Goal: Task Accomplishment & Management: Manage account settings

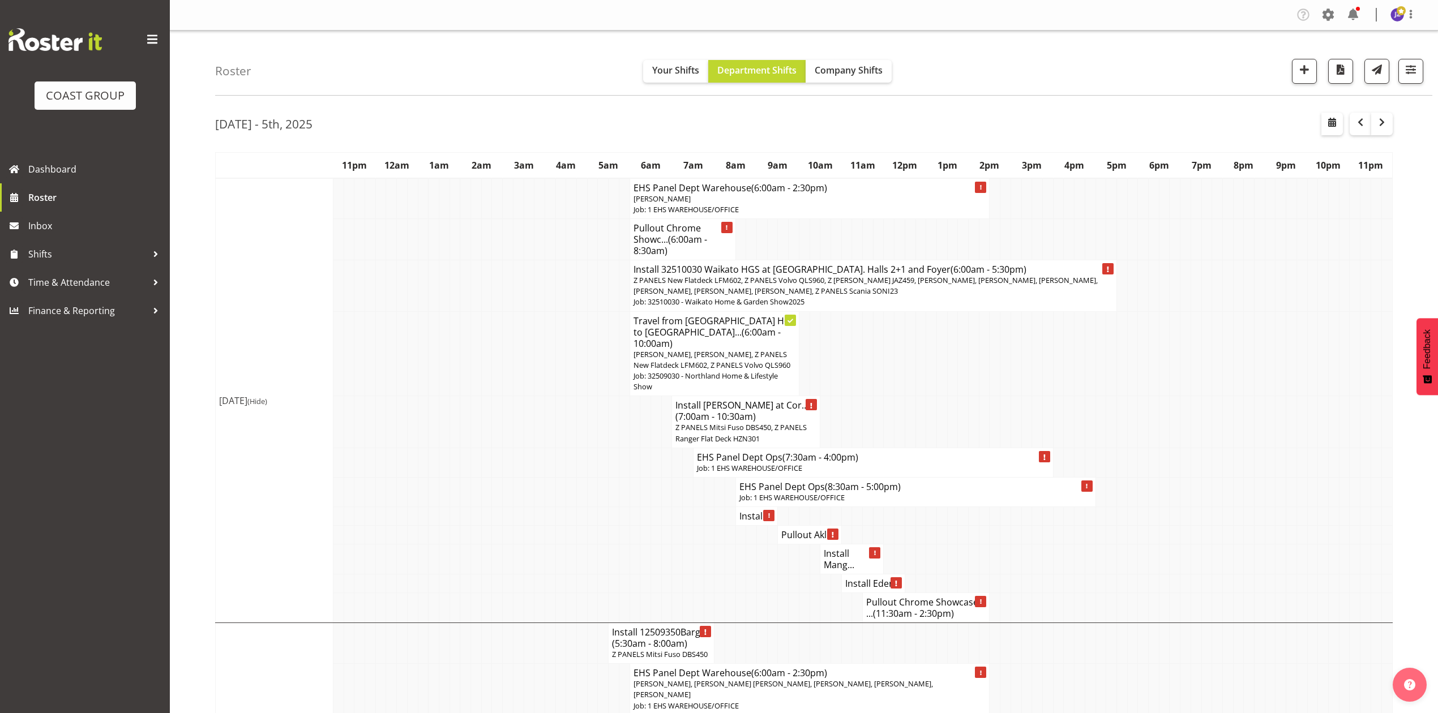
click at [1173, 420] on td at bounding box center [1175, 422] width 11 height 52
click at [1332, 116] on span "button" at bounding box center [1332, 123] width 14 height 14
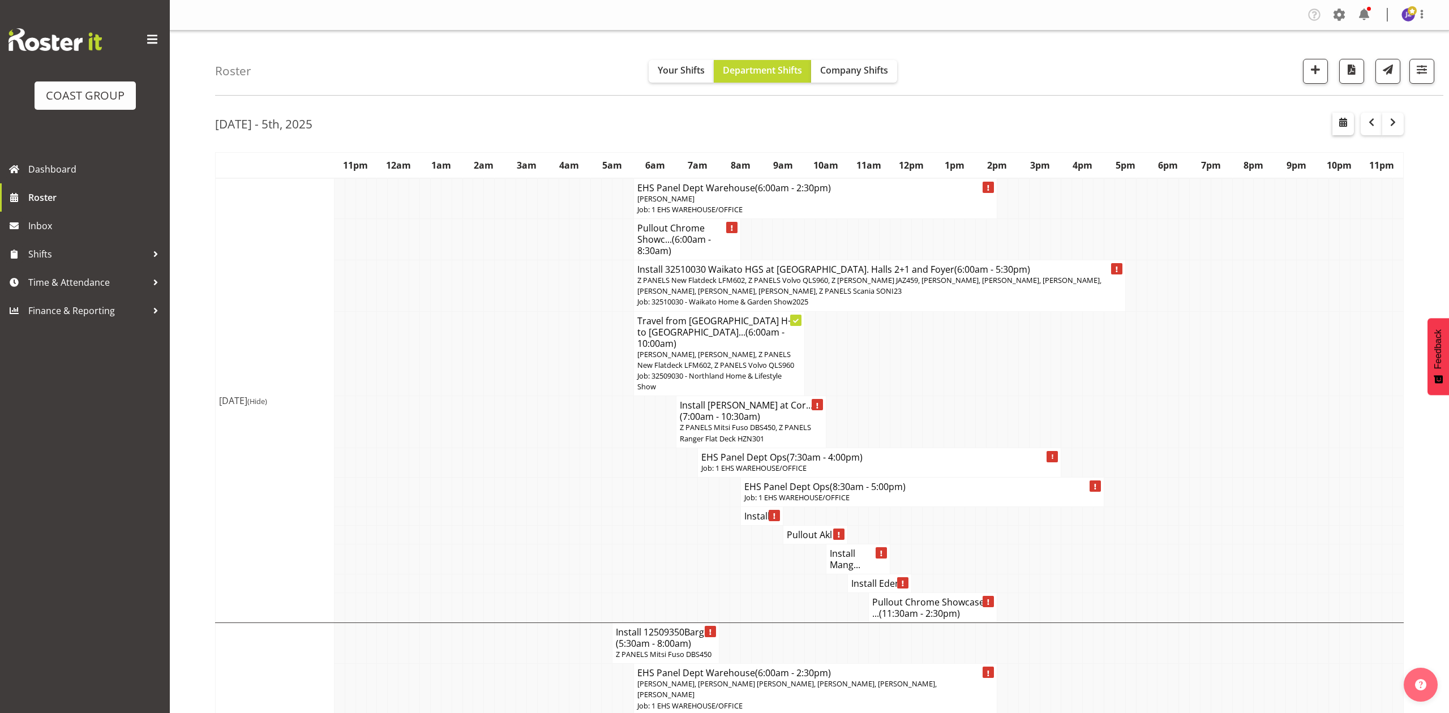
select select "8"
select select "2025"
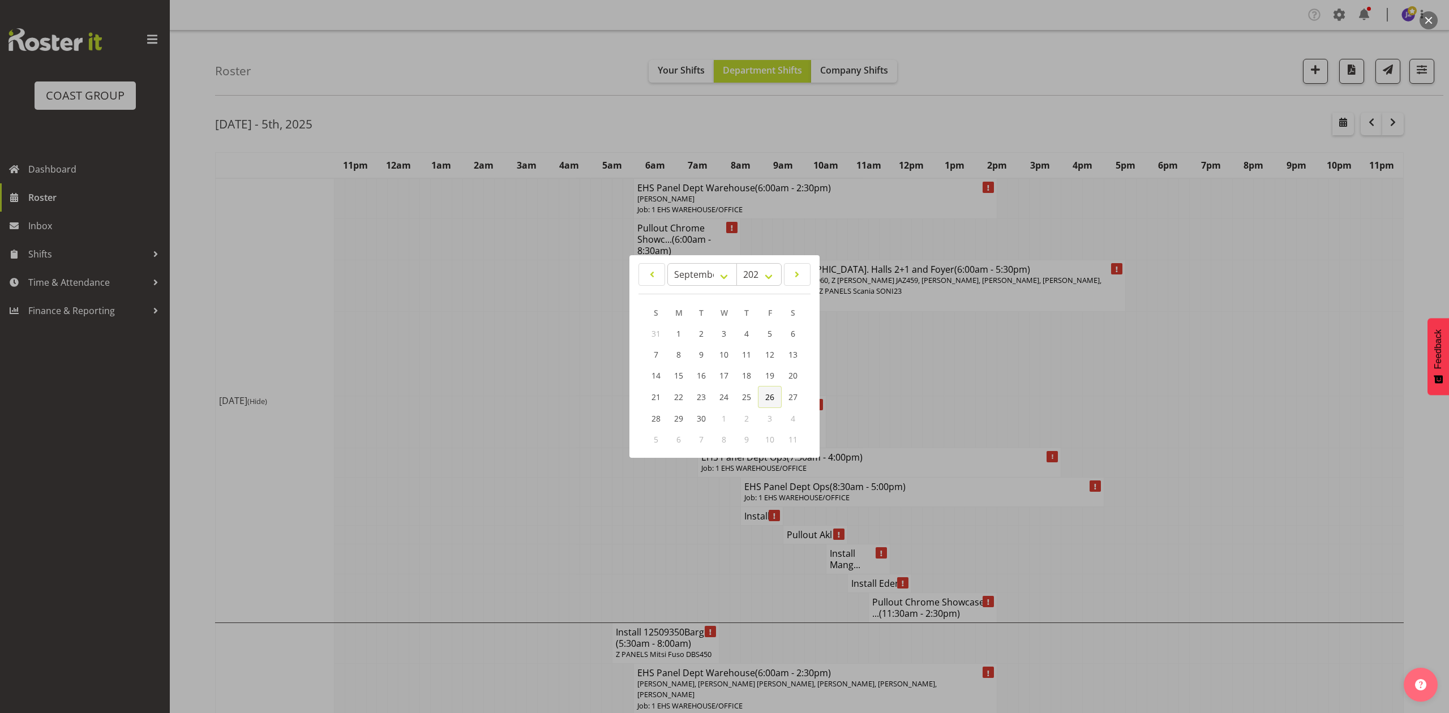
click at [762, 394] on link "26" at bounding box center [770, 397] width 24 height 22
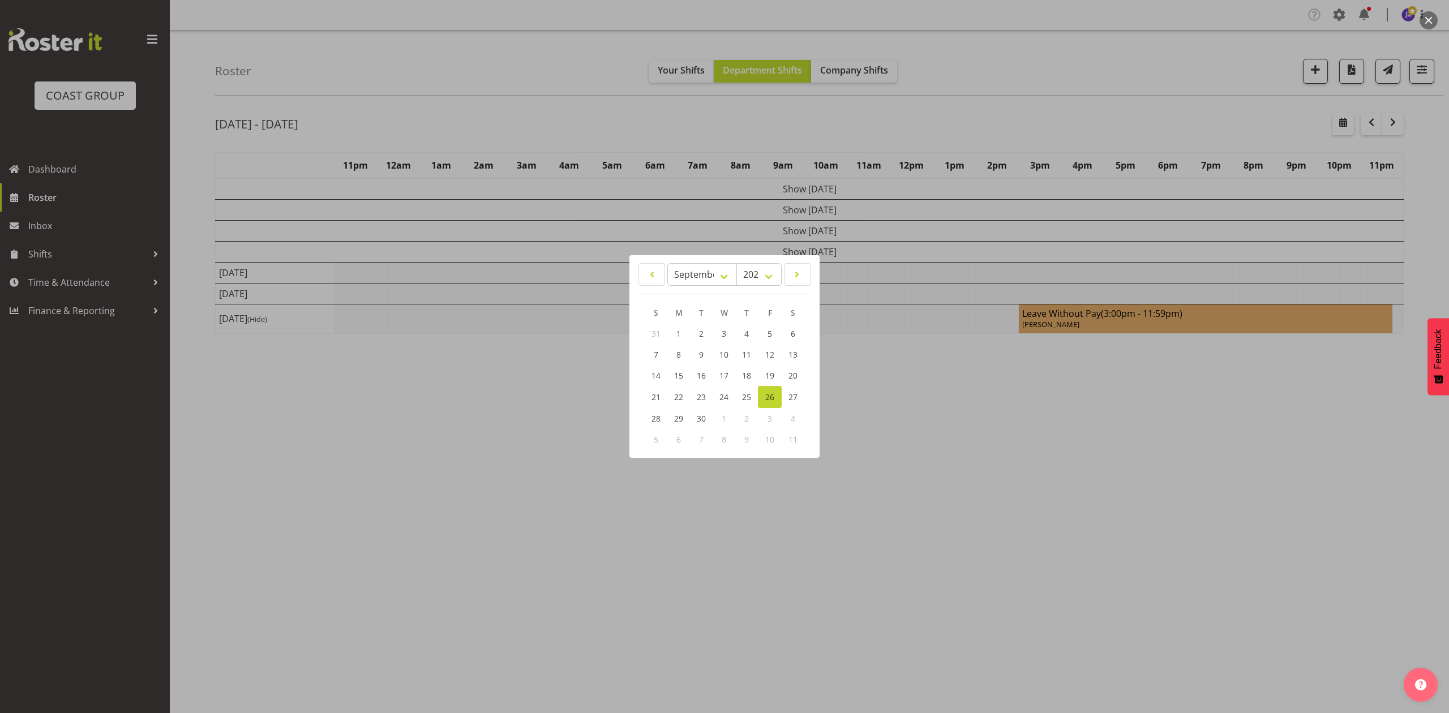
click at [1112, 83] on div at bounding box center [724, 356] width 1449 height 713
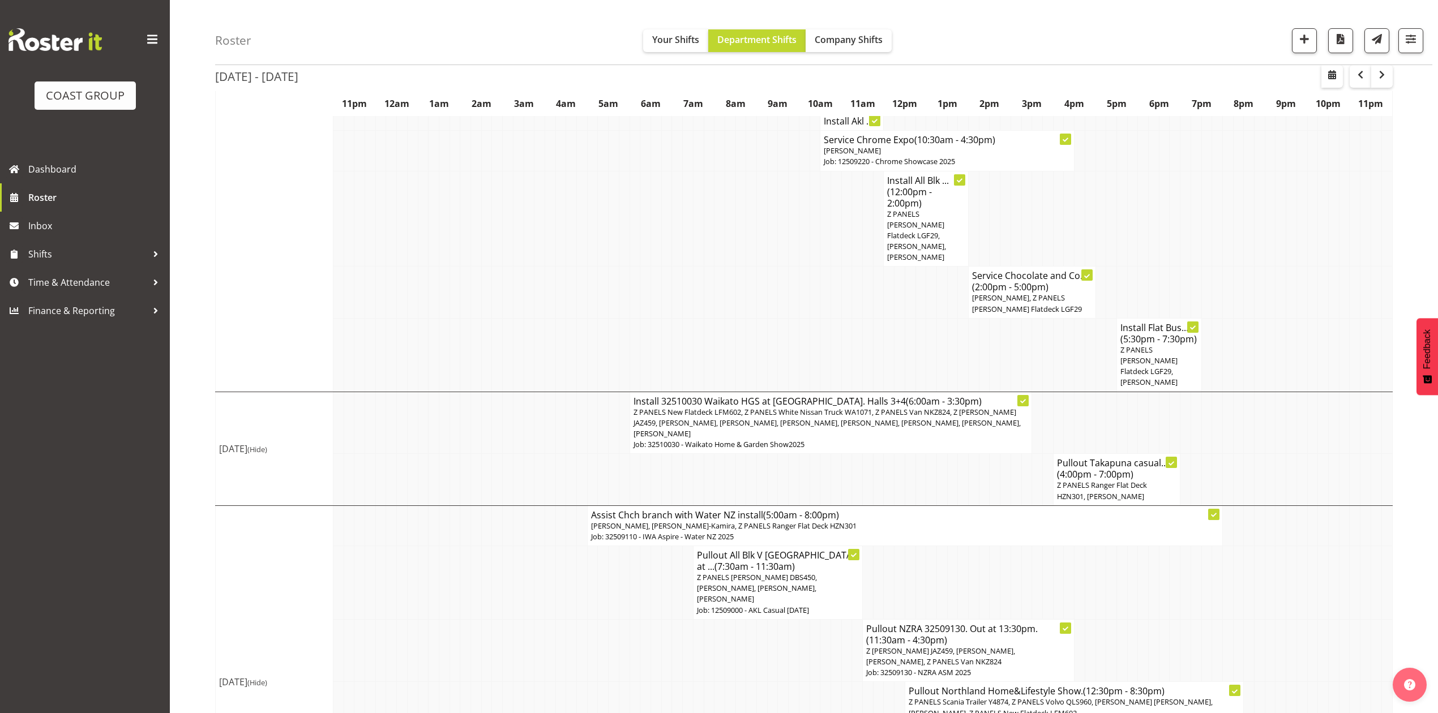
scroll to position [648, 0]
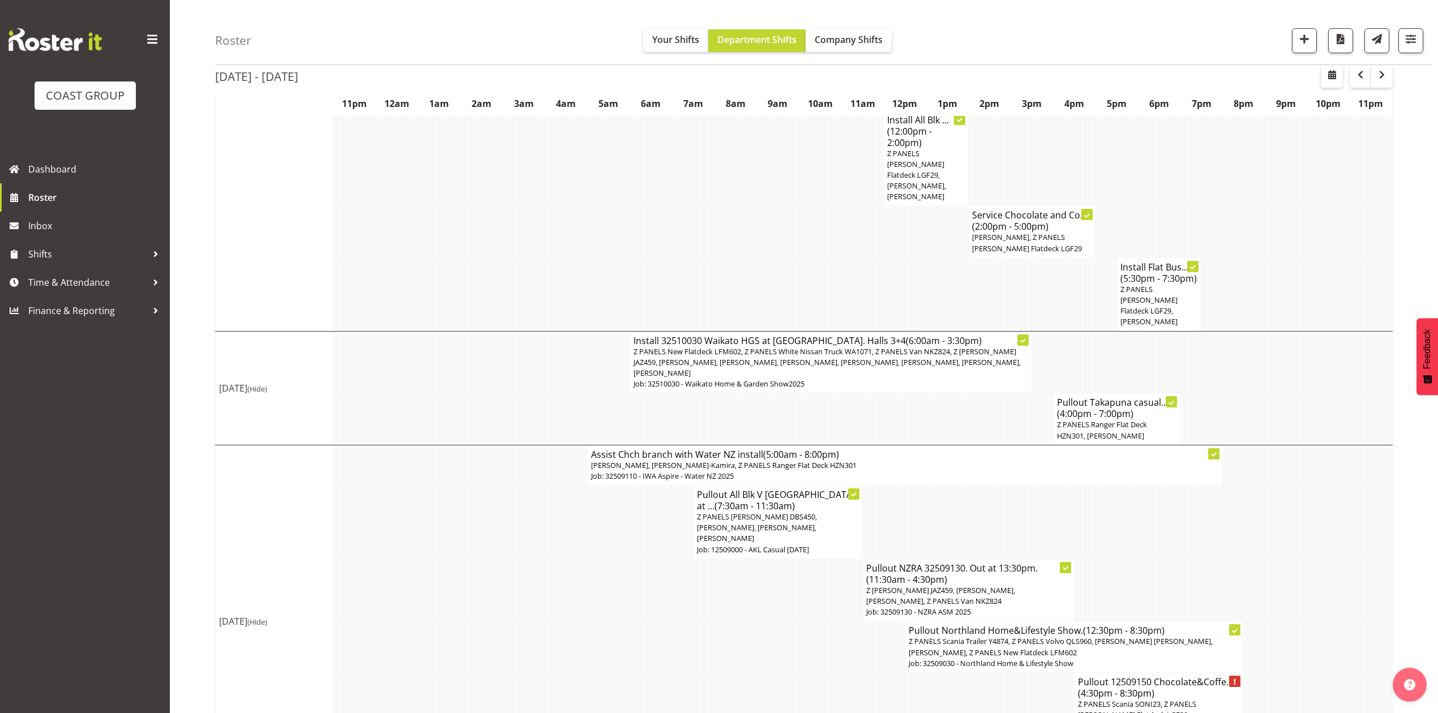
click at [1019, 673] on td at bounding box center [1016, 720] width 11 height 95
click at [1318, 331] on td at bounding box center [1323, 362] width 11 height 62
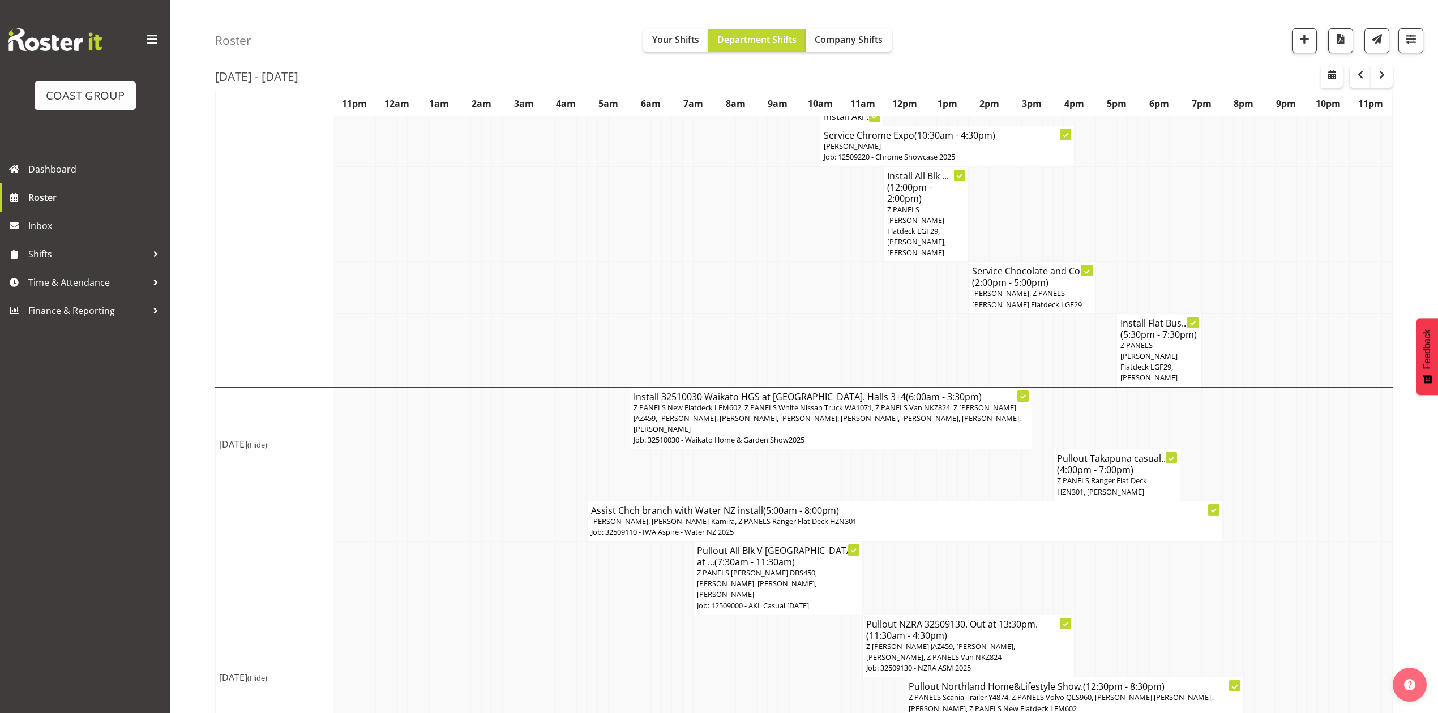
scroll to position [572, 0]
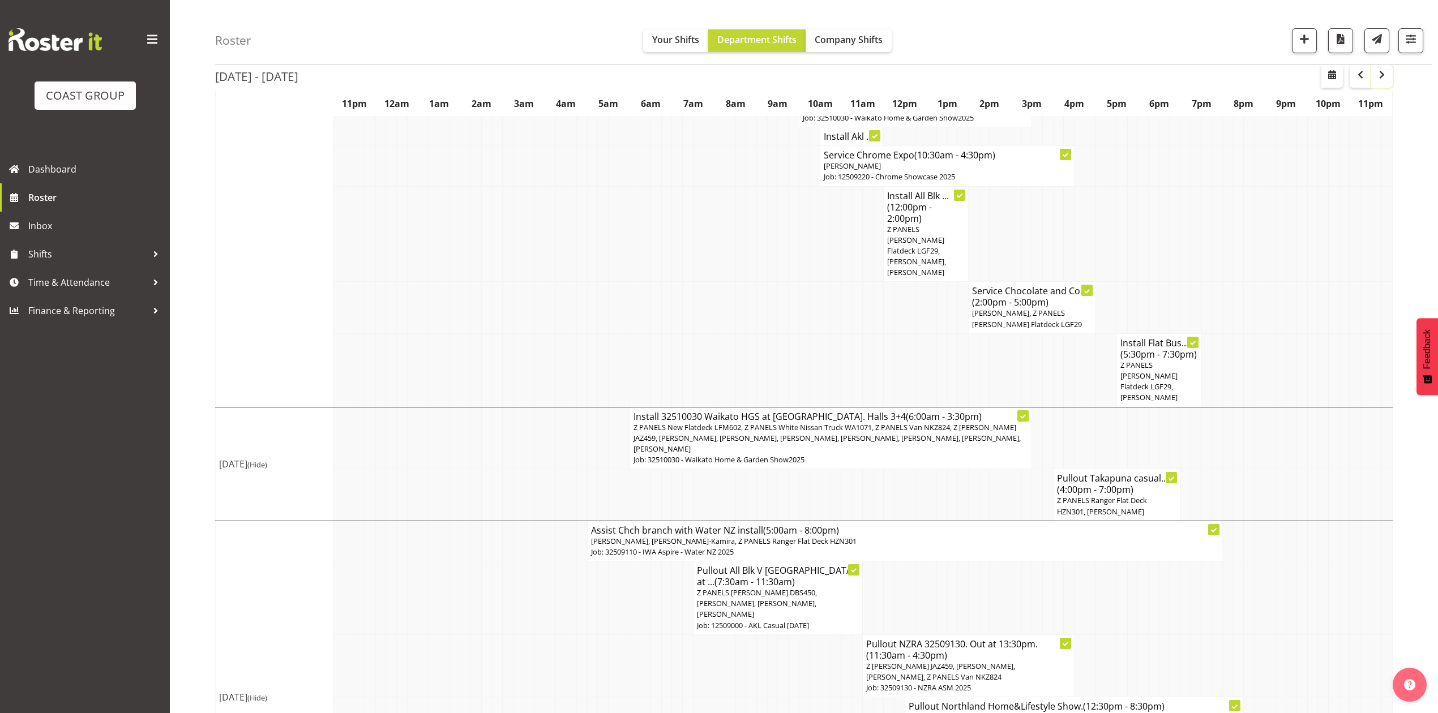
click at [1376, 82] on button "button" at bounding box center [1382, 76] width 22 height 23
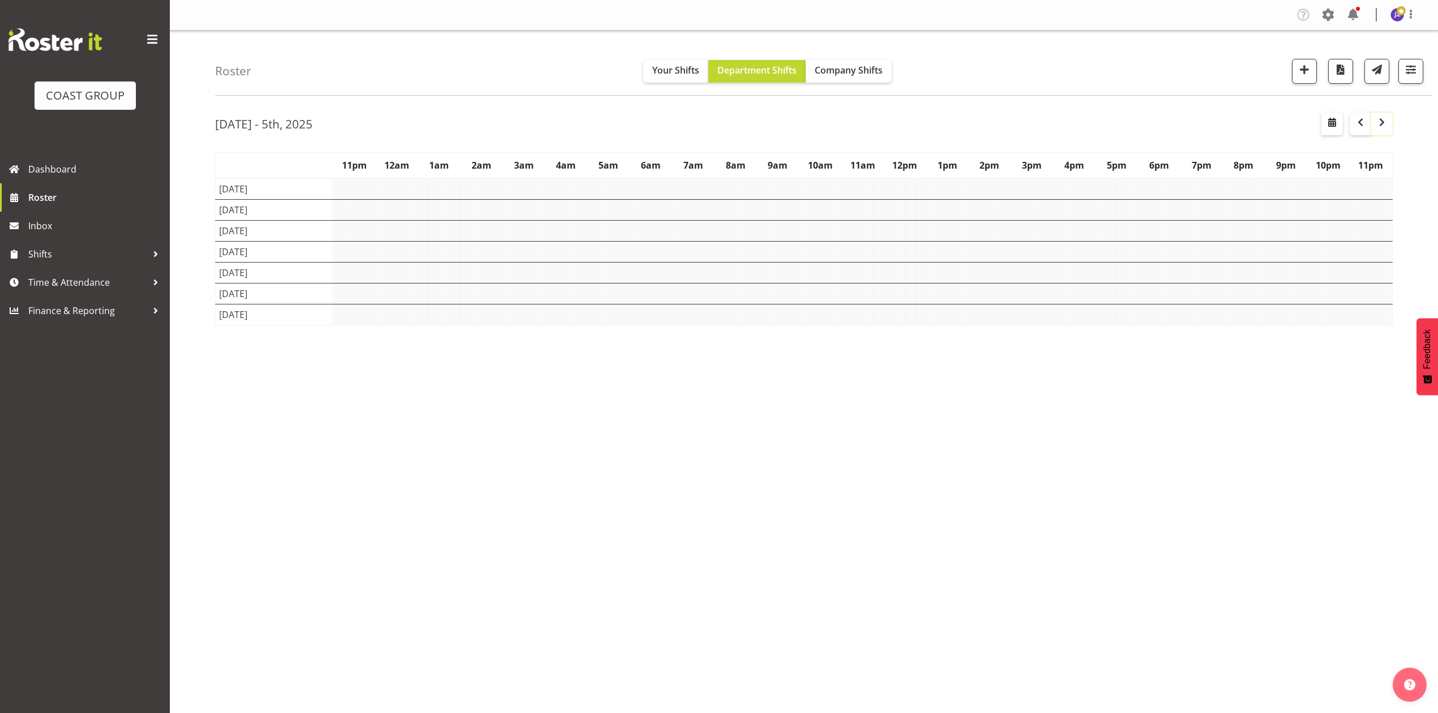
scroll to position [0, 0]
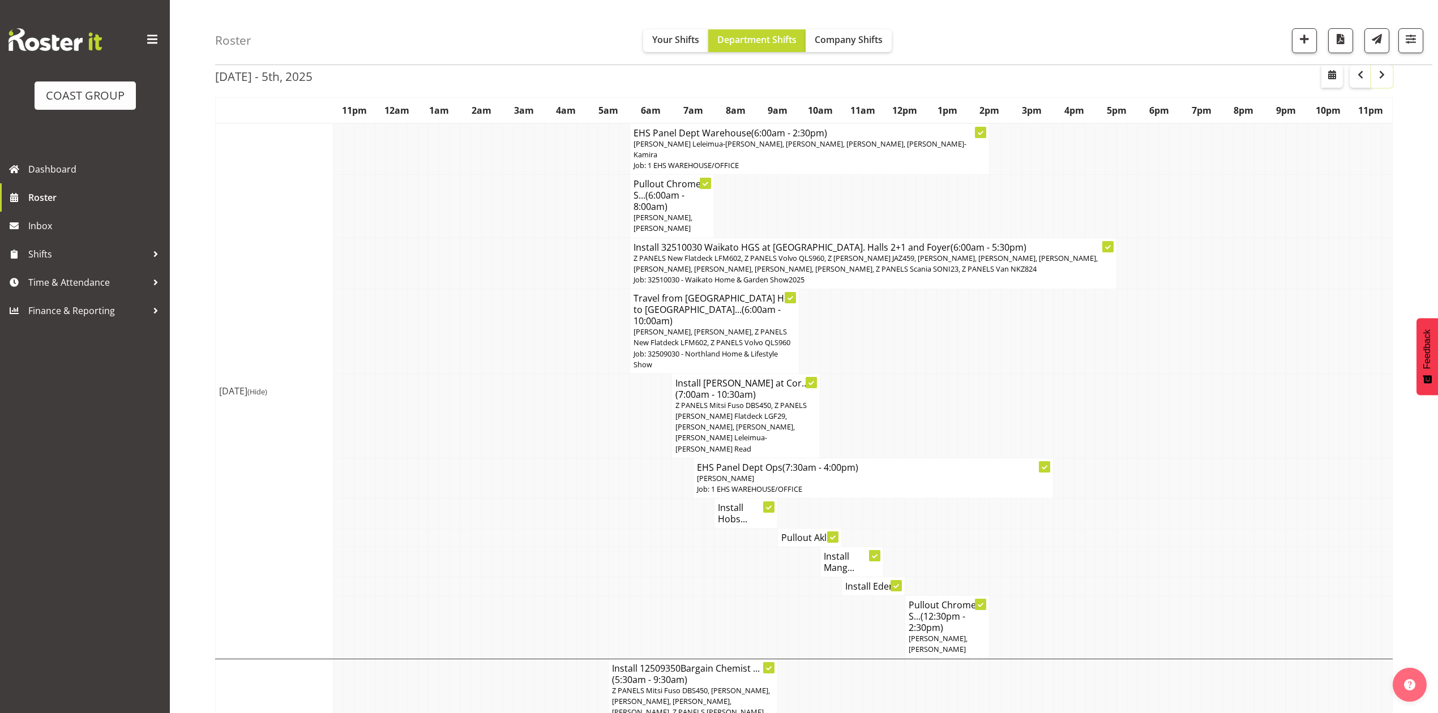
scroll to position [75, 0]
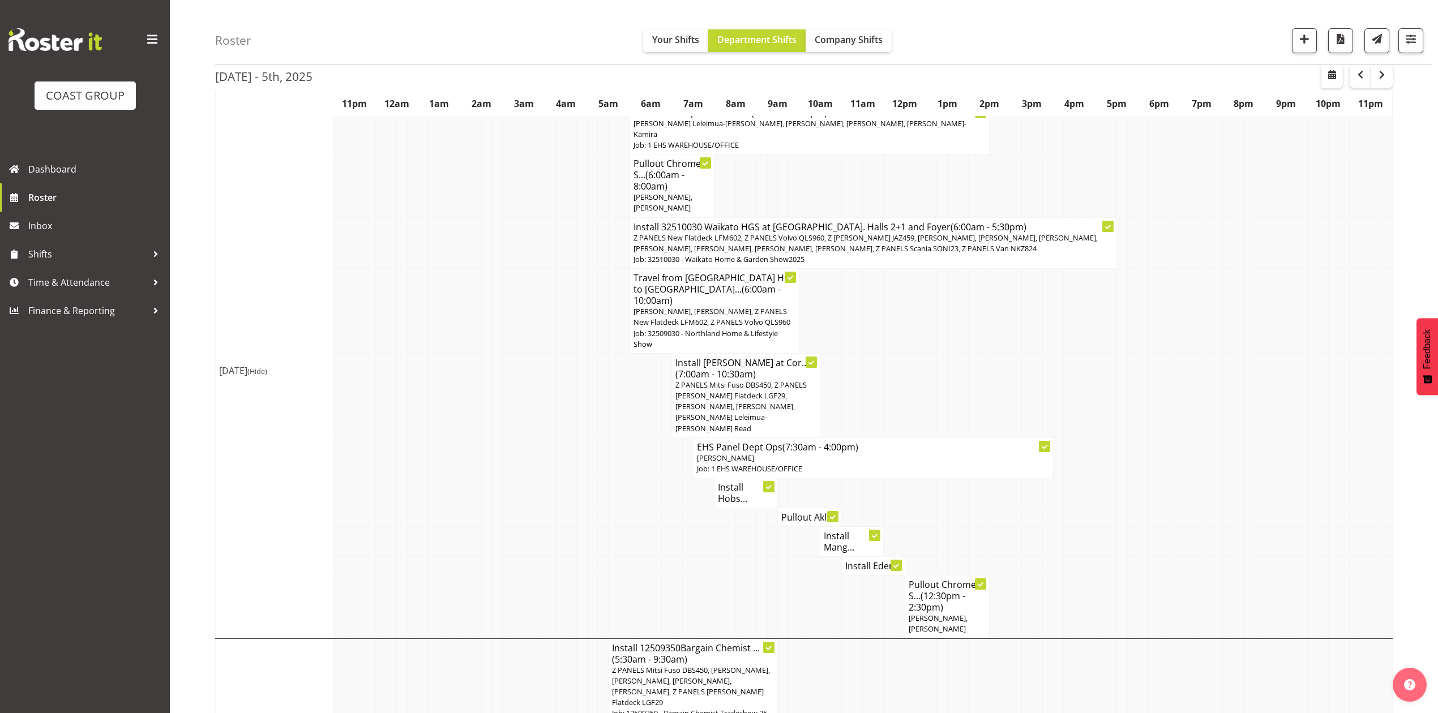
click at [611, 404] on td at bounding box center [614, 395] width 11 height 84
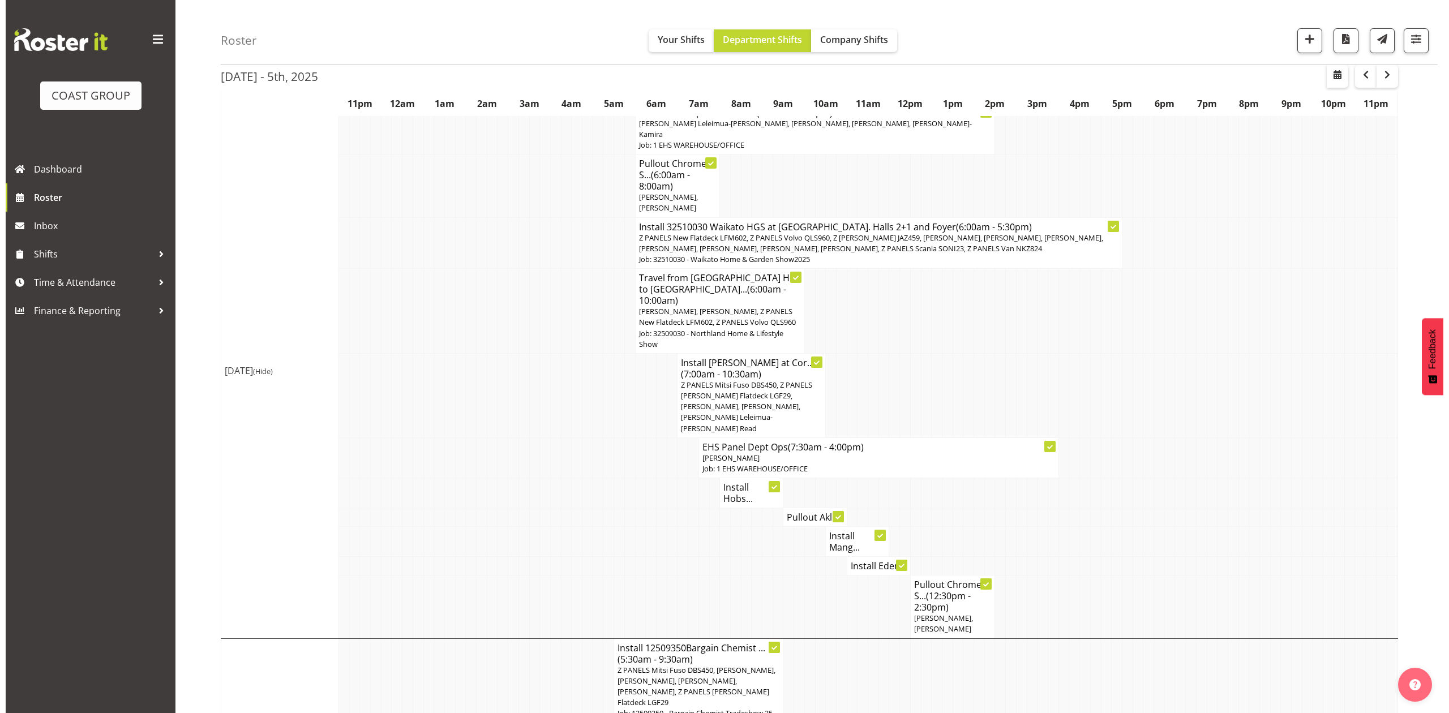
scroll to position [151, 0]
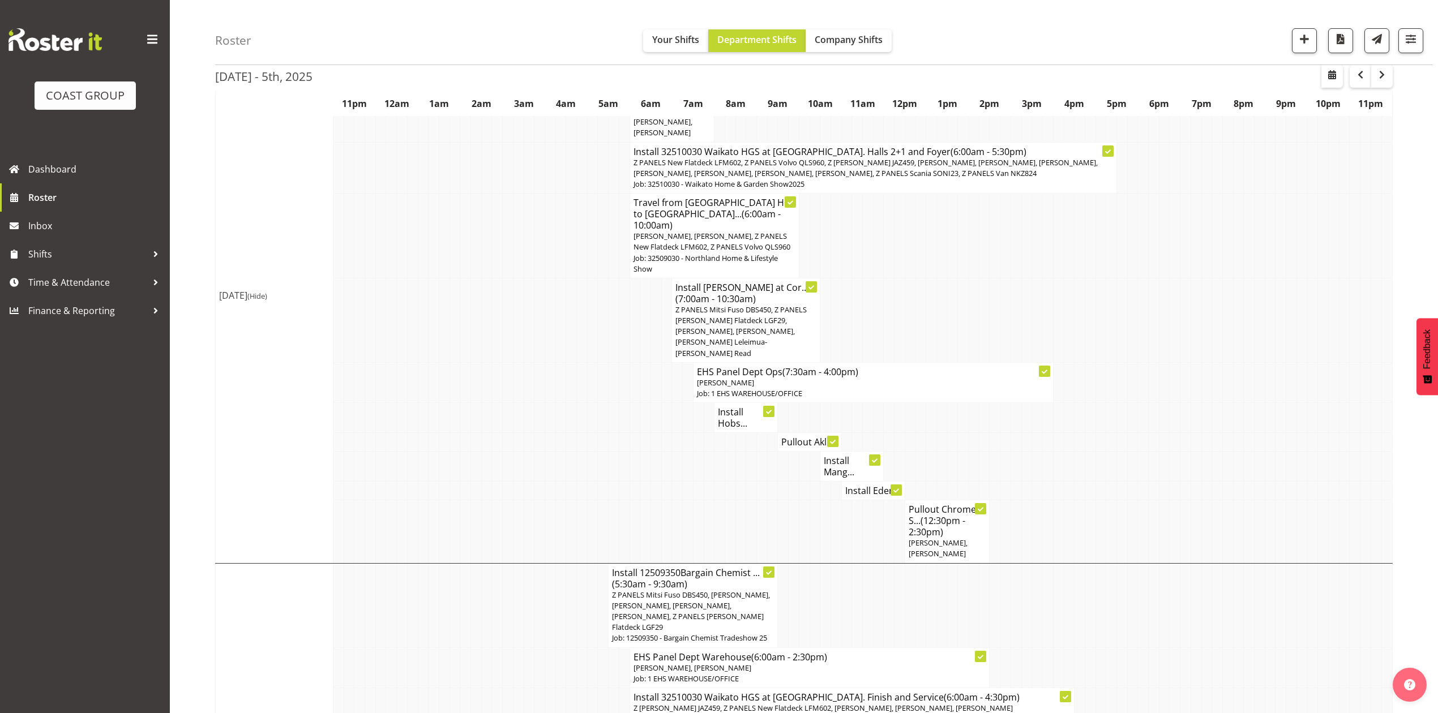
click at [736, 315] on span "Z PANELS Mitsi Fuso DBS450, Z PANELS [PERSON_NAME] Flatdeck LGF29, [PERSON_NAME…" at bounding box center [740, 332] width 131 height 54
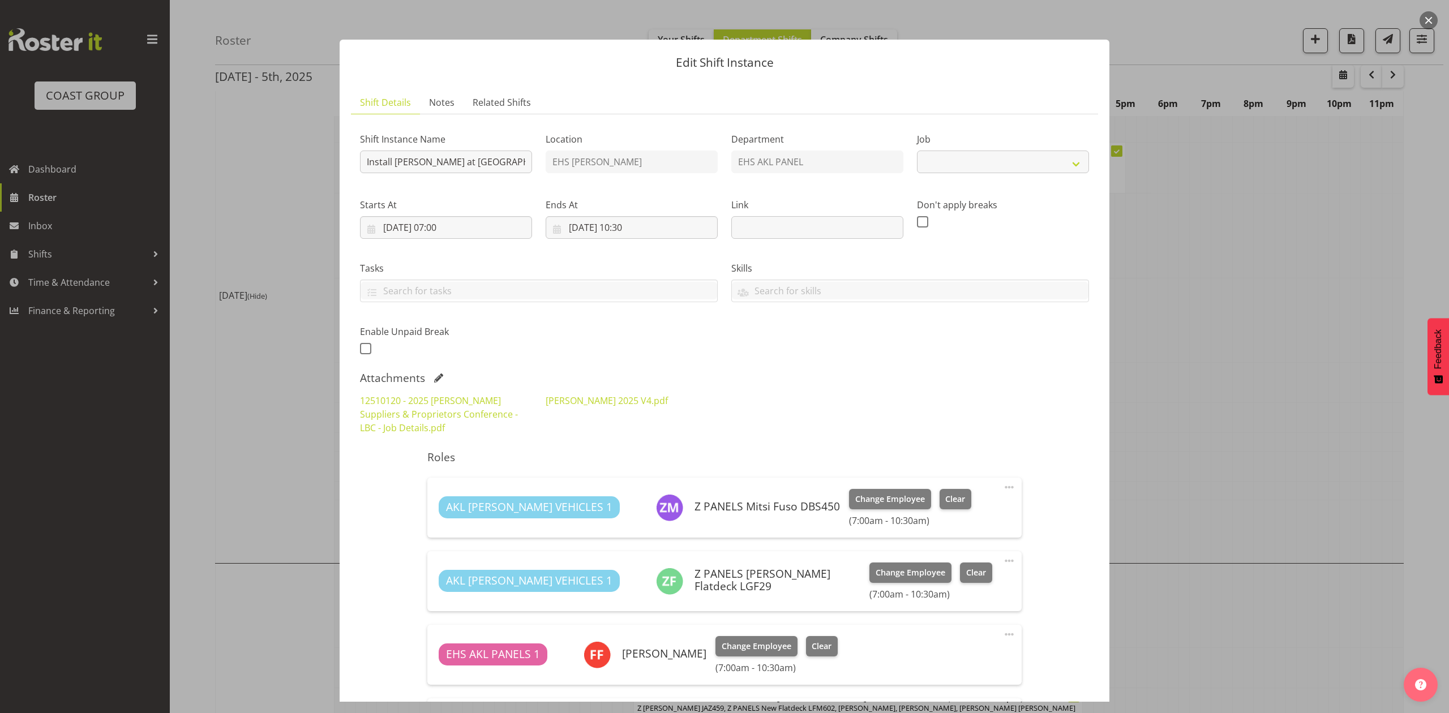
select select "9957"
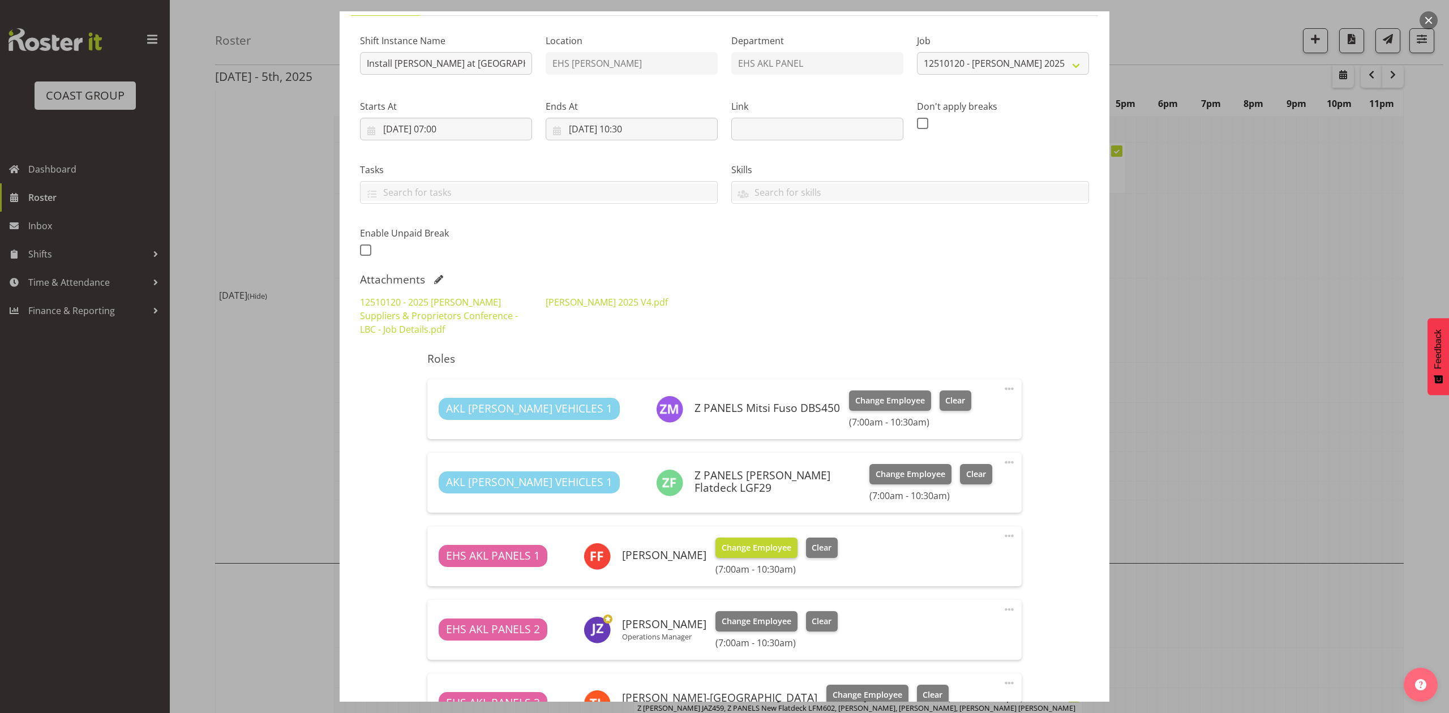
scroll to position [75, 0]
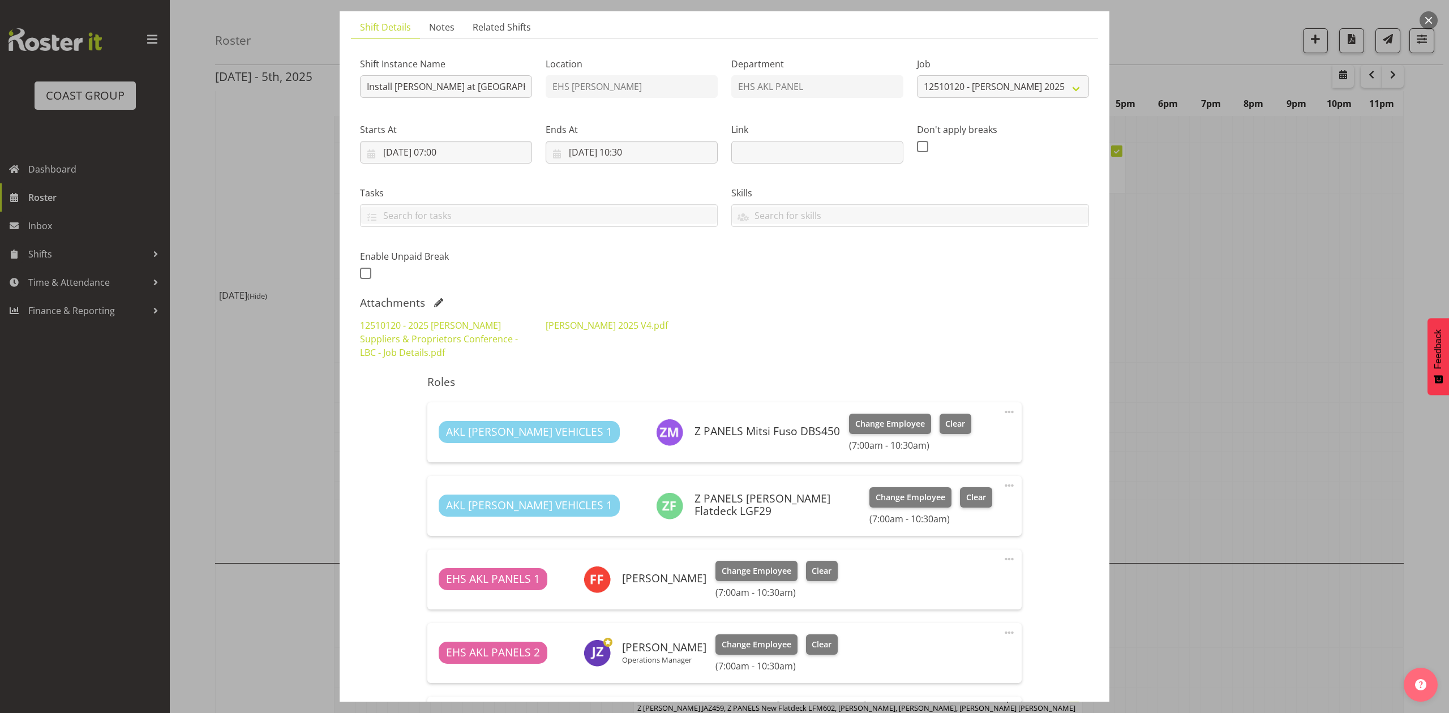
click at [1283, 190] on div at bounding box center [724, 356] width 1449 height 713
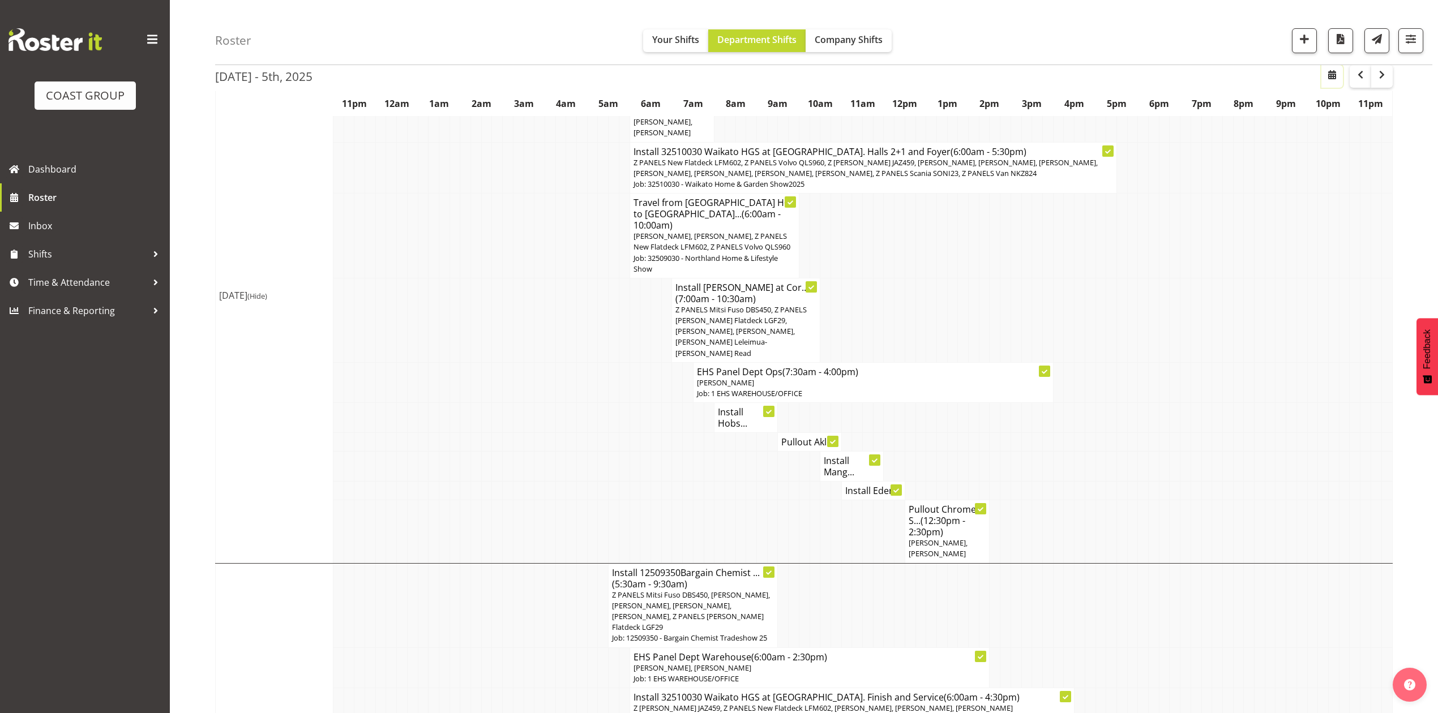
click at [1338, 80] on span "button" at bounding box center [1332, 75] width 14 height 14
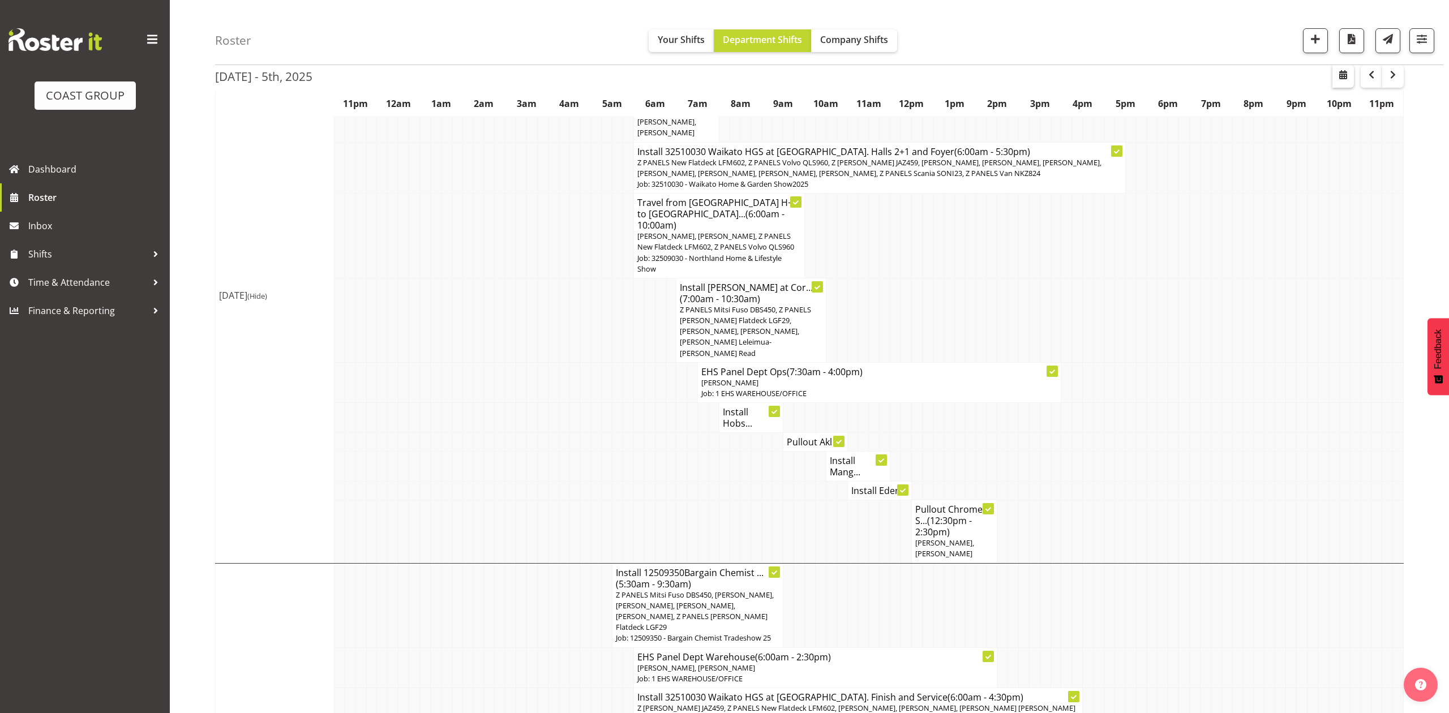
select select "8"
select select "2025"
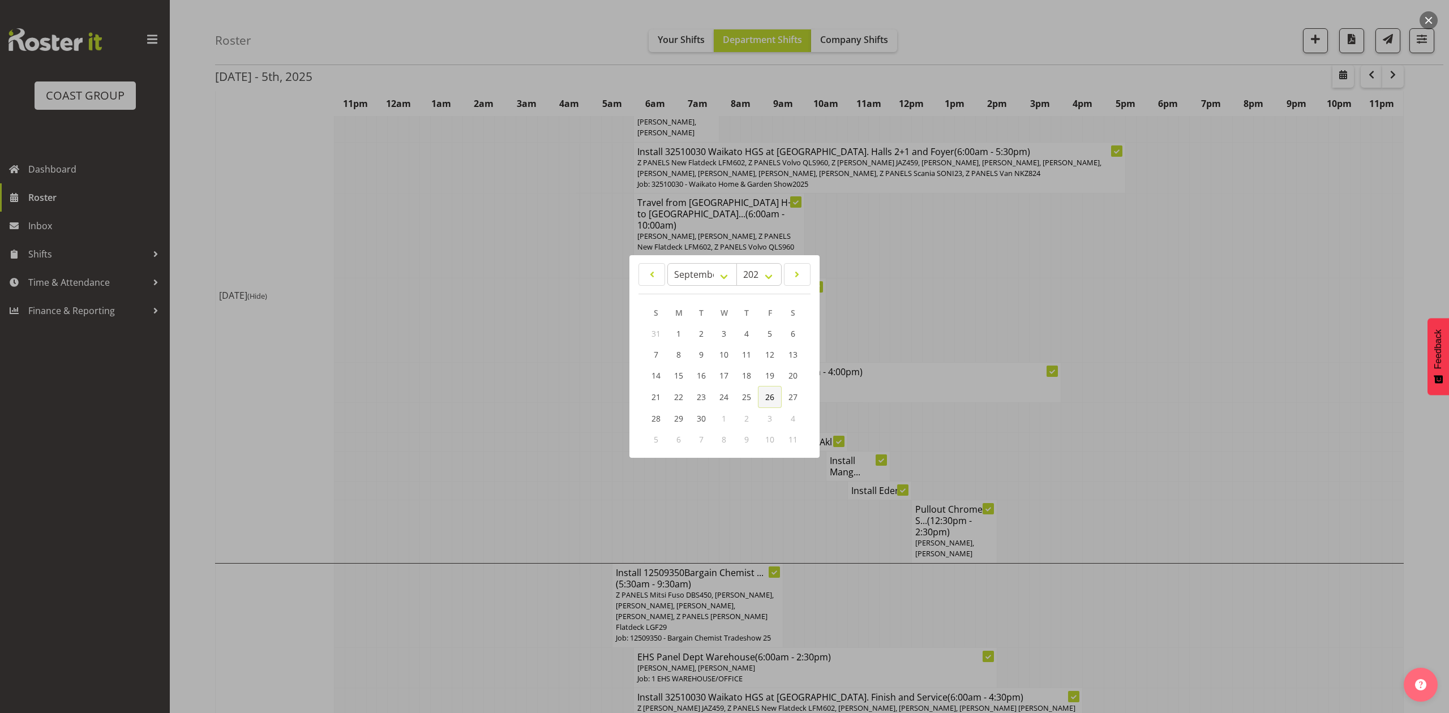
click at [768, 397] on span "26" at bounding box center [769, 397] width 9 height 11
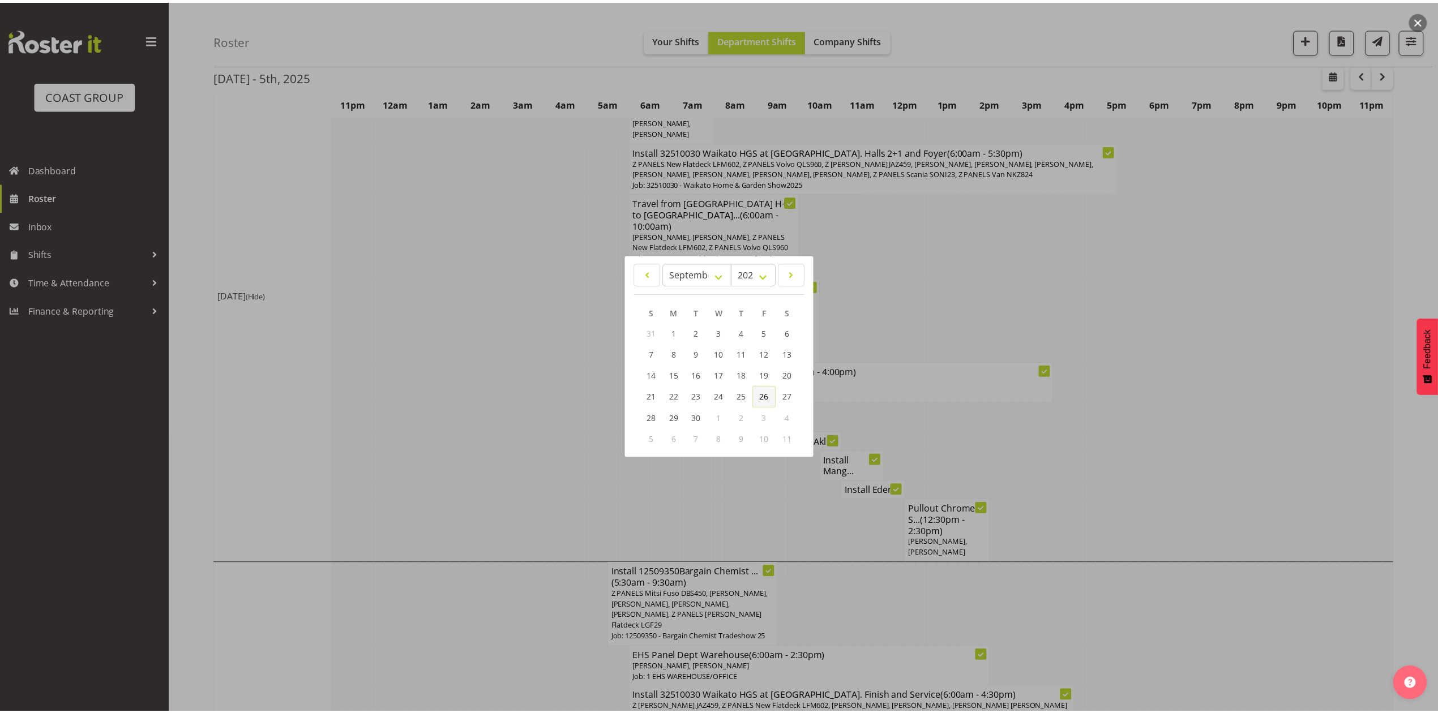
scroll to position [0, 0]
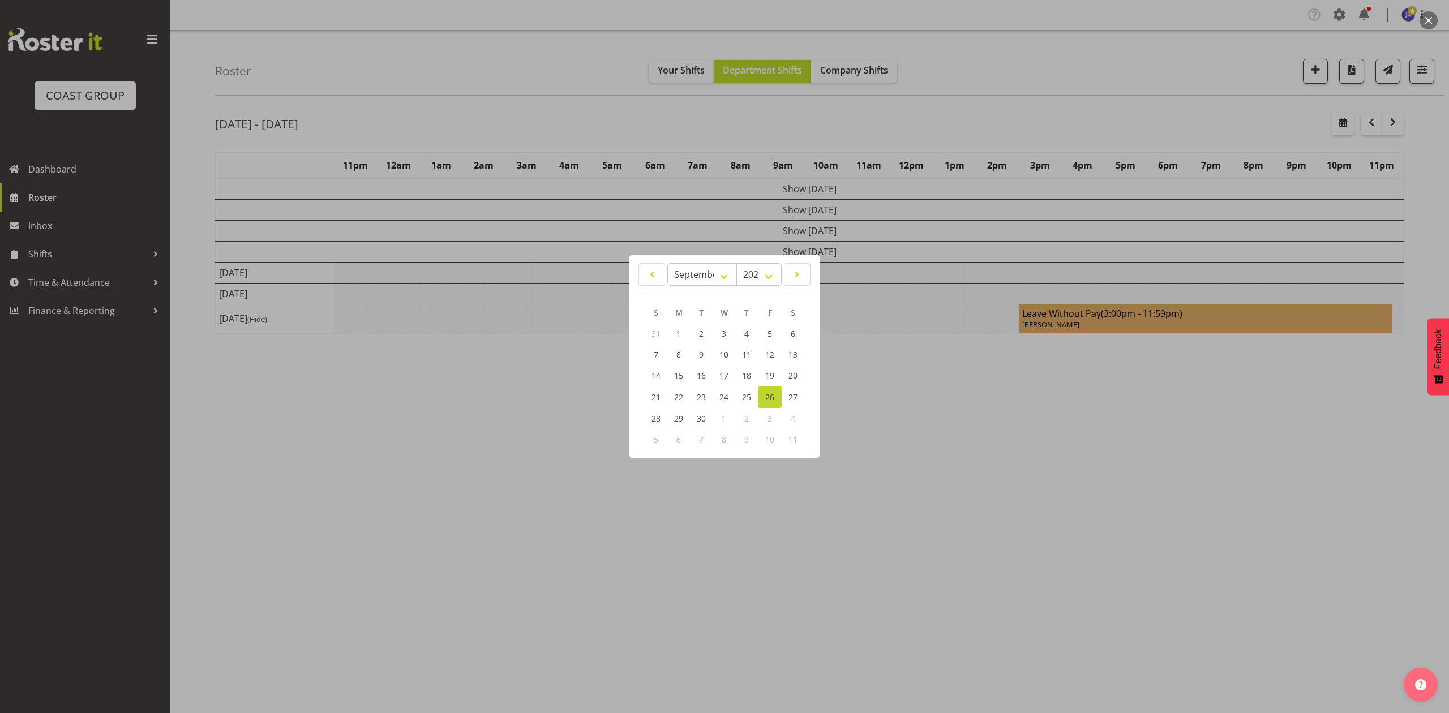
click at [1025, 136] on div at bounding box center [724, 356] width 1449 height 713
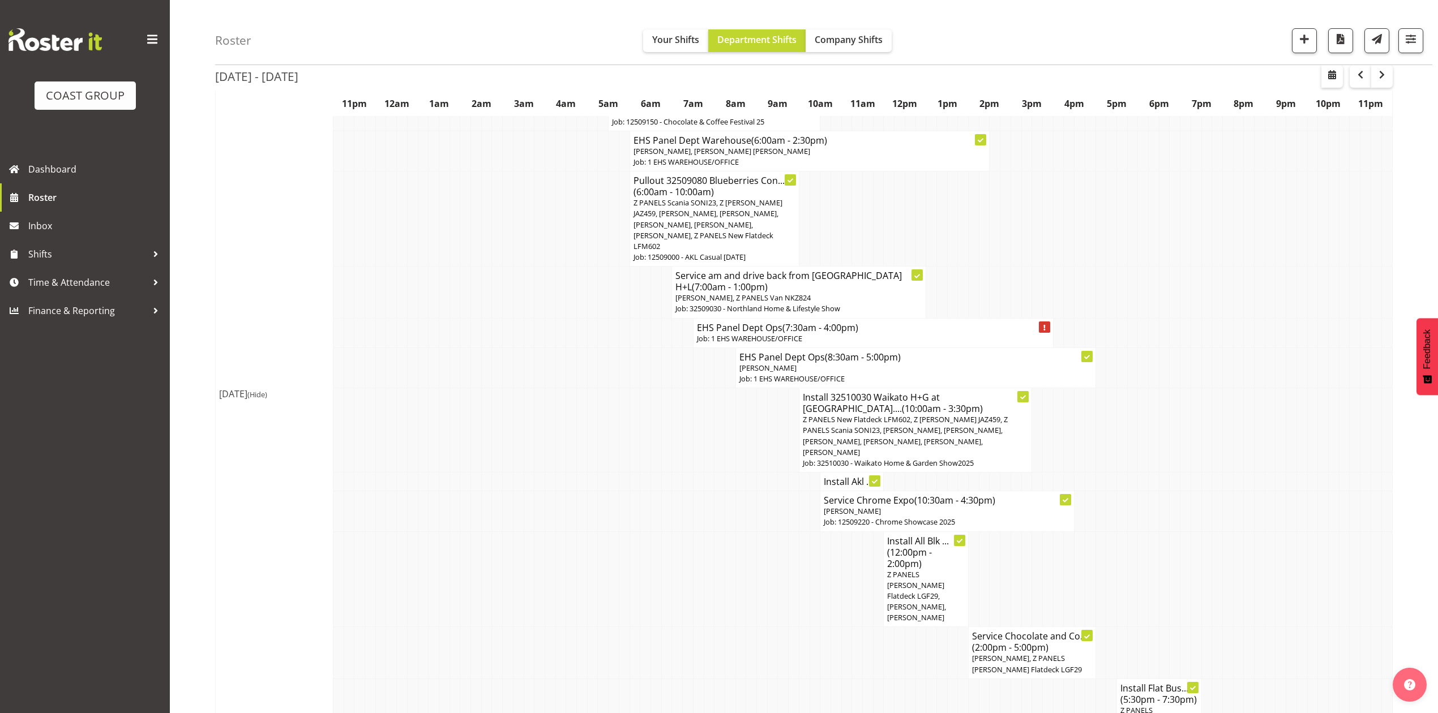
scroll to position [302, 0]
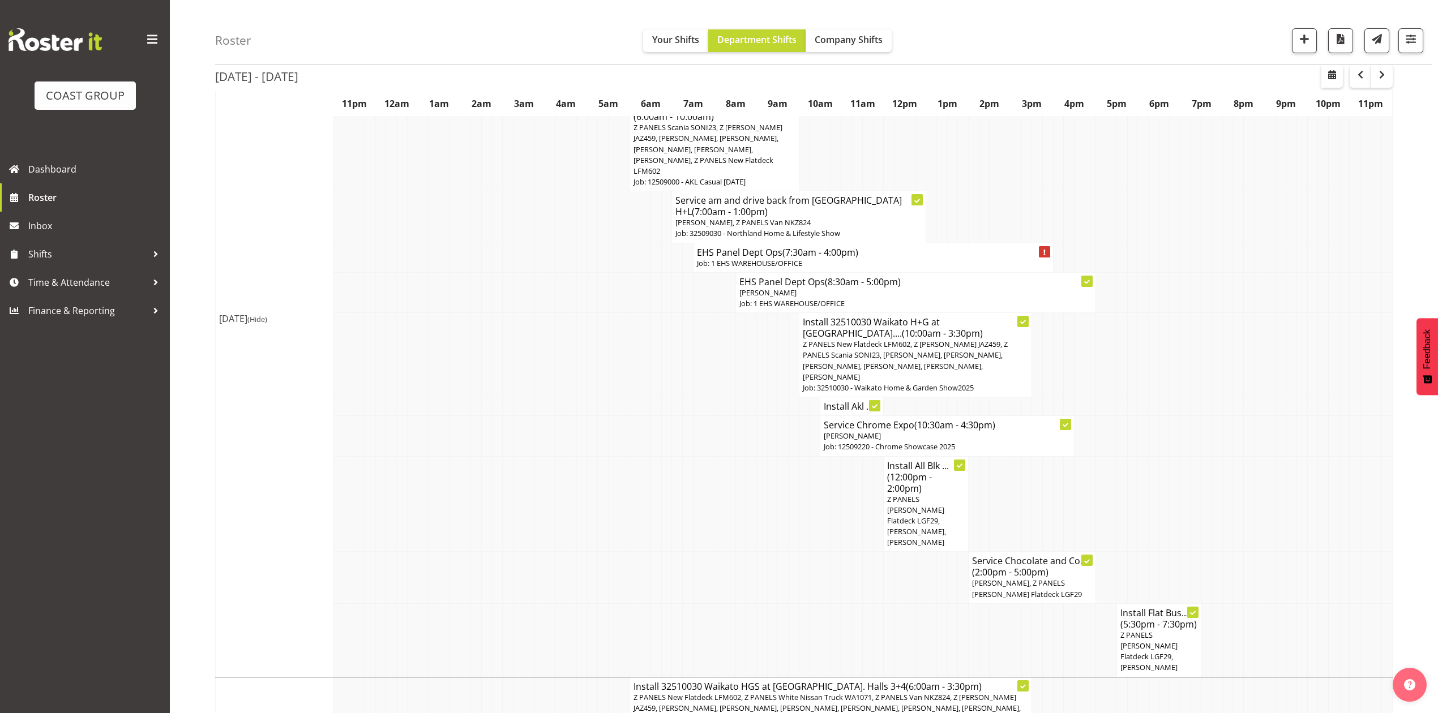
click at [1167, 630] on span "Z PANELS [PERSON_NAME] Flatdeck LGF29, [PERSON_NAME]" at bounding box center [1148, 651] width 57 height 43
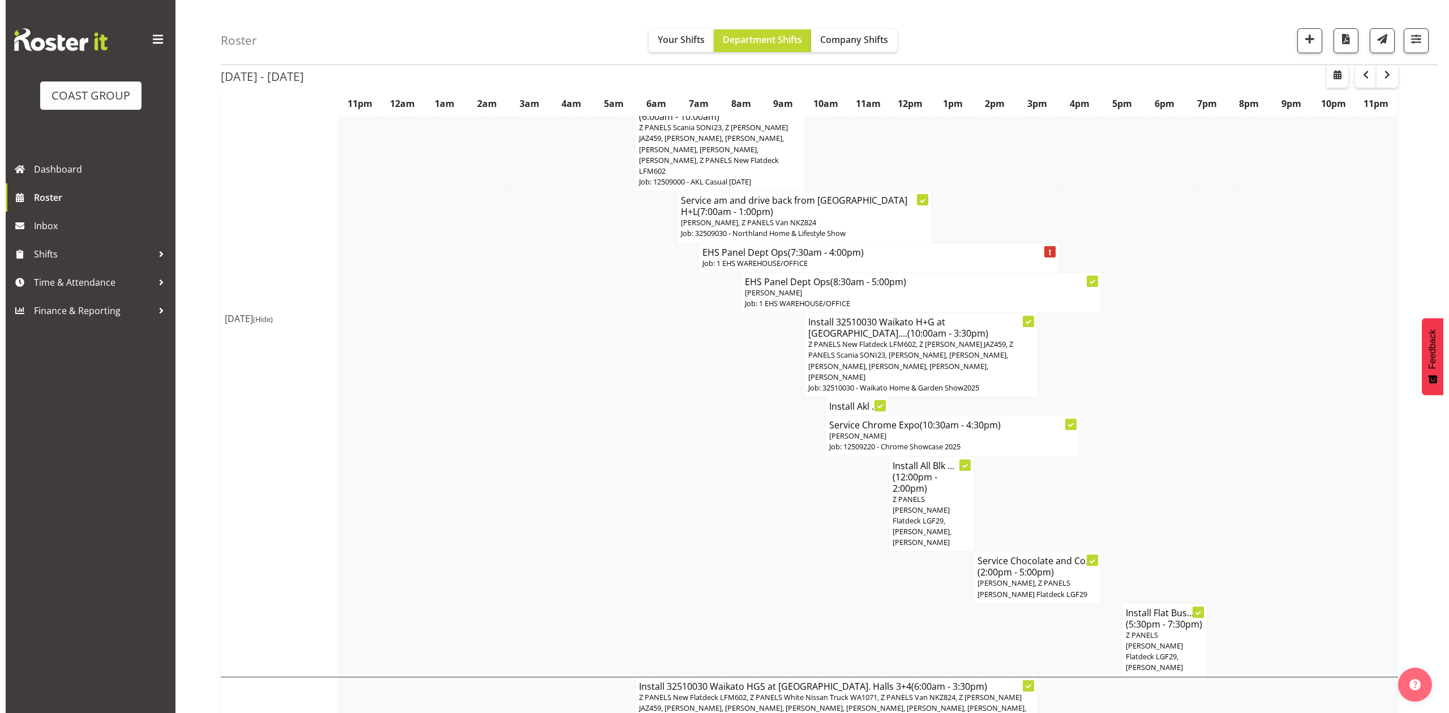
scroll to position [297, 0]
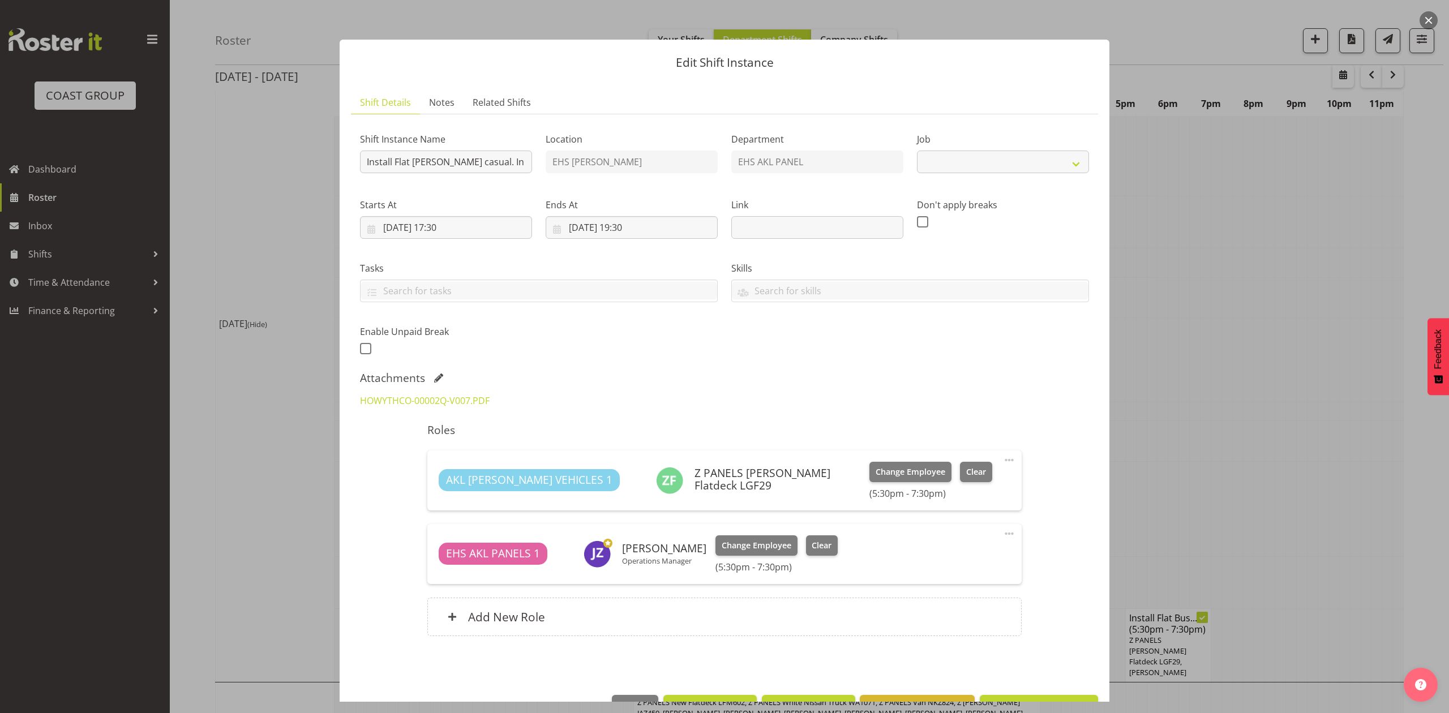
select select "8653"
click at [397, 396] on link "HOWYTHCO-00002Q-V007.PDF" at bounding box center [425, 401] width 130 height 12
click at [1277, 394] on div at bounding box center [724, 356] width 1449 height 713
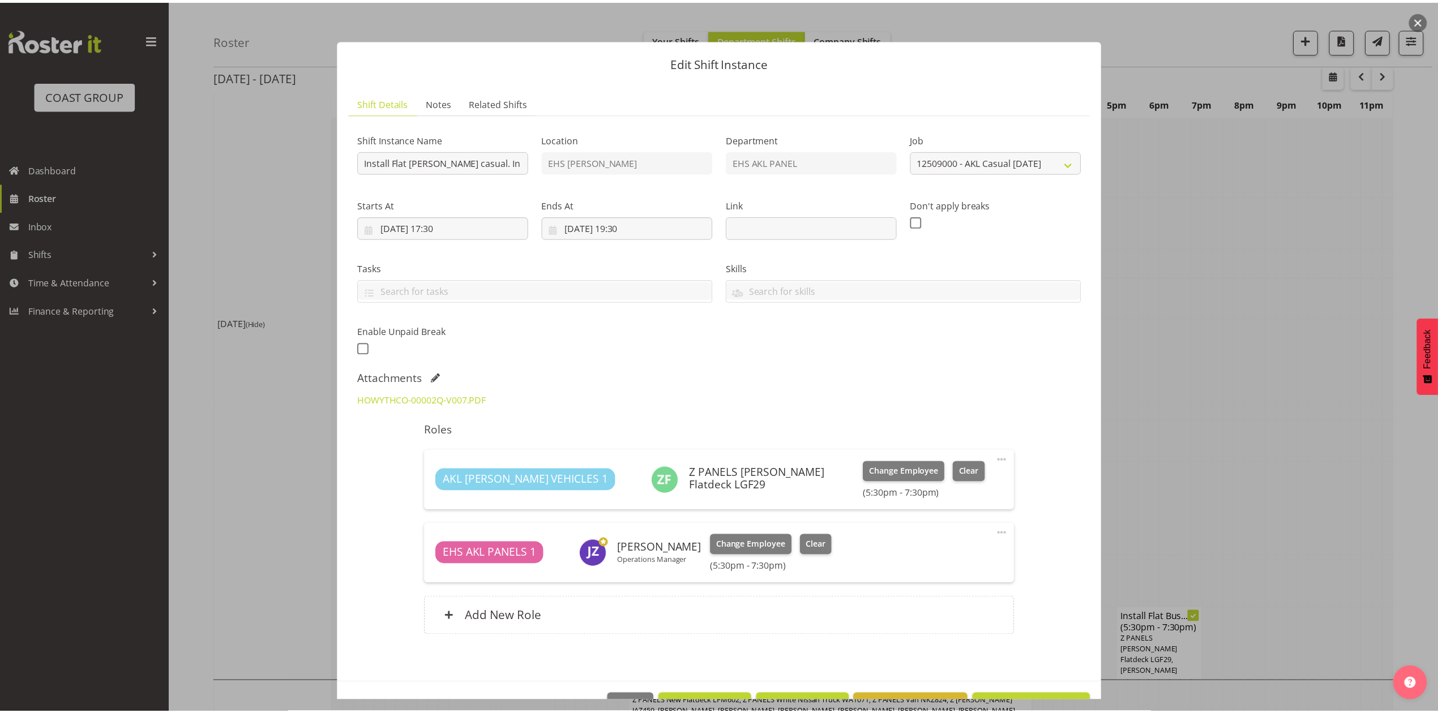
scroll to position [302, 0]
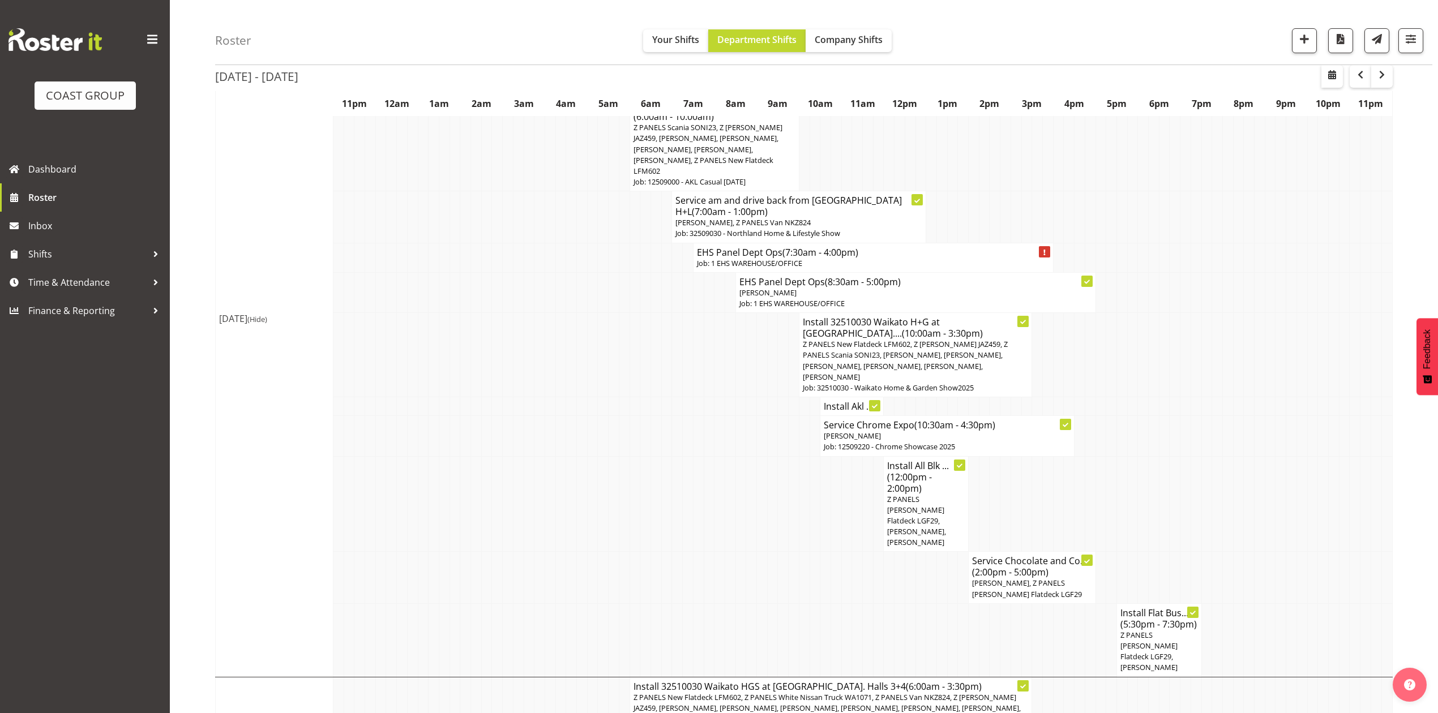
click at [1353, 430] on td at bounding box center [1355, 436] width 11 height 40
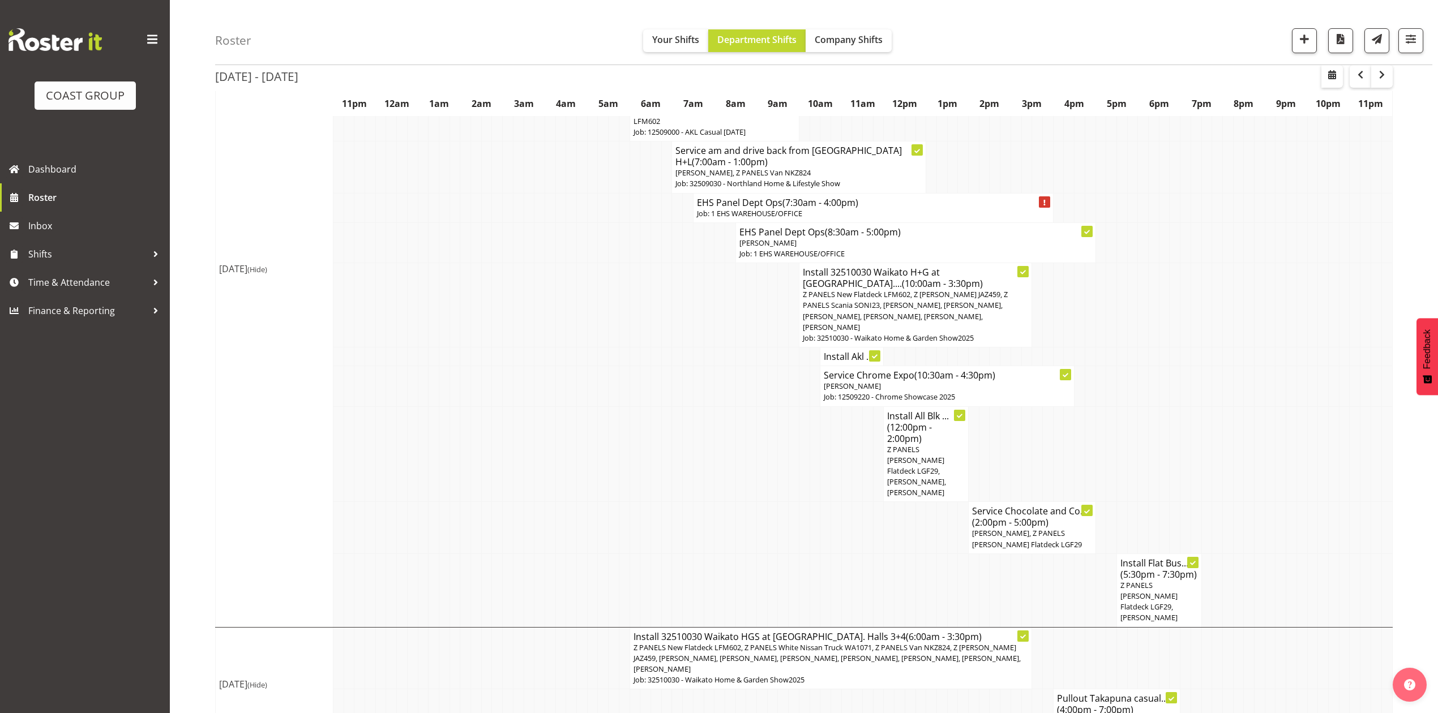
scroll to position [377, 0]
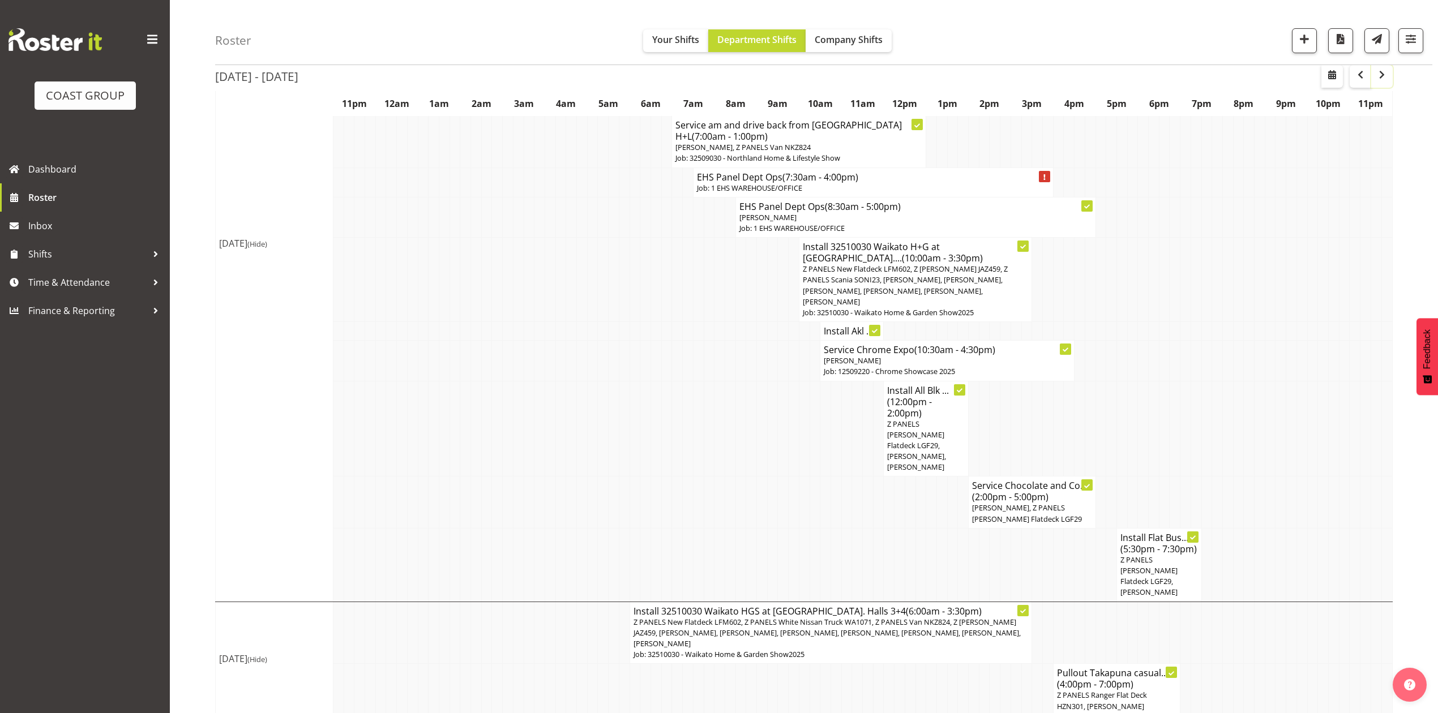
click at [1386, 76] on span "button" at bounding box center [1382, 75] width 14 height 14
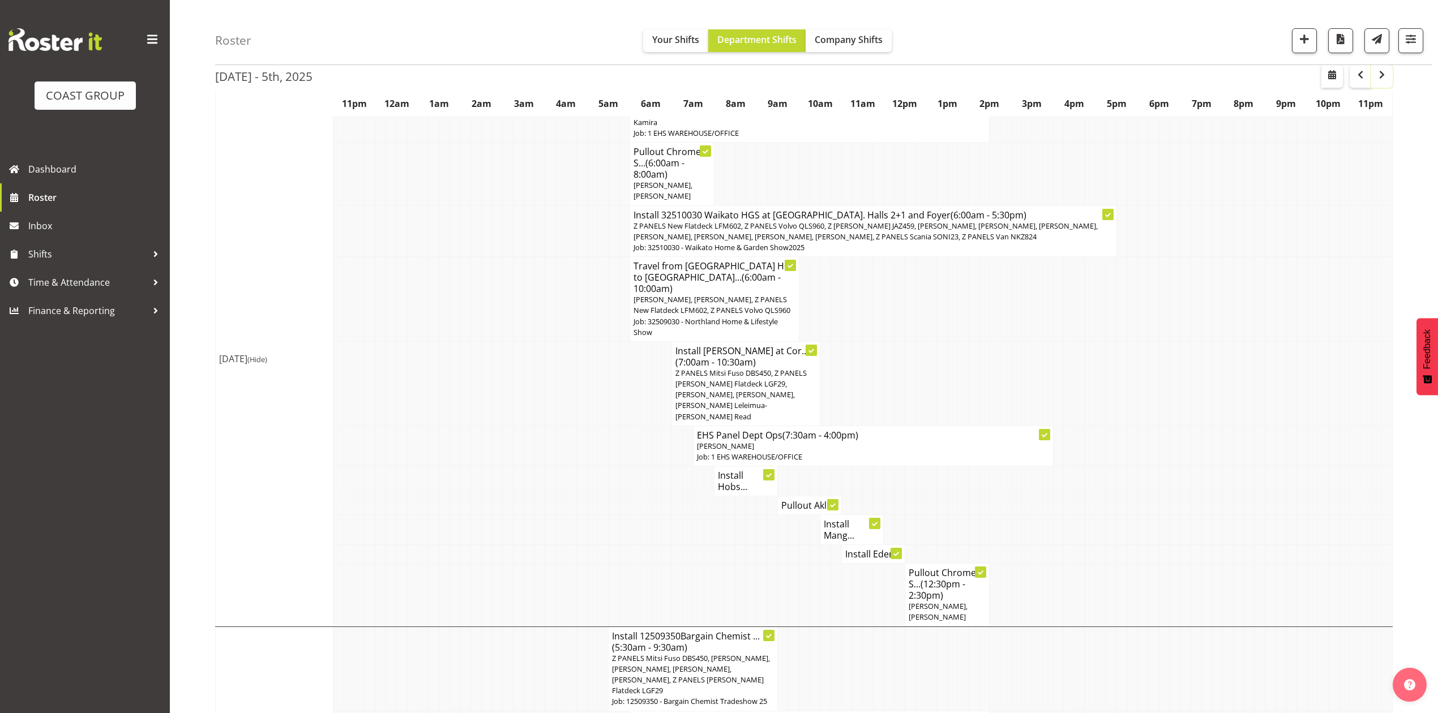
scroll to position [151, 0]
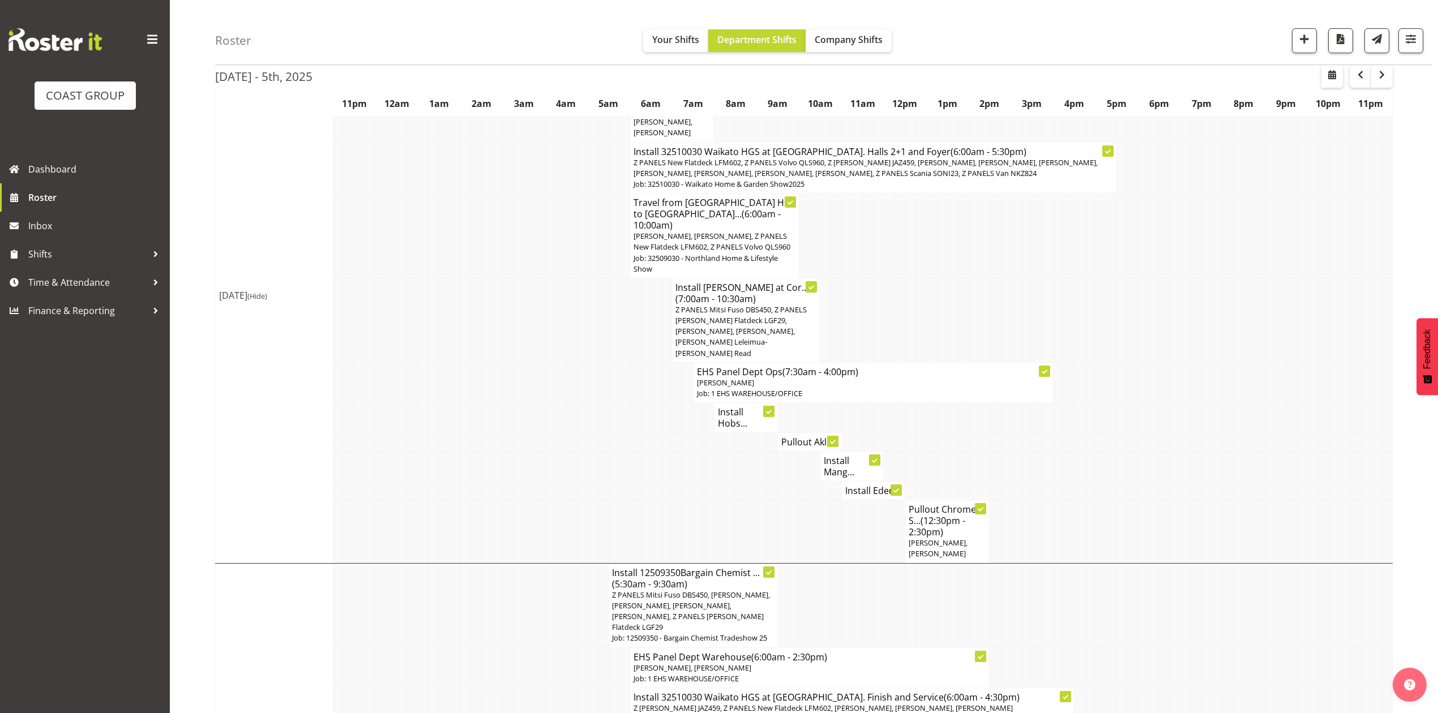
click at [728, 407] on h4 "Install Hobs..." at bounding box center [746, 418] width 56 height 23
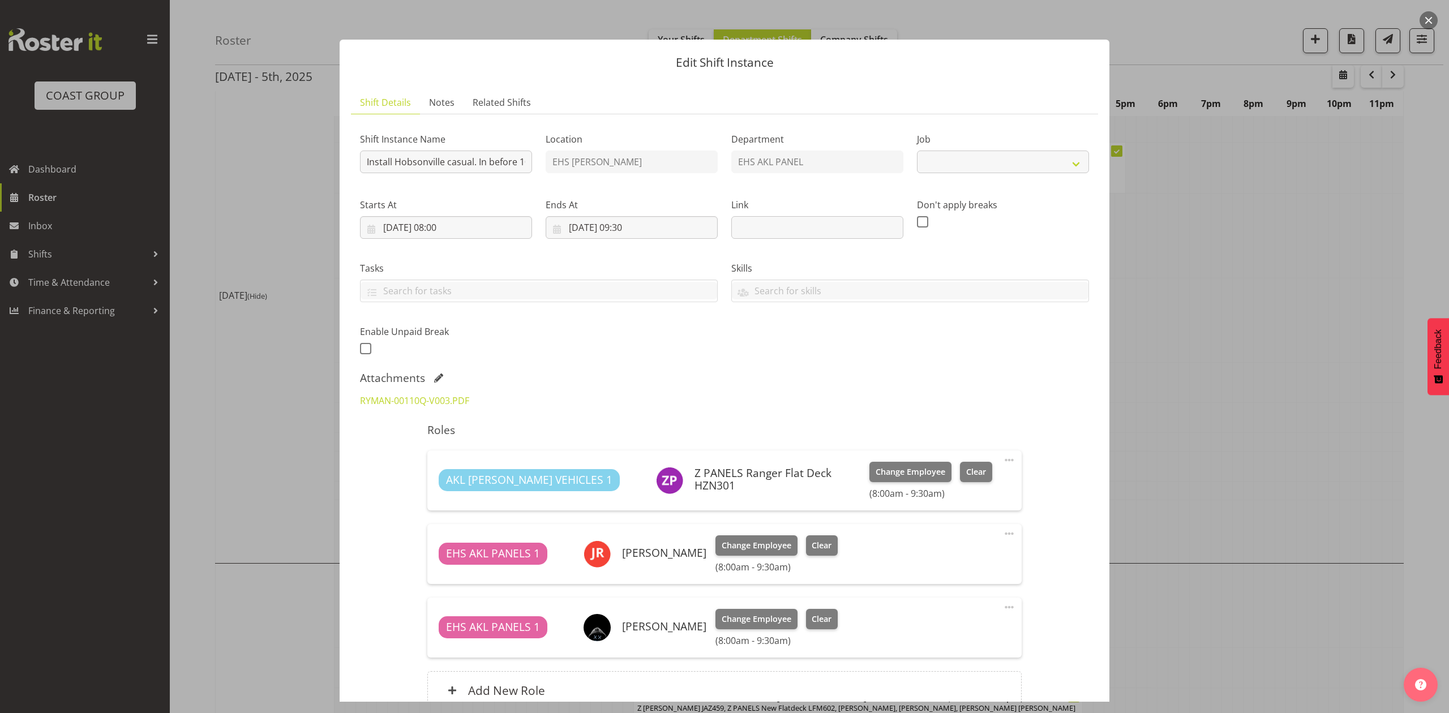
select select "8653"
click at [412, 405] on link "RYMAN-00110Q-V003.PDF" at bounding box center [414, 401] width 109 height 12
click at [1200, 242] on div at bounding box center [724, 356] width 1449 height 713
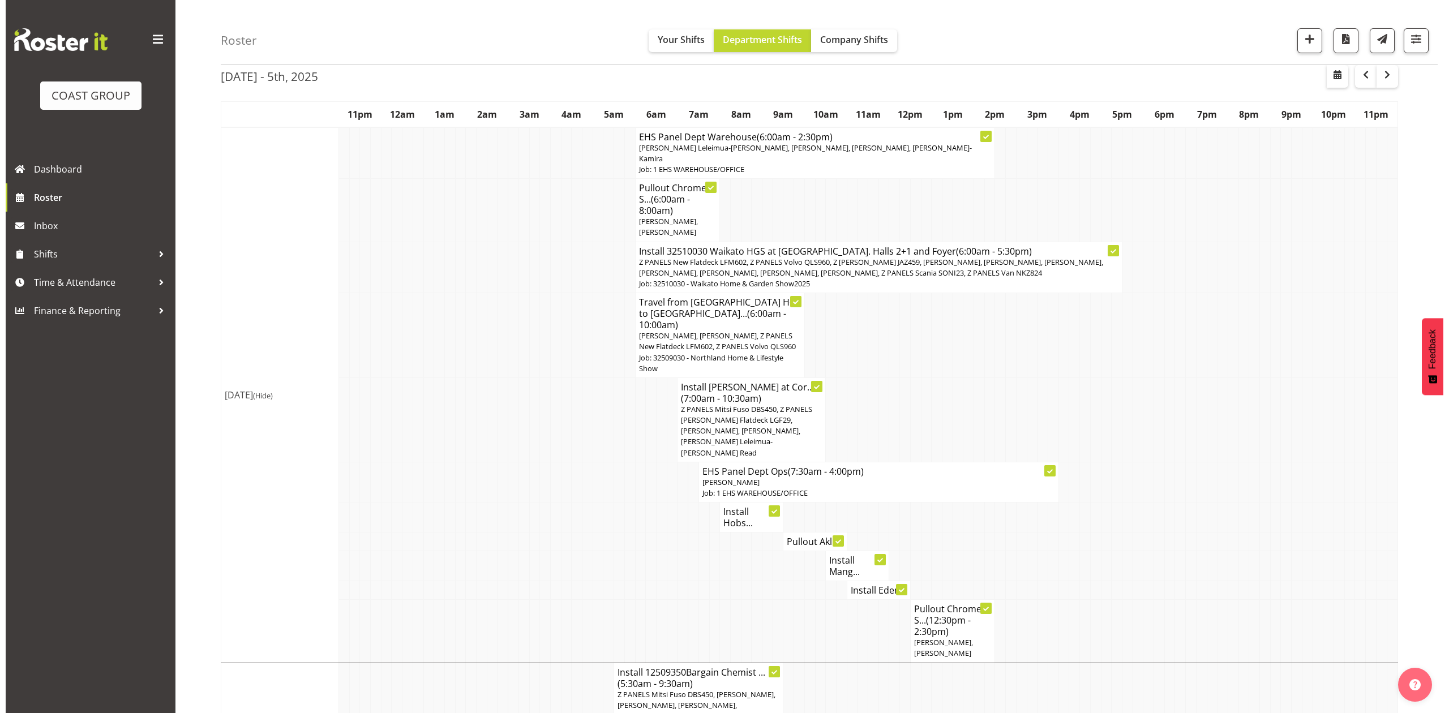
scroll to position [75, 0]
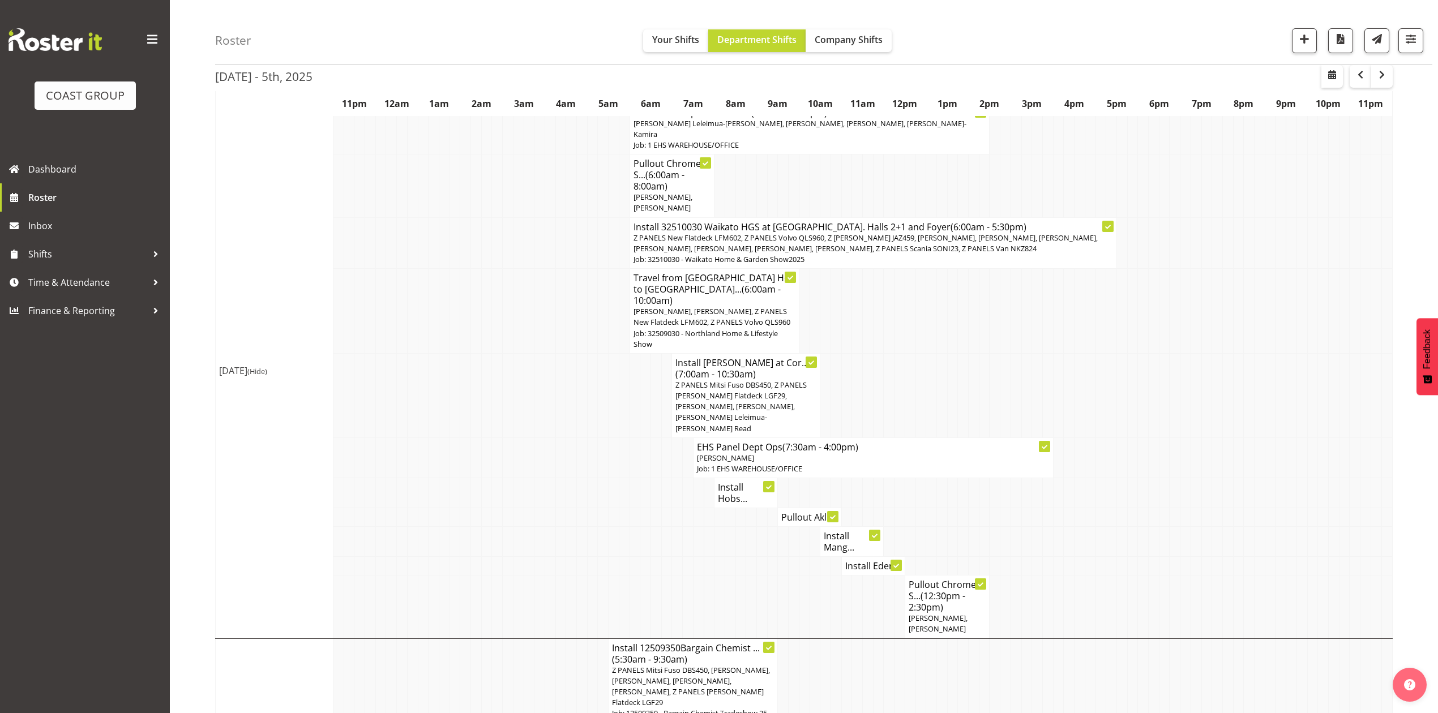
click at [1043, 379] on td at bounding box center [1048, 395] width 11 height 84
click at [1058, 299] on td at bounding box center [1058, 311] width 11 height 85
drag, startPoint x: 739, startPoint y: 472, endPoint x: 791, endPoint y: 472, distance: 51.5
click at [739, 482] on h4 "Install Hobs..." at bounding box center [746, 493] width 56 height 23
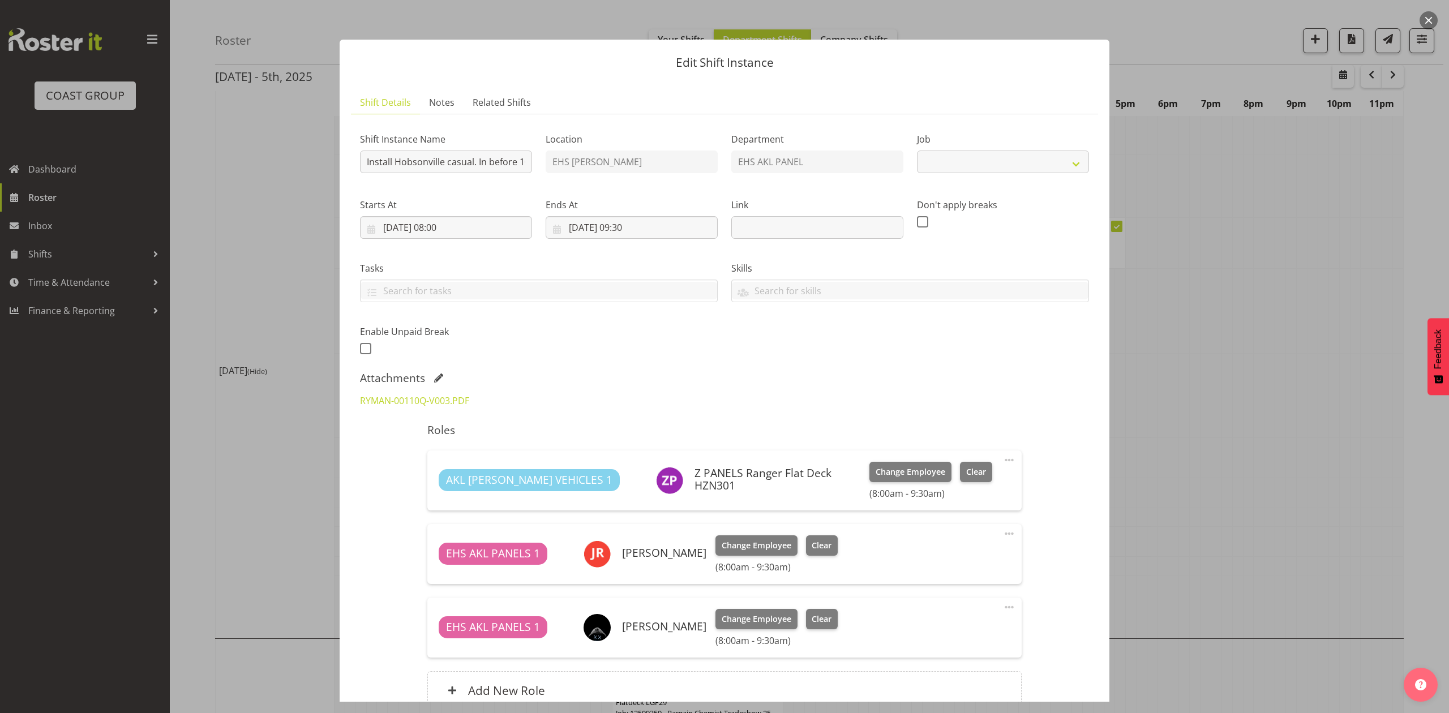
select select "8653"
click at [391, 403] on link "RYMAN-00110Q-V003.PDF" at bounding box center [414, 401] width 109 height 12
click at [1233, 327] on div at bounding box center [724, 356] width 1449 height 713
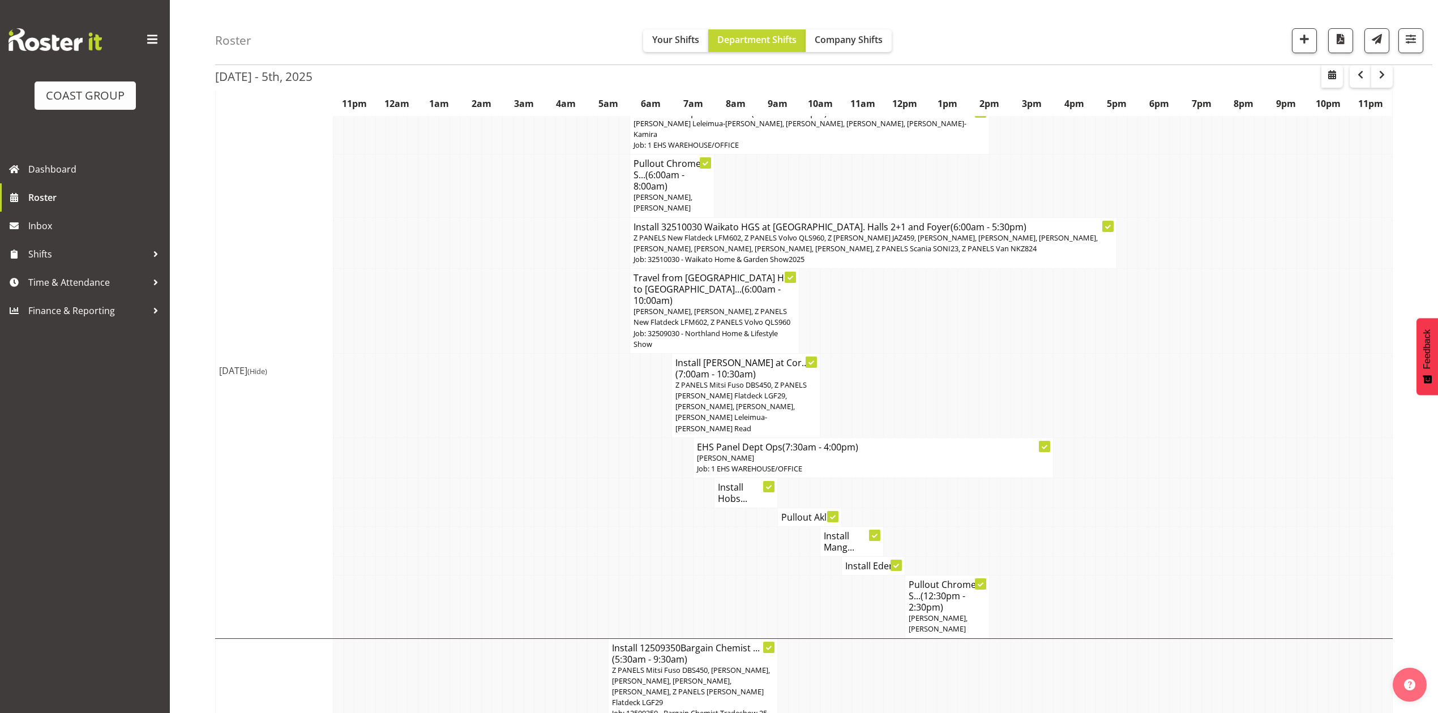
click at [835, 531] on h4 "Install Mang..." at bounding box center [852, 542] width 56 height 23
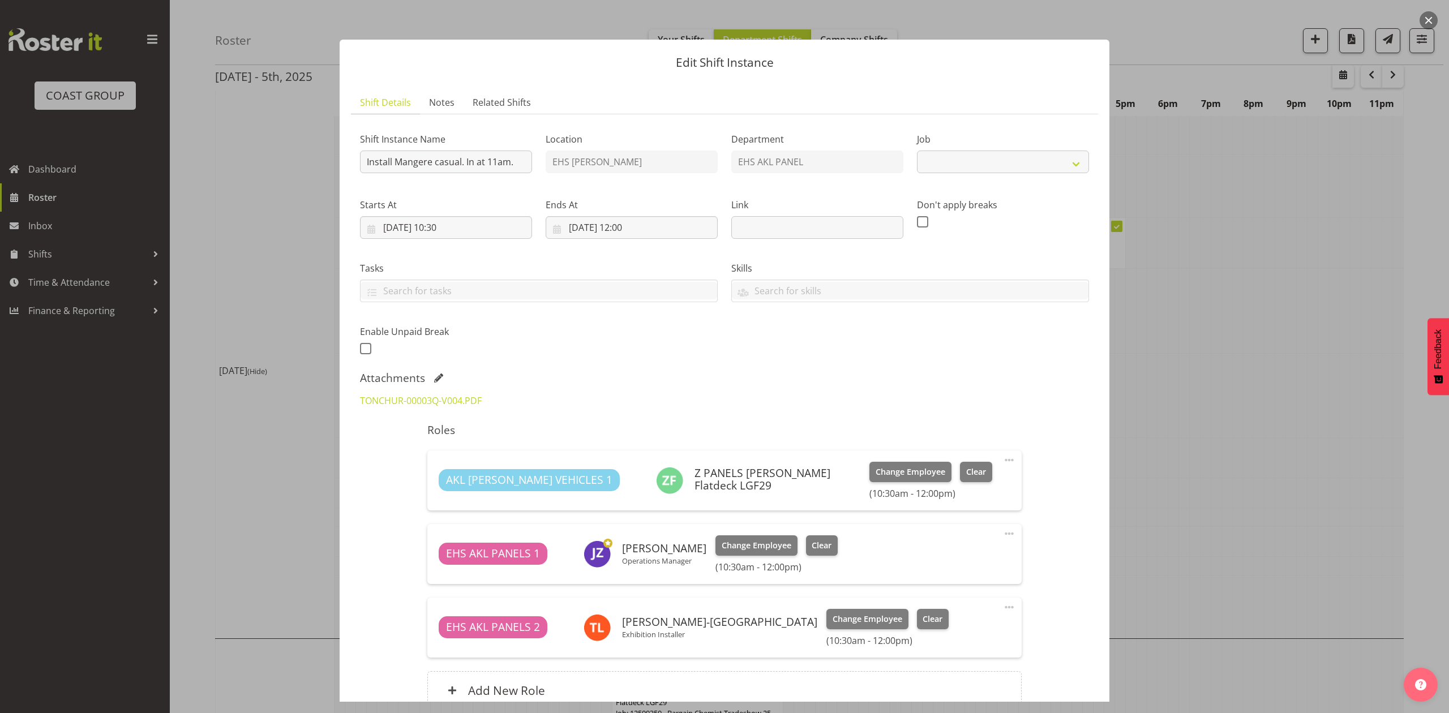
select select "8653"
click at [416, 397] on link "TONCHUR-00003Q-V004.PDF" at bounding box center [421, 401] width 122 height 12
click at [417, 397] on link "TONCHUR-00003Q-V004.PDF" at bounding box center [421, 401] width 122 height 12
click at [1427, 22] on button "button" at bounding box center [1429, 20] width 18 height 18
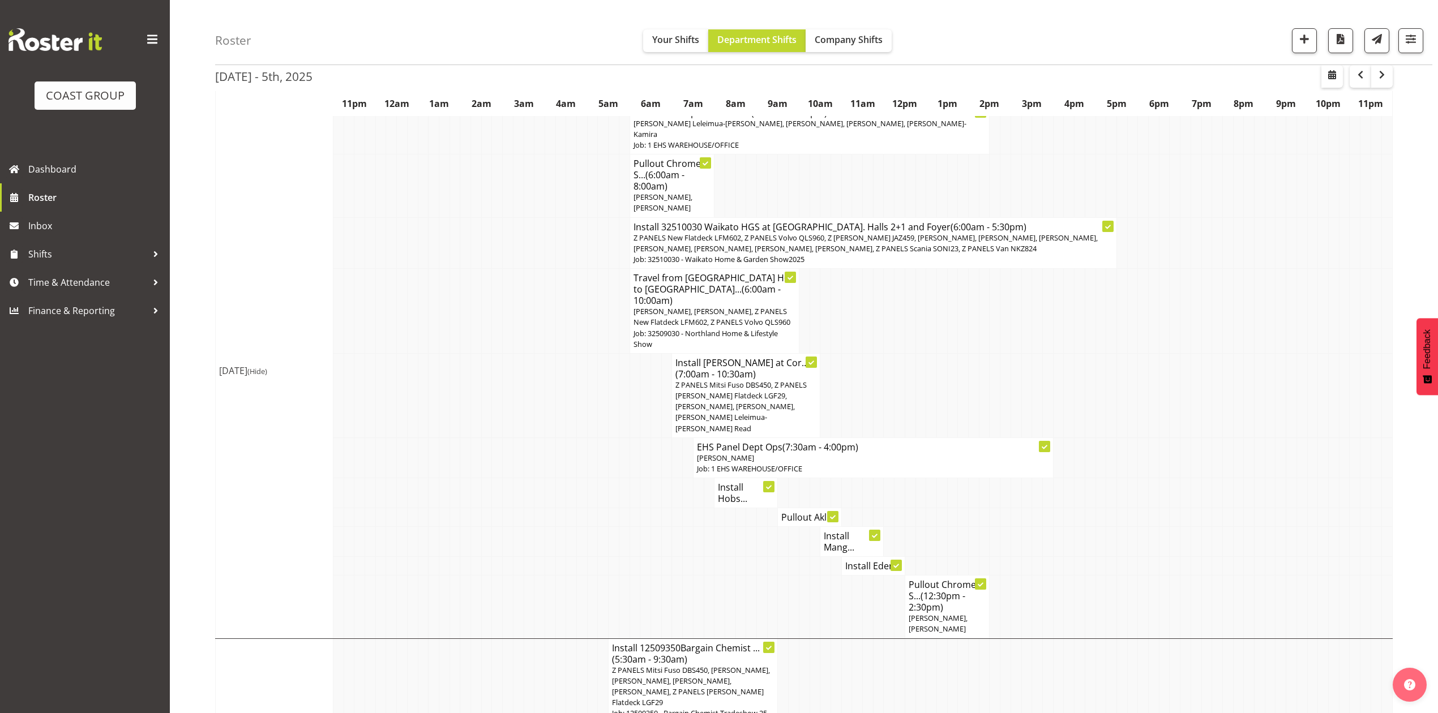
click at [856, 561] on h4 "Install Eden..." at bounding box center [873, 566] width 56 height 11
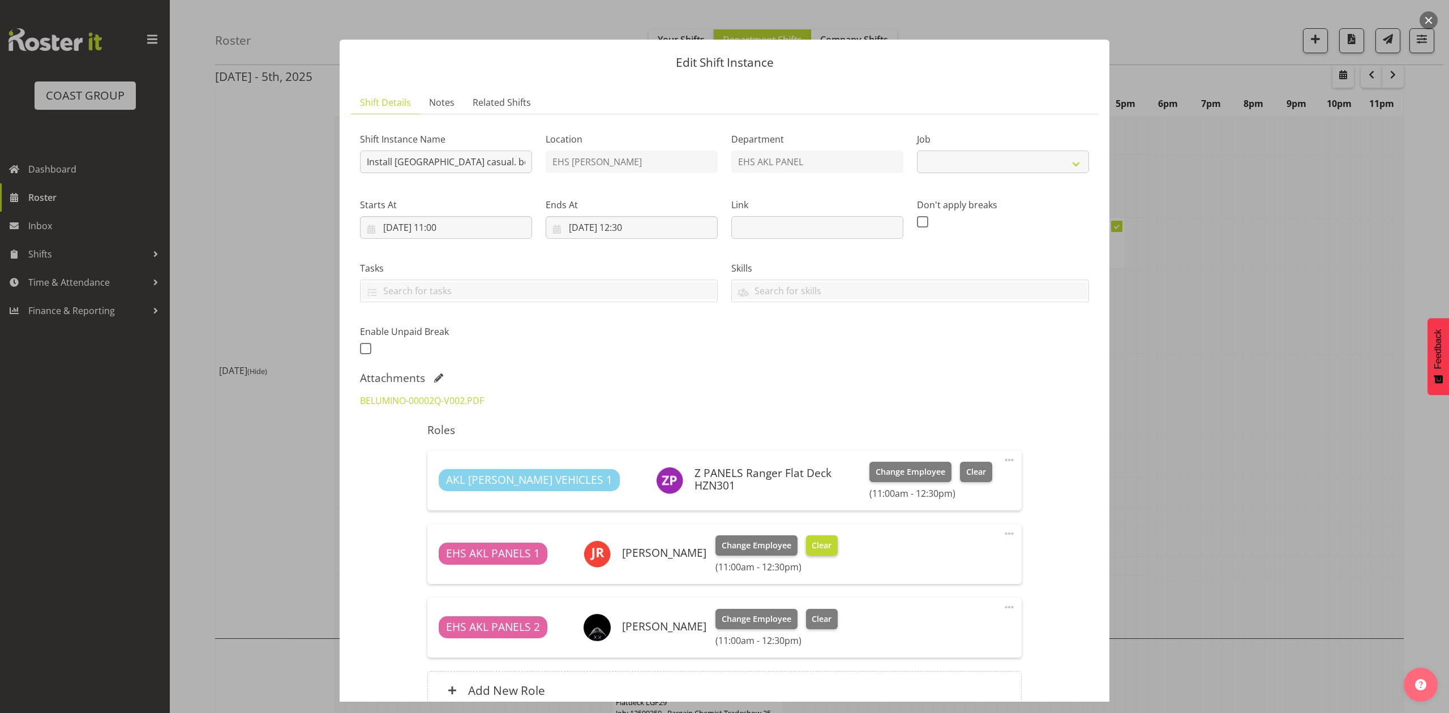
select select "8653"
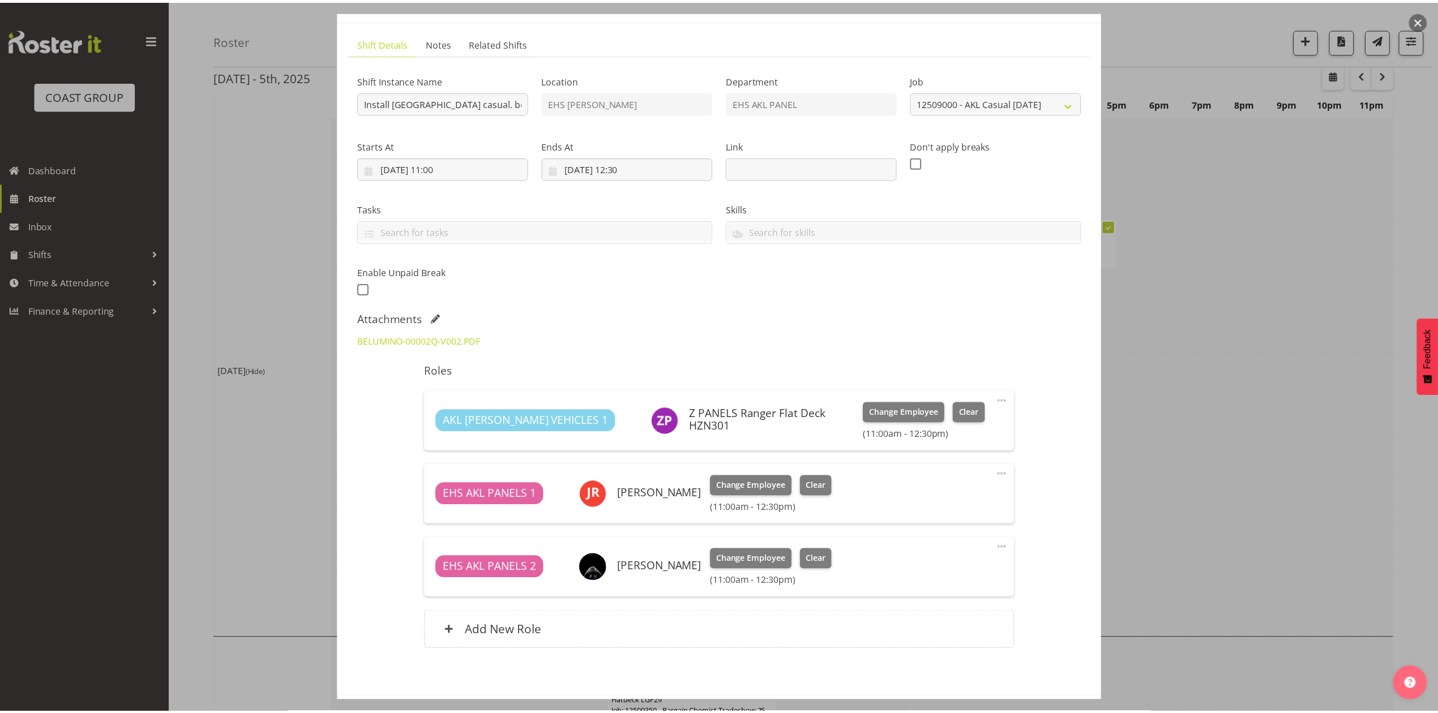
scroll to position [110, 0]
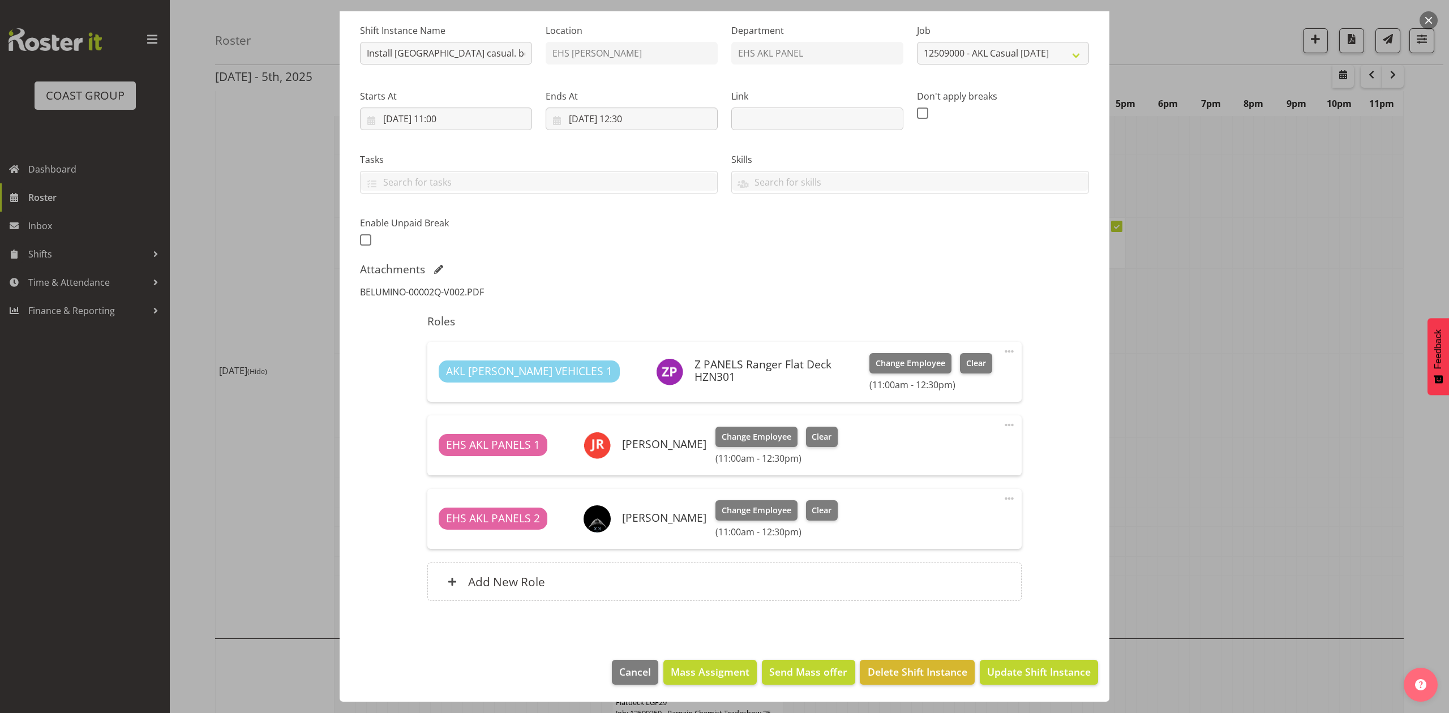
click at [465, 286] on link "BELUMINO-00002Q-V002.PDF" at bounding box center [422, 292] width 124 height 12
drag, startPoint x: 1244, startPoint y: 404, endPoint x: 1222, endPoint y: 361, distance: 48.6
click at [1222, 363] on div at bounding box center [724, 356] width 1449 height 713
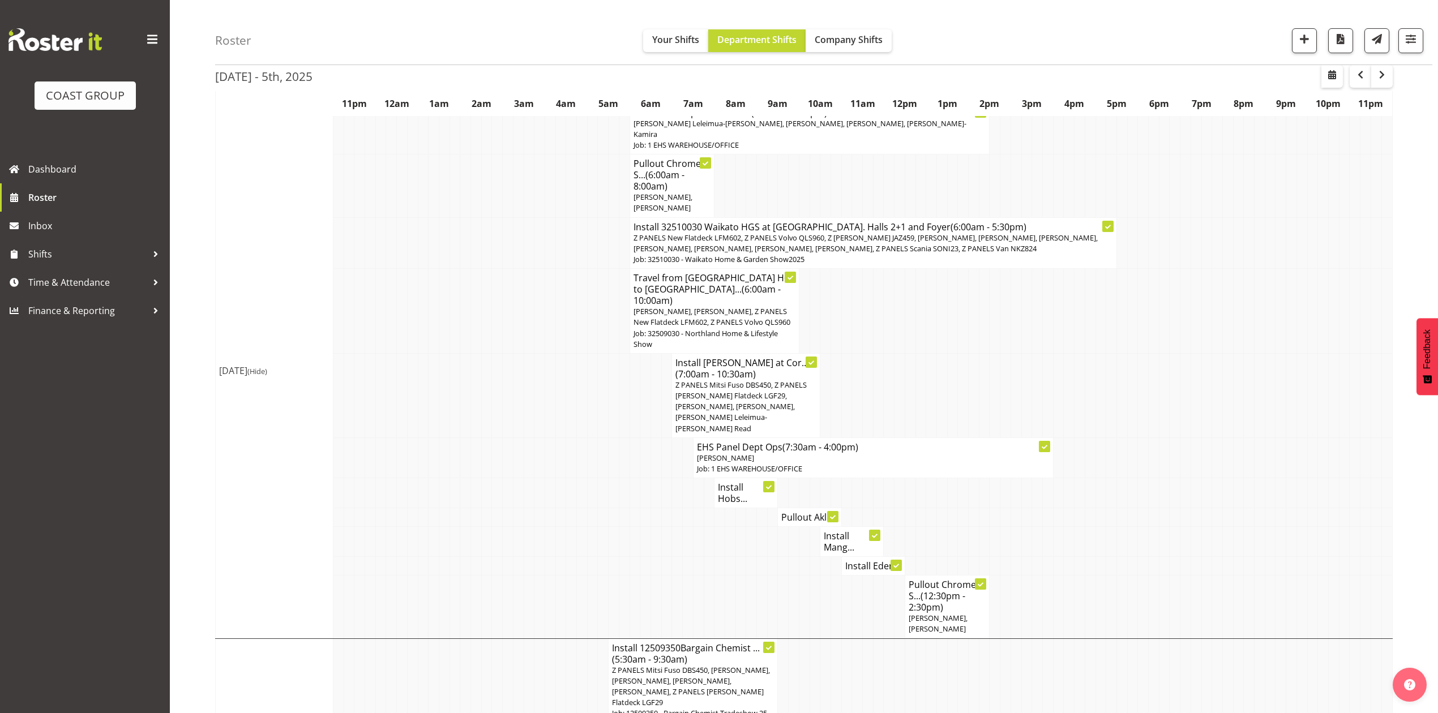
click at [1096, 484] on td at bounding box center [1101, 493] width 11 height 30
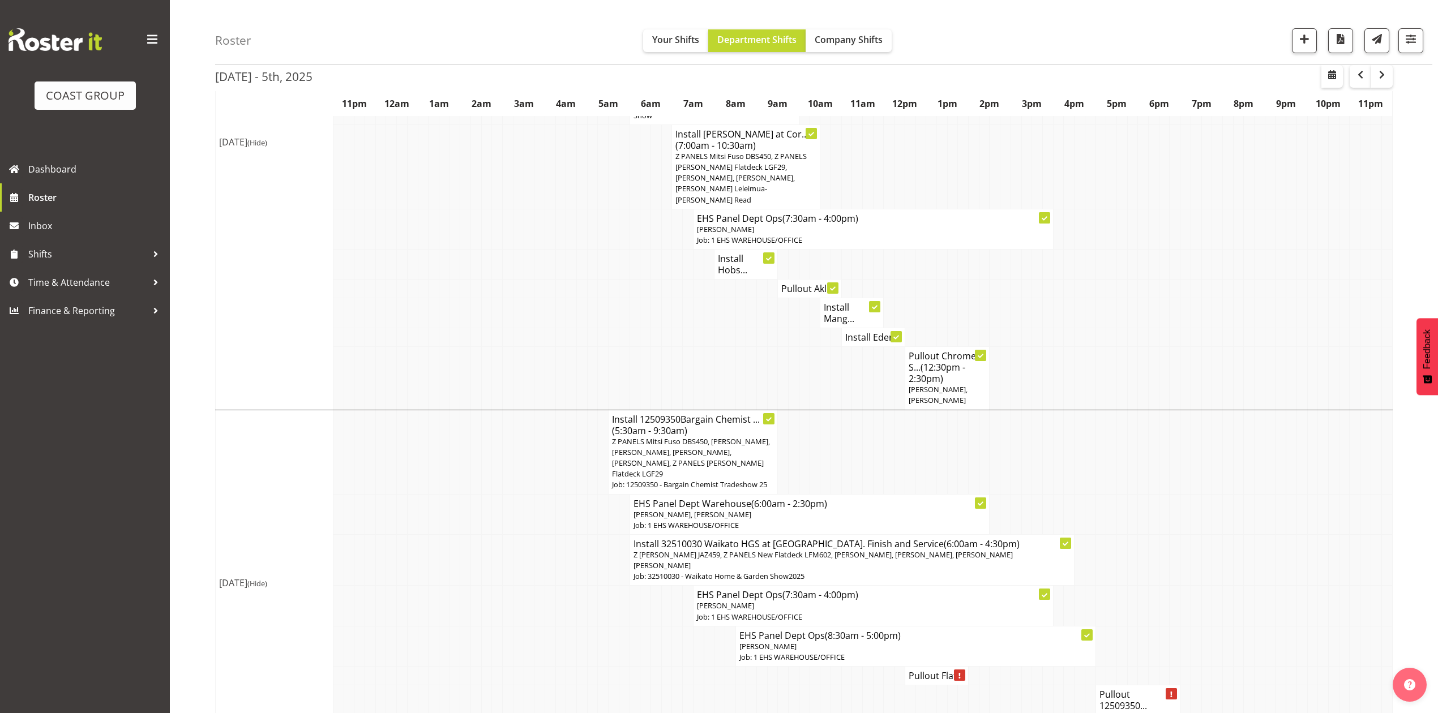
scroll to position [377, 0]
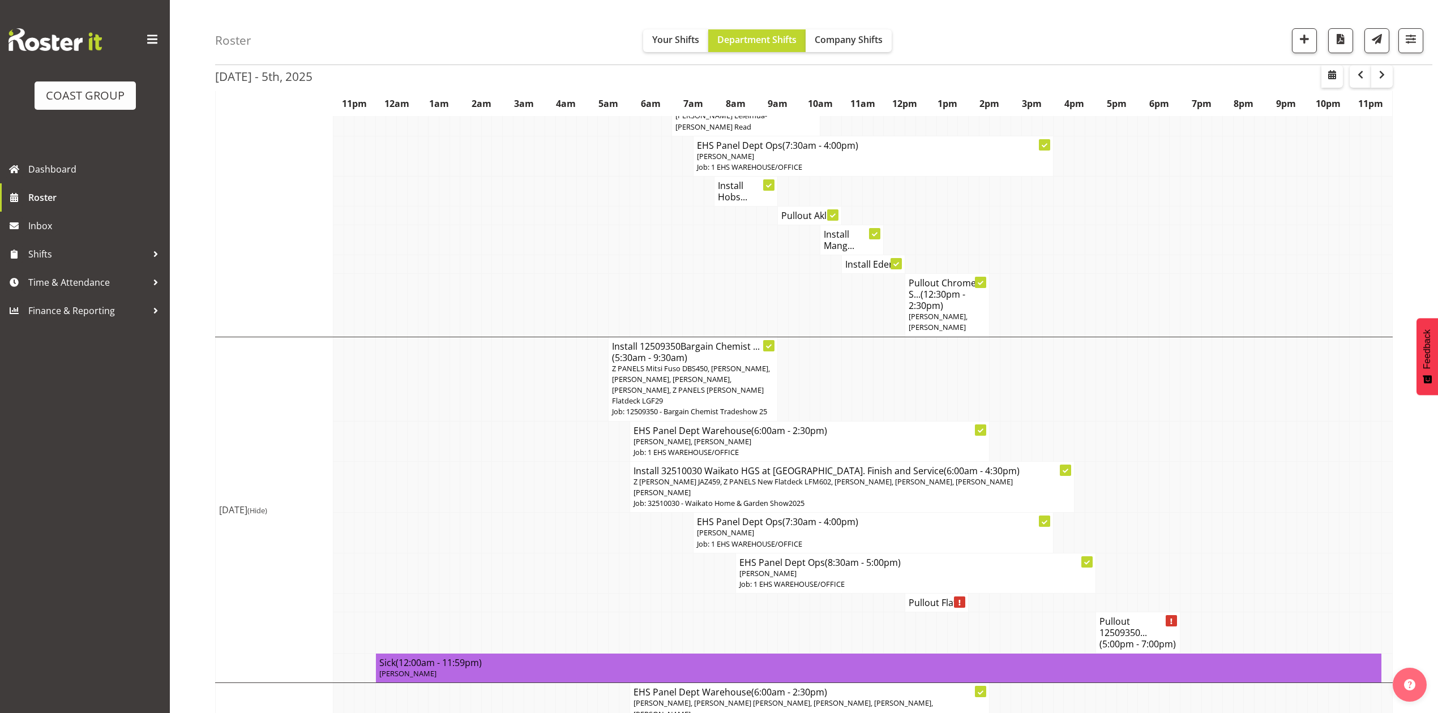
click at [1128, 390] on td at bounding box center [1132, 379] width 11 height 84
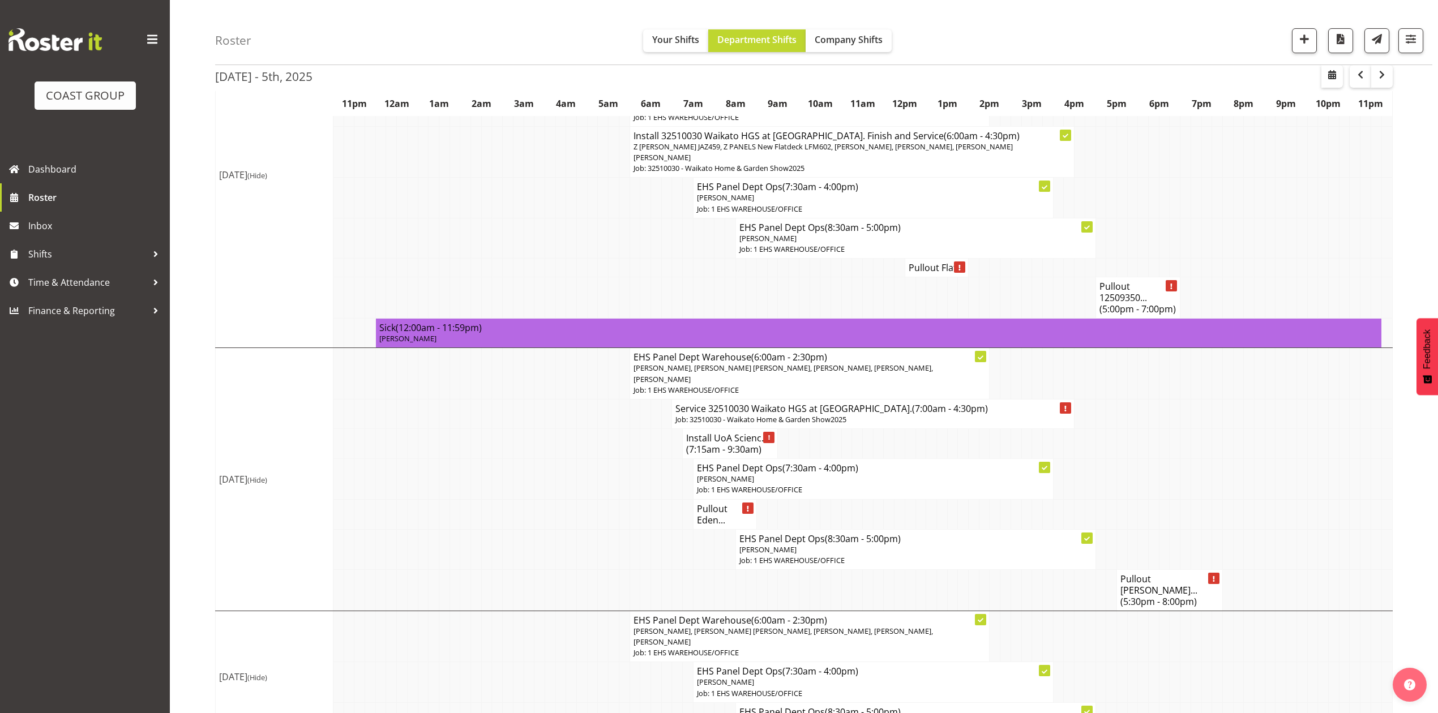
scroll to position [755, 0]
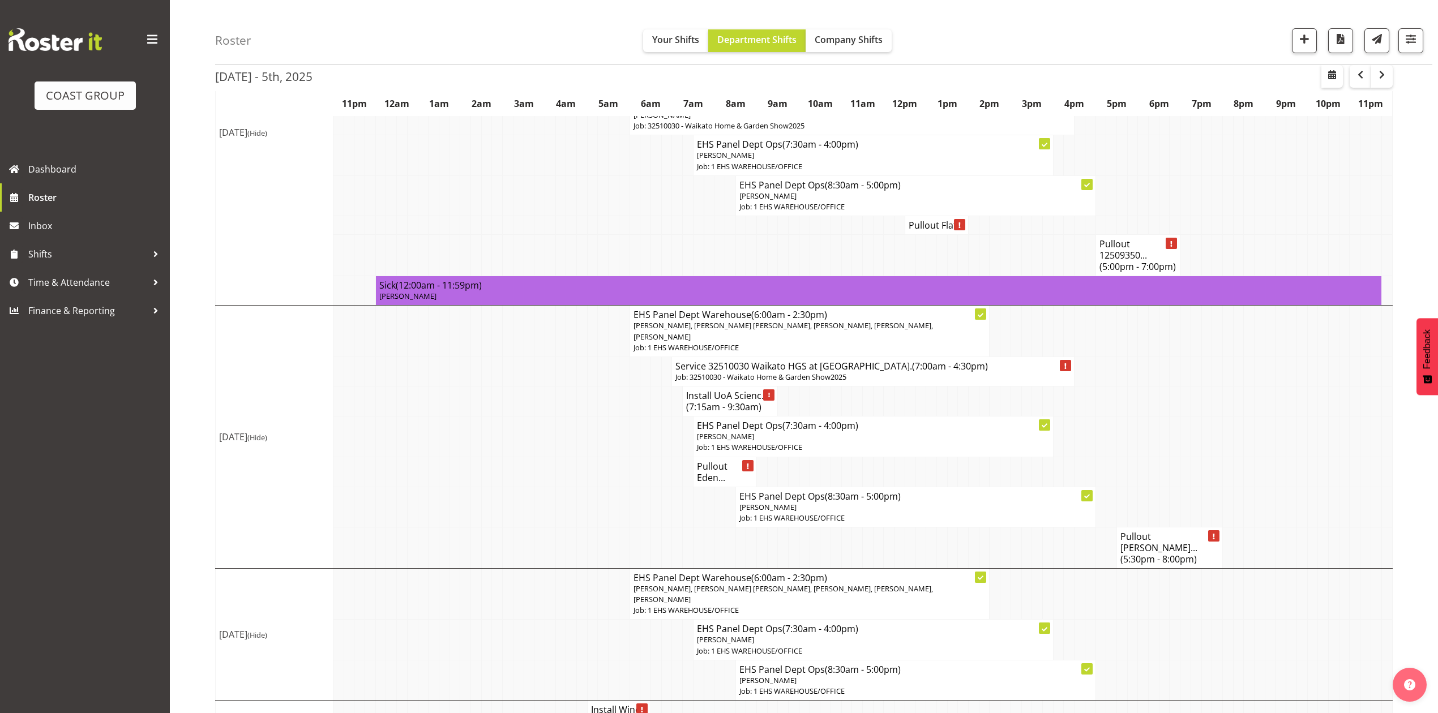
click at [635, 417] on td at bounding box center [635, 437] width 11 height 40
click at [734, 390] on h4 "Install UoA Scienc... (7:15am - 9:30am)" at bounding box center [730, 401] width 88 height 23
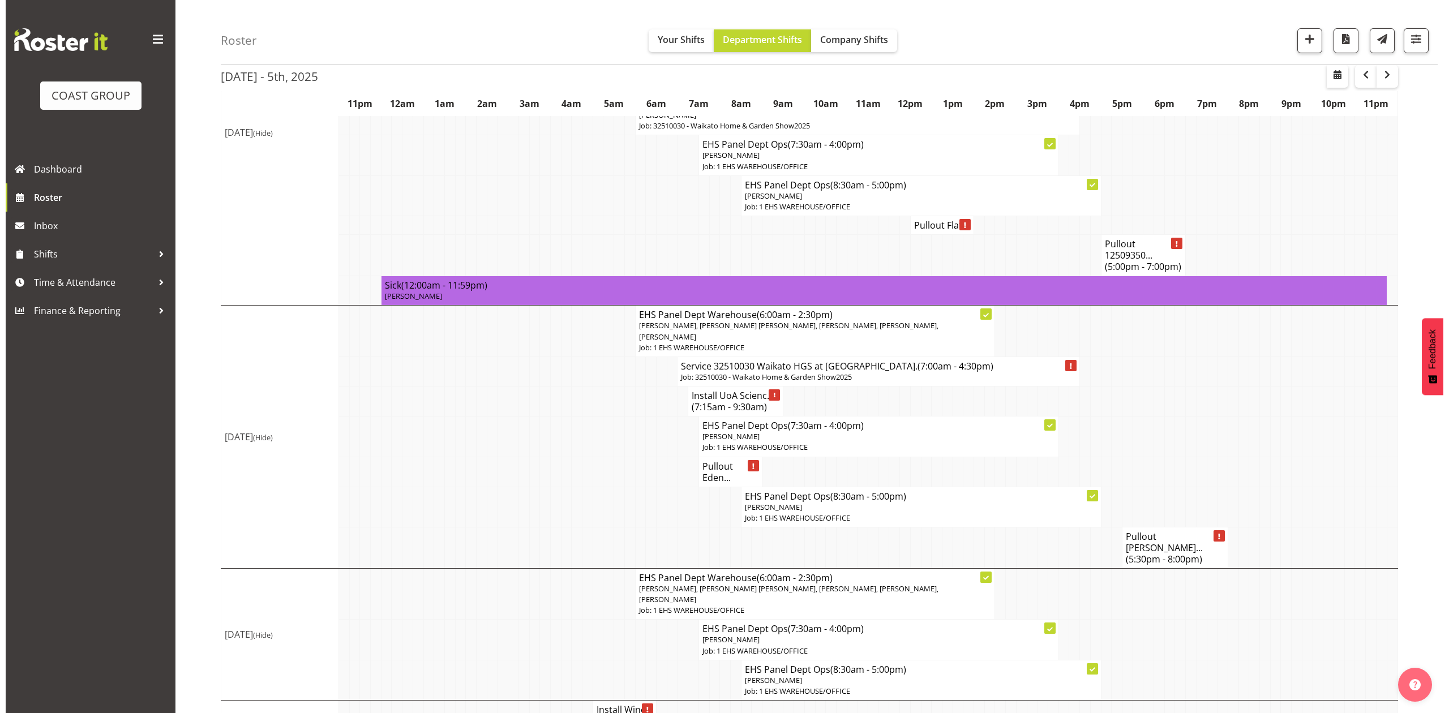
scroll to position [743, 0]
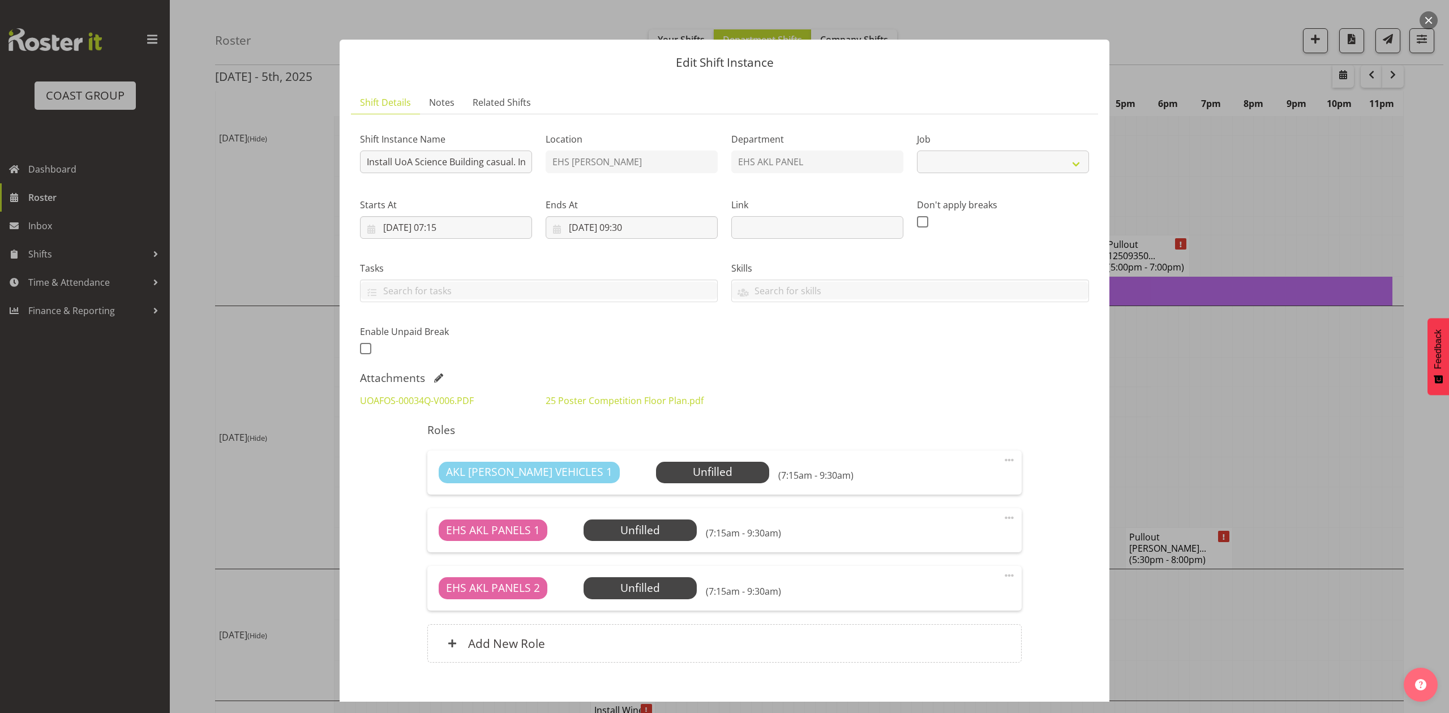
select select "8654"
click at [592, 406] on link "25 Poster Competition Floor Plan.pdf" at bounding box center [625, 401] width 158 height 12
click at [1277, 363] on div at bounding box center [724, 356] width 1449 height 713
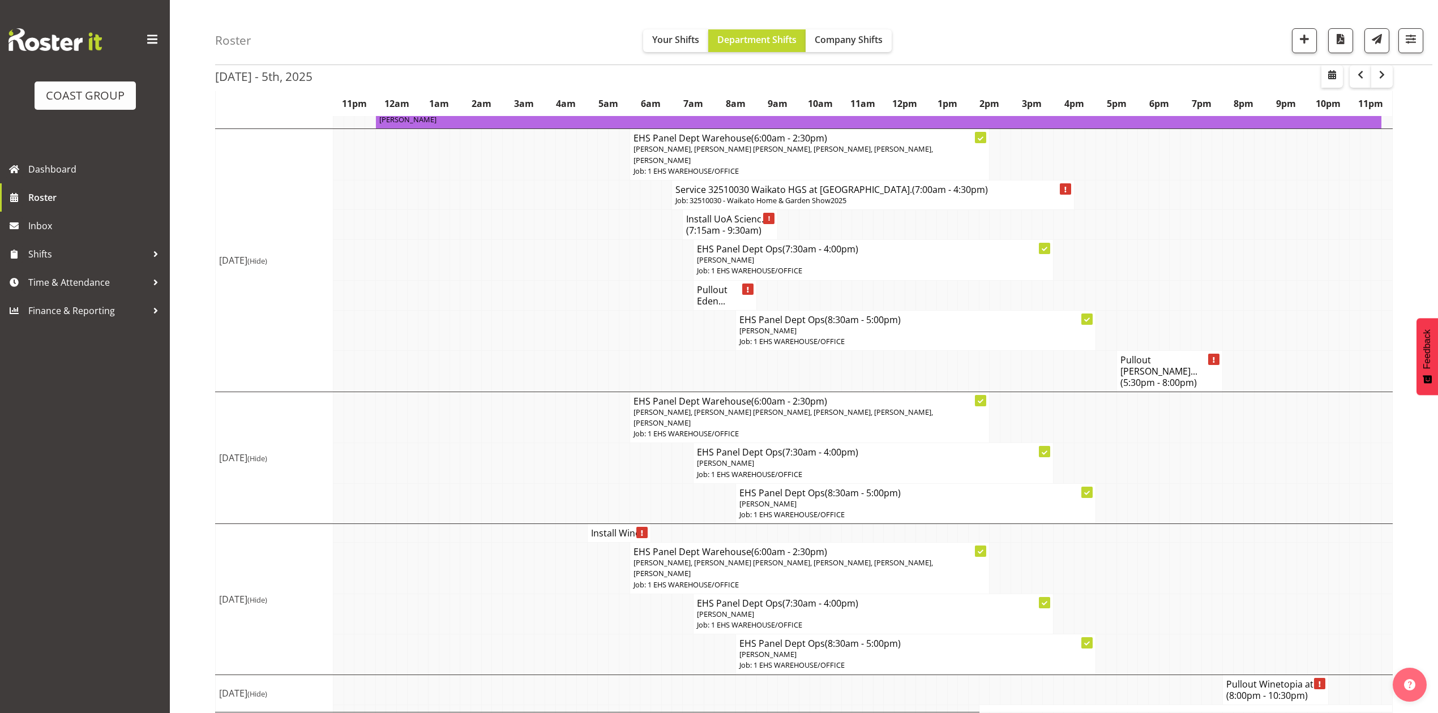
scroll to position [946, 0]
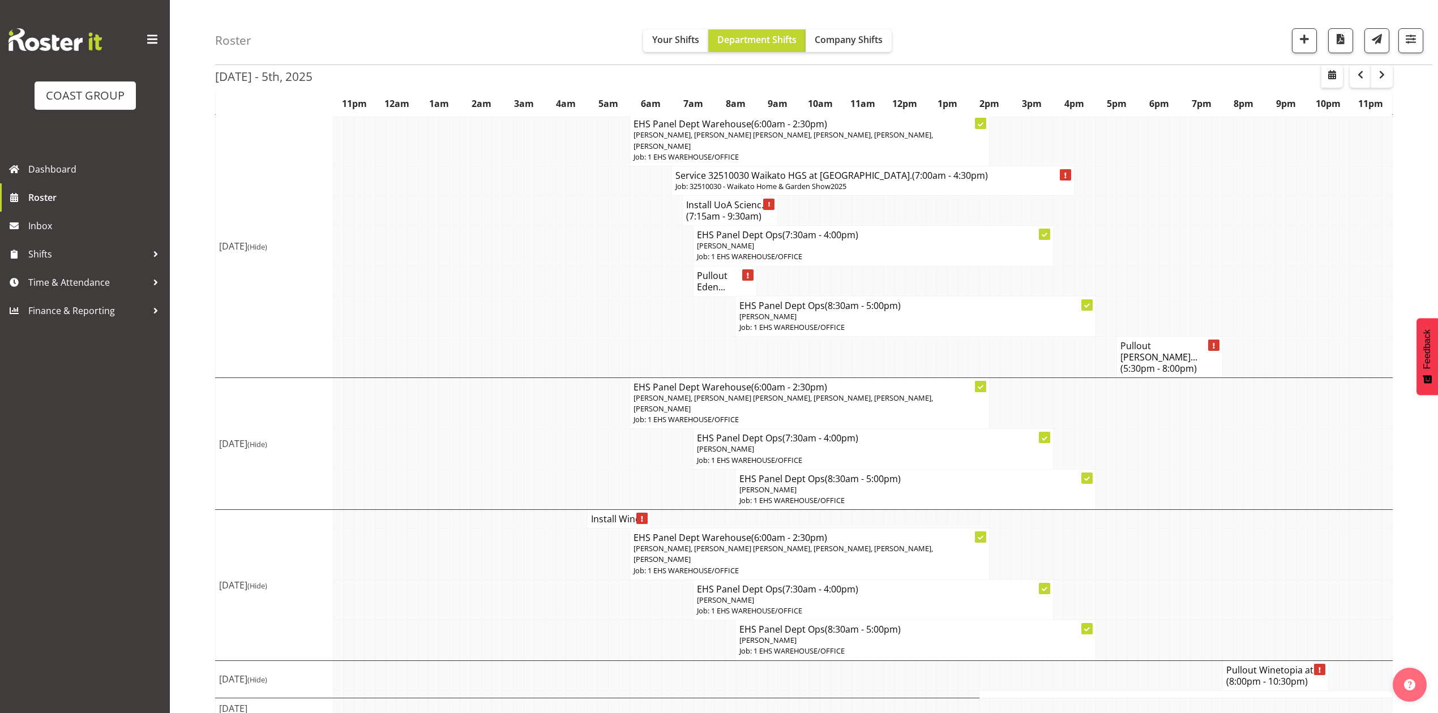
click at [605, 514] on h4 "Install Wine..." at bounding box center [619, 519] width 56 height 11
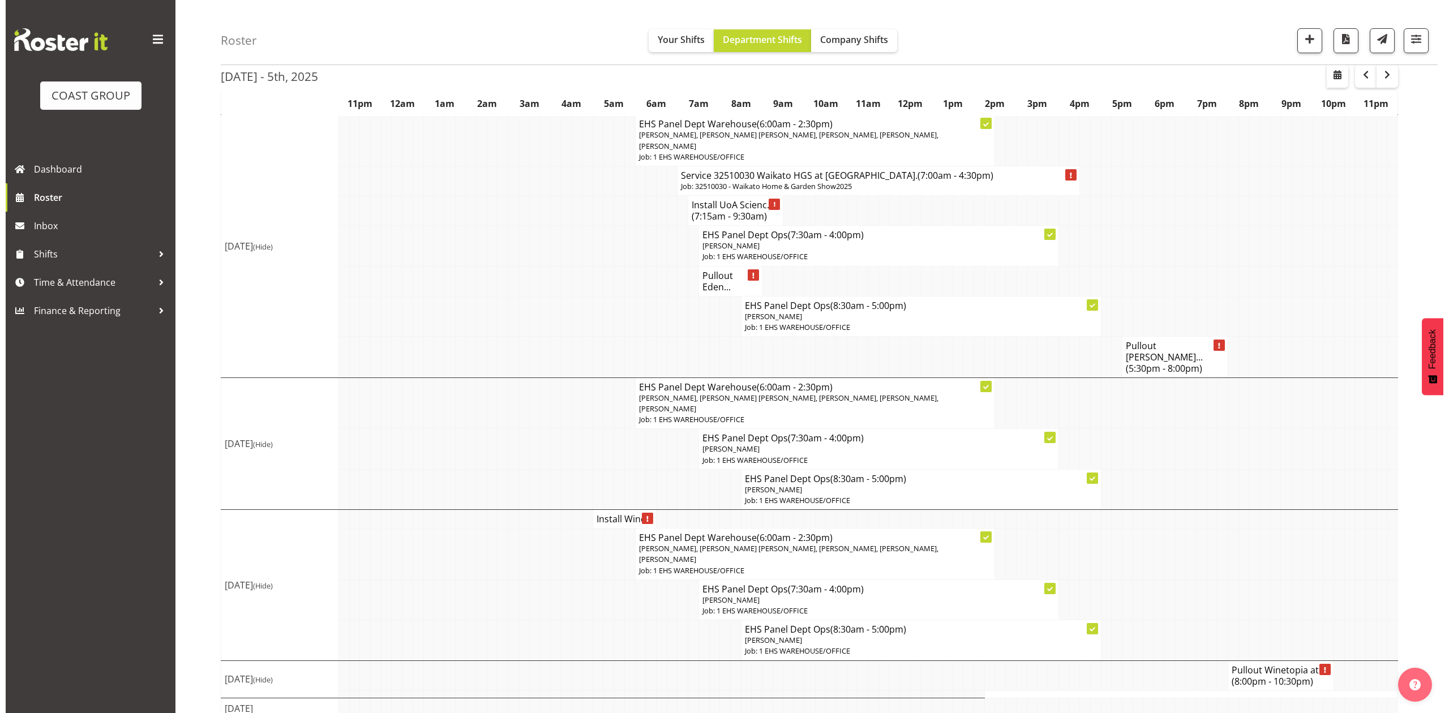
scroll to position [923, 0]
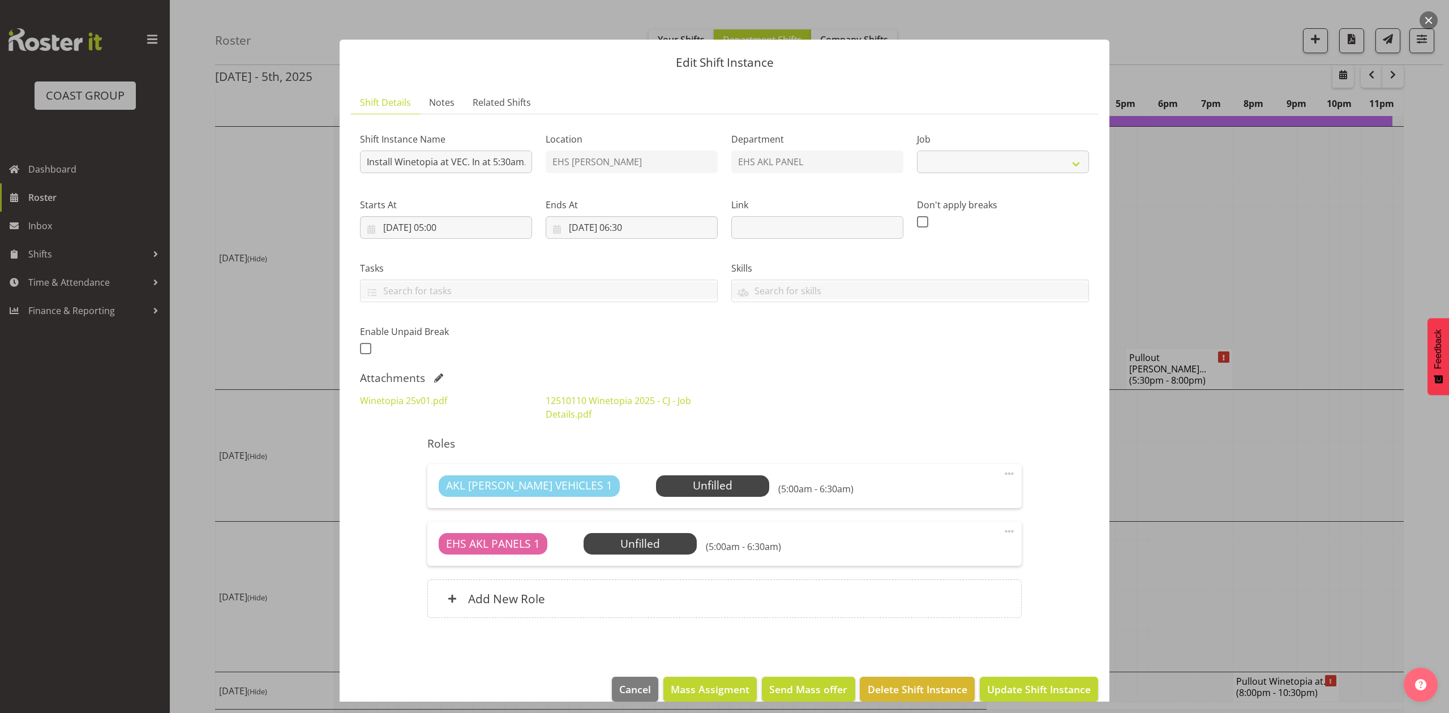
select select "10038"
click at [417, 404] on link "Winetopia 25v01.pdf" at bounding box center [403, 401] width 87 height 12
click at [1321, 262] on div at bounding box center [724, 356] width 1449 height 713
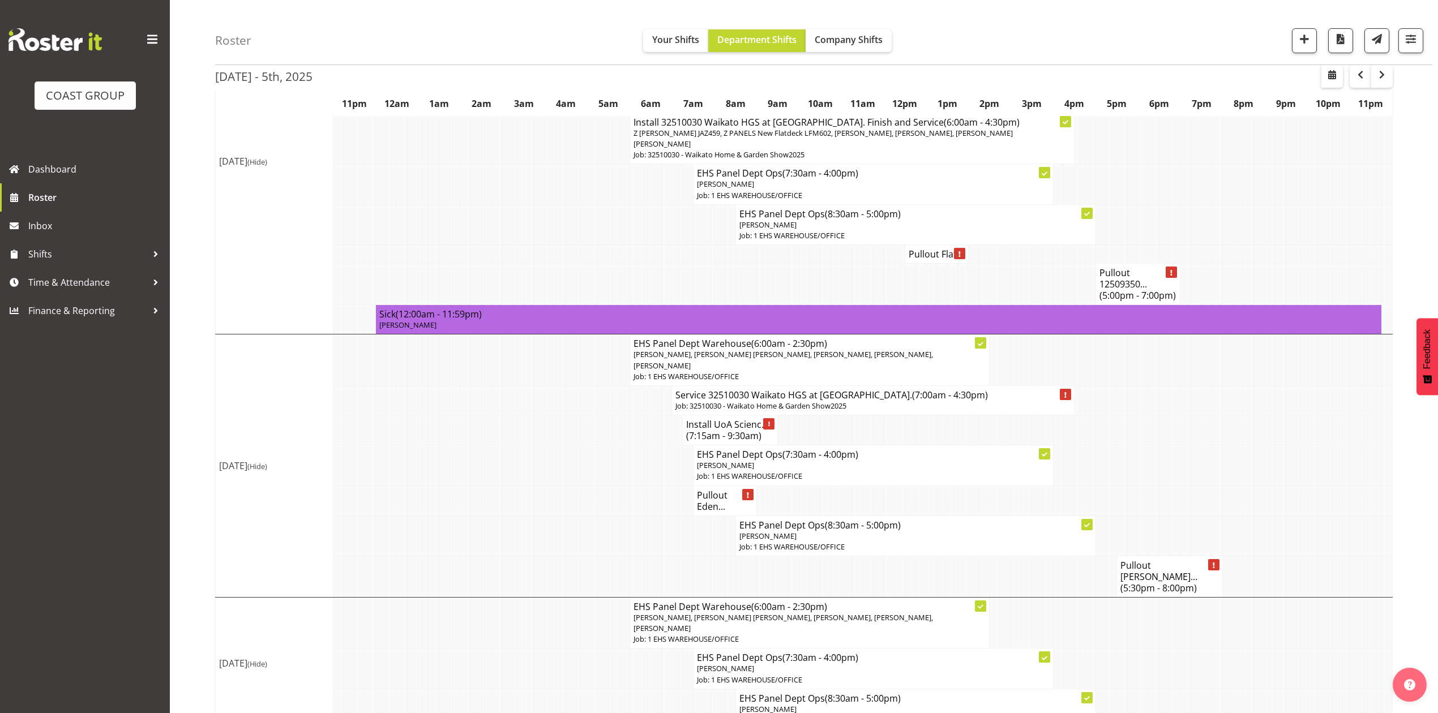
scroll to position [708, 0]
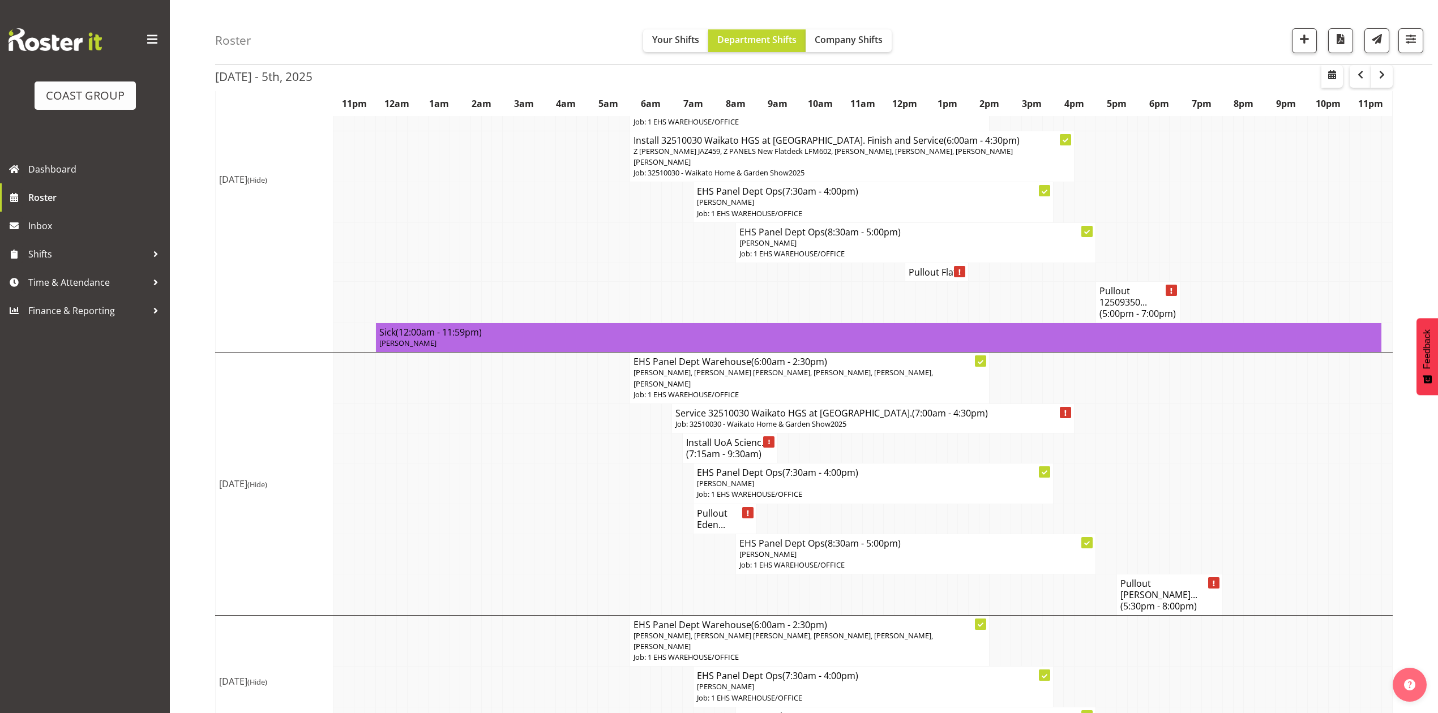
click at [1181, 404] on td at bounding box center [1185, 418] width 11 height 29
click at [936, 434] on td at bounding box center [941, 449] width 11 height 30
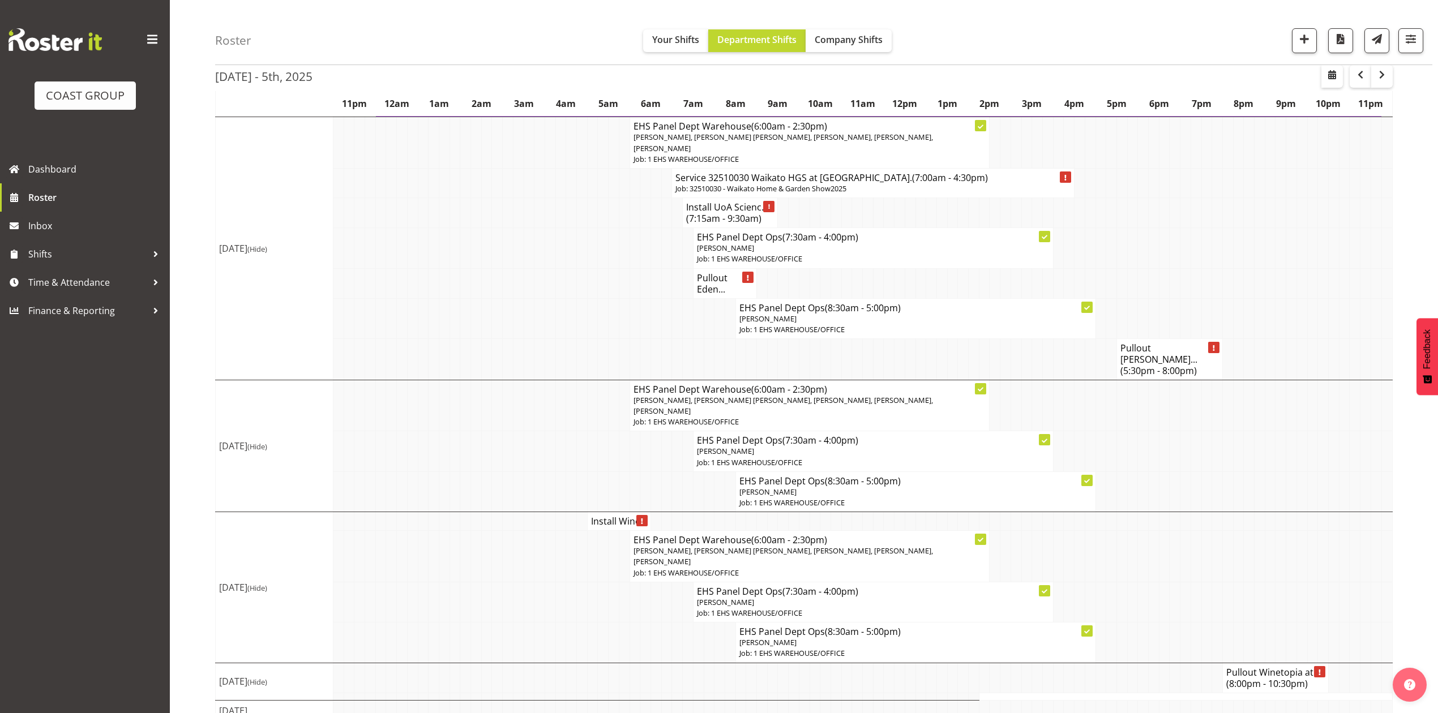
scroll to position [946, 0]
click at [737, 510] on td at bounding box center [740, 519] width 11 height 19
click at [1176, 439] on td at bounding box center [1175, 449] width 11 height 40
click at [1255, 431] on td at bounding box center [1260, 449] width 11 height 40
click at [1237, 429] on td at bounding box center [1238, 449] width 11 height 40
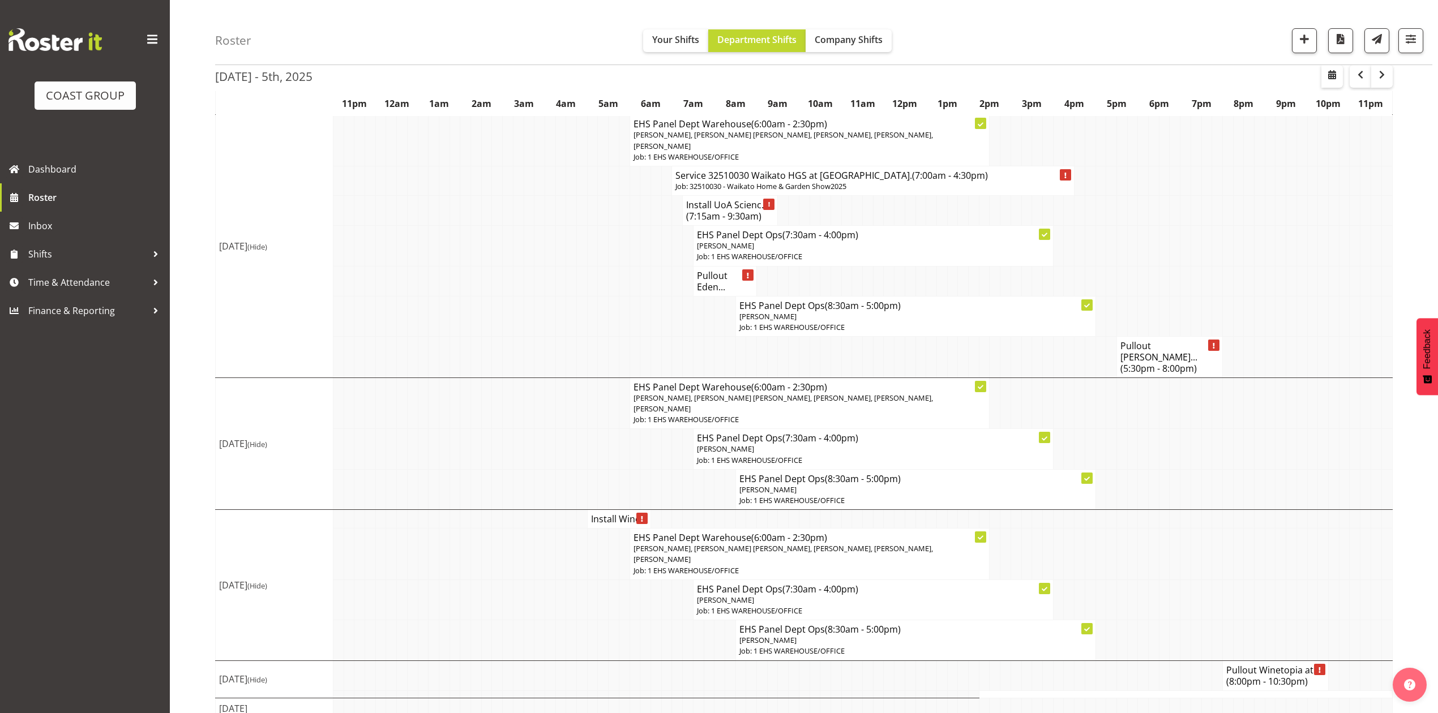
click at [1159, 396] on td at bounding box center [1164, 404] width 11 height 52
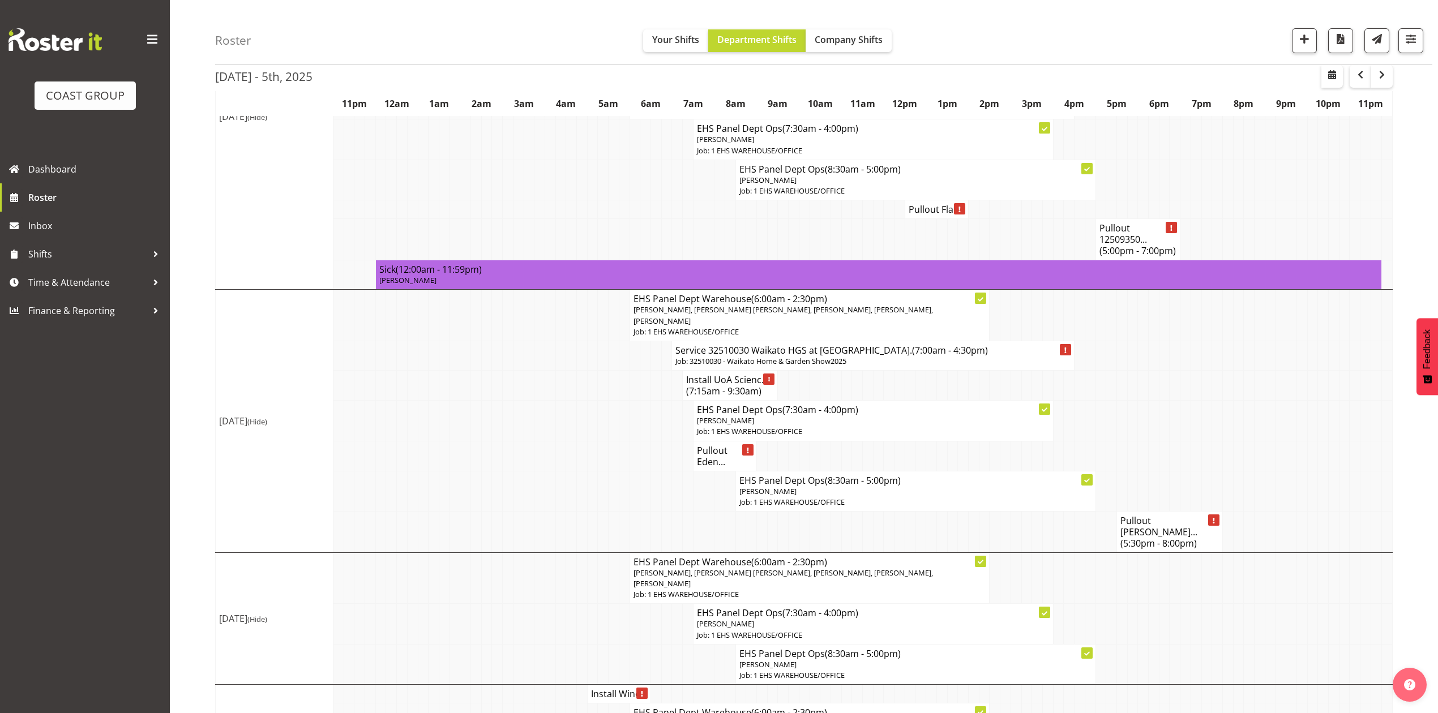
scroll to position [795, 0]
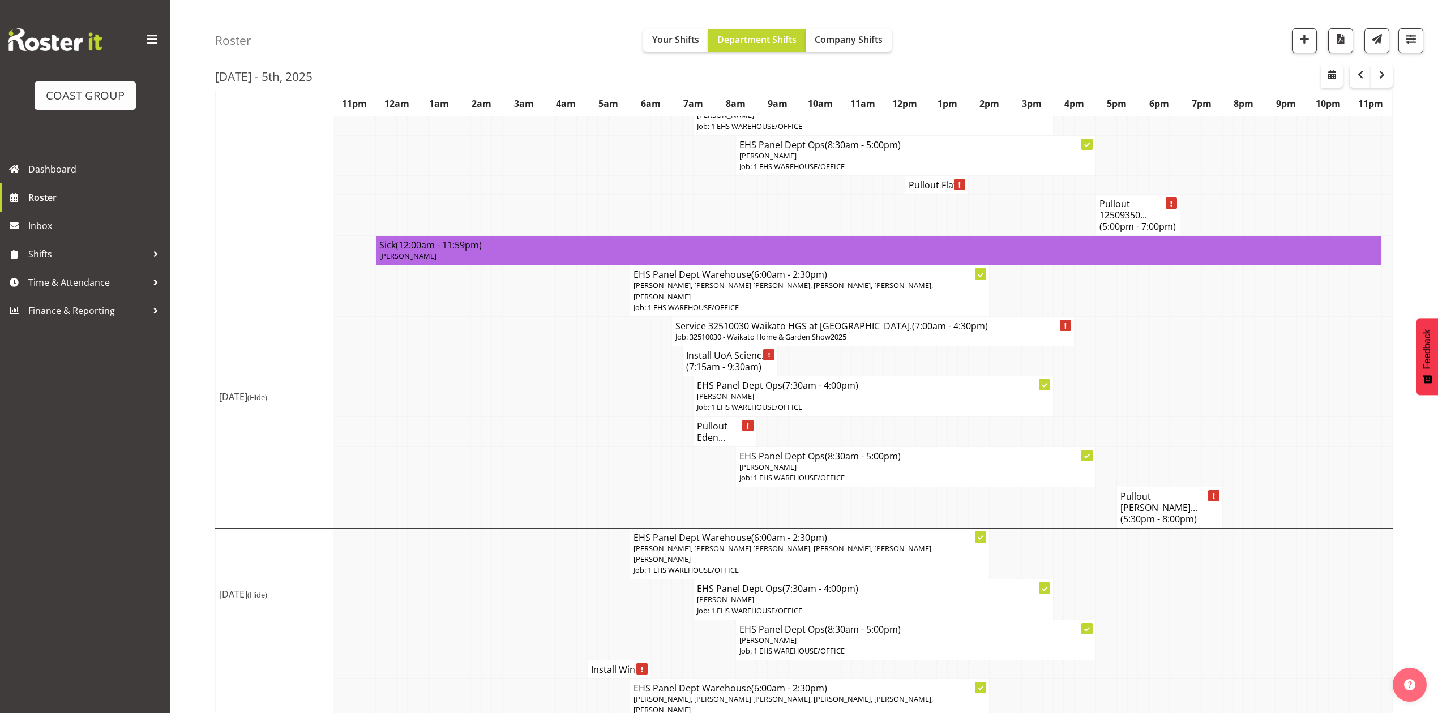
click at [725, 350] on h4 "Install UoA Scienc... (7:15am - 9:30am)" at bounding box center [730, 361] width 88 height 23
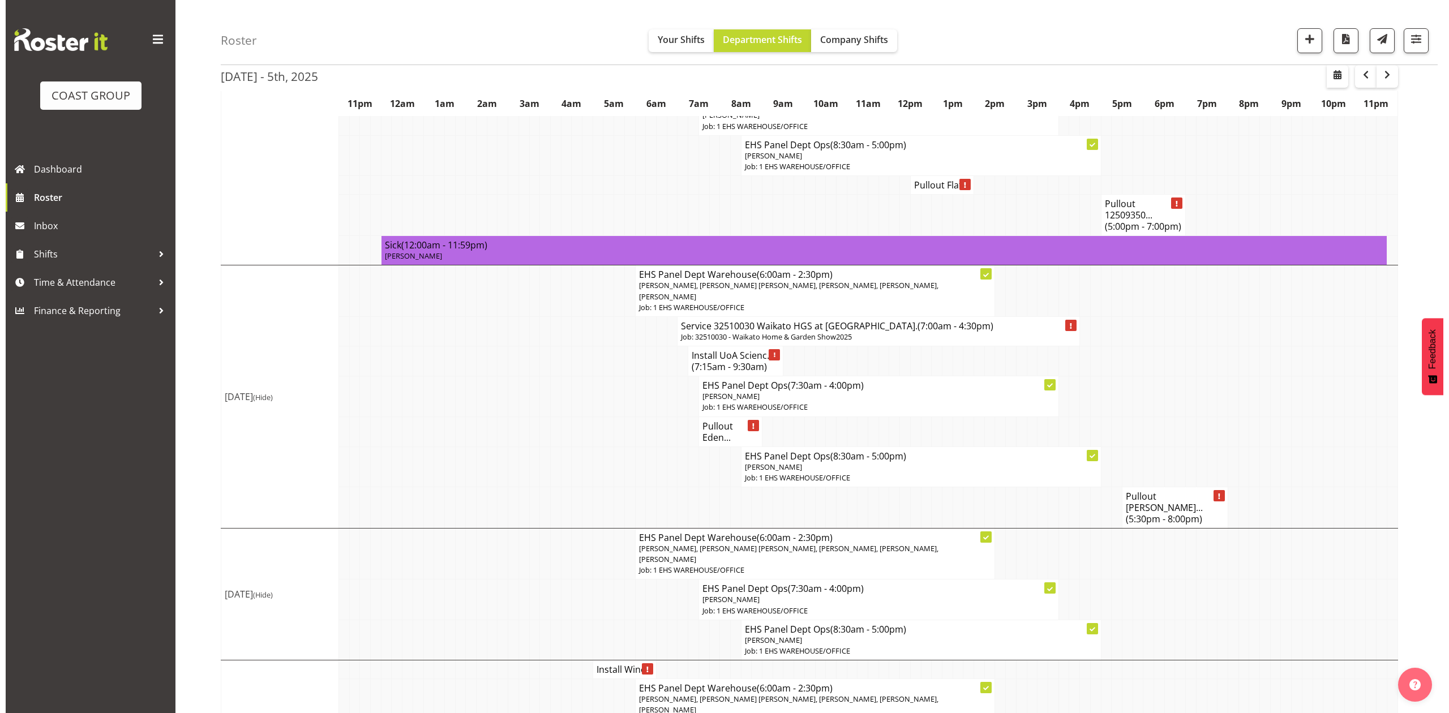
scroll to position [784, 0]
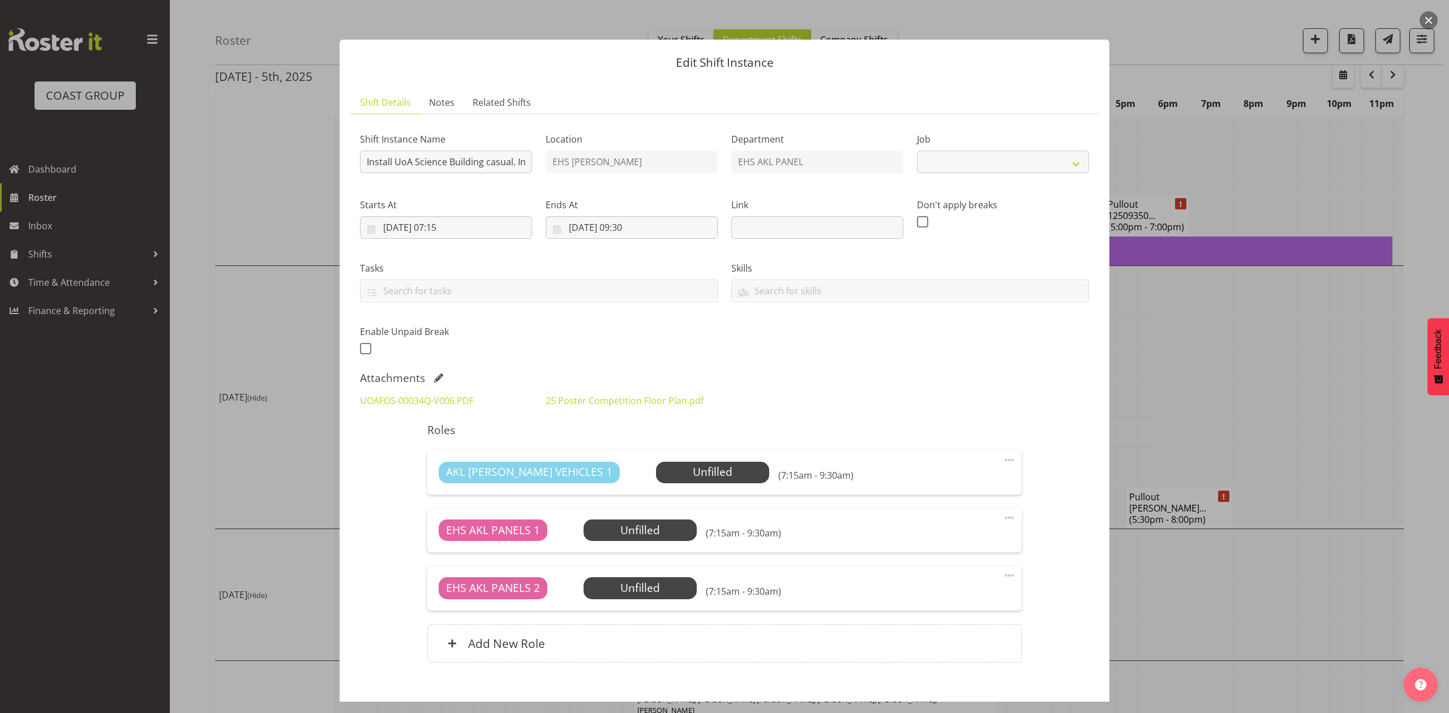
select select "8654"
click at [1274, 319] on div at bounding box center [724, 356] width 1449 height 713
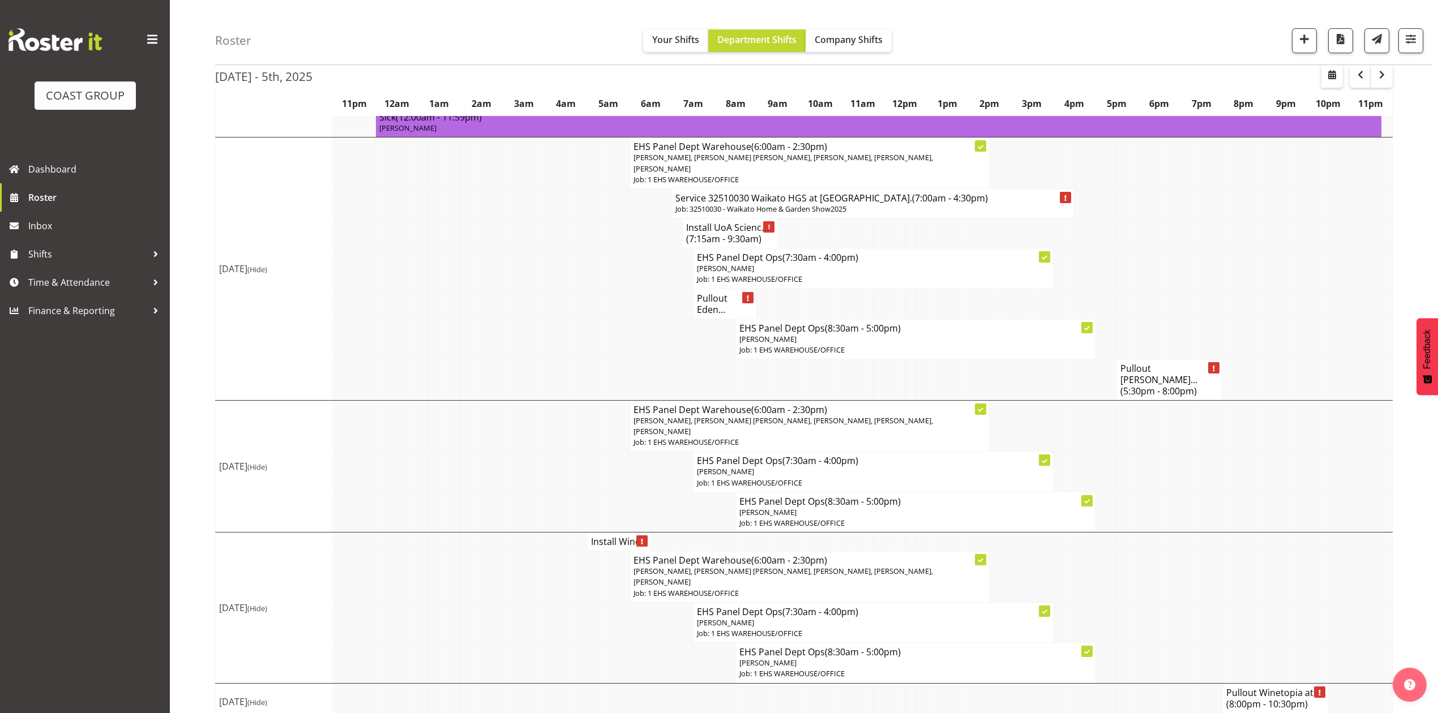
scroll to position [946, 0]
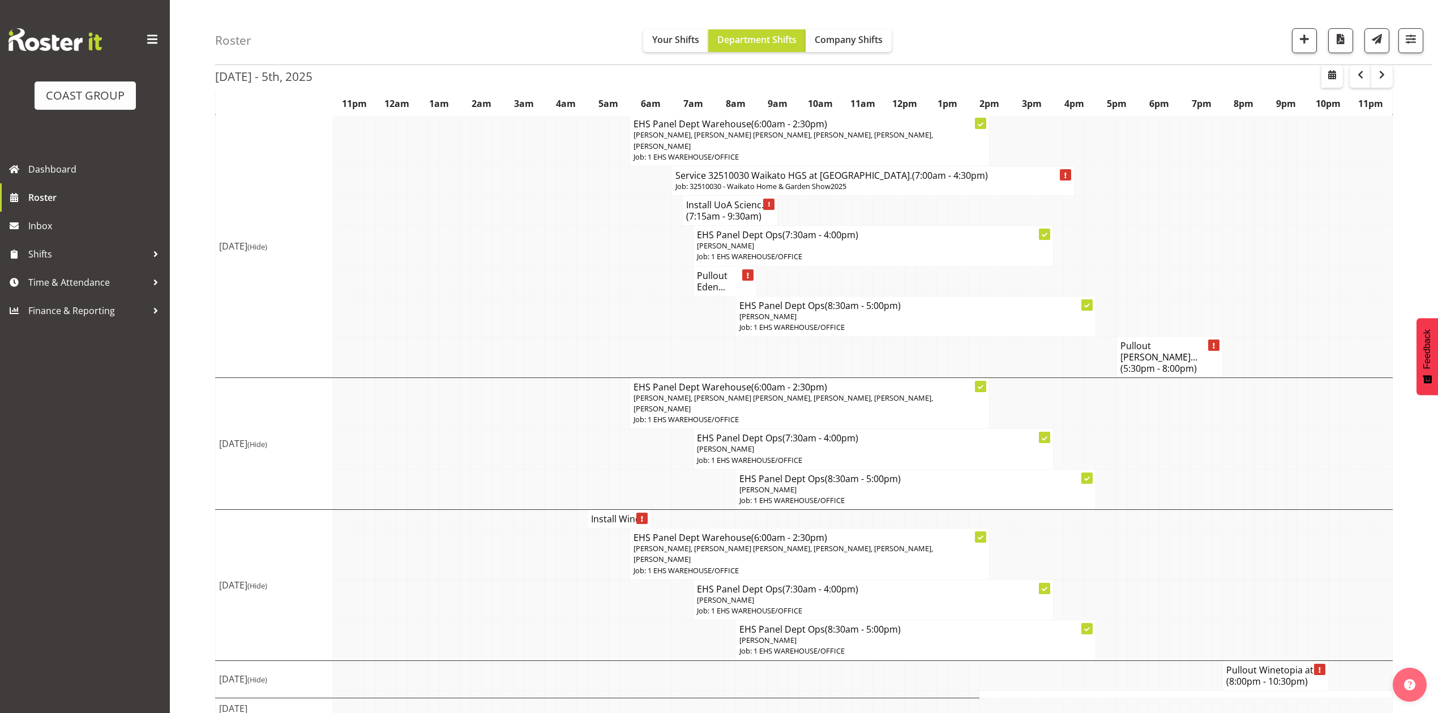
click at [598, 514] on h4 "Install Wine..." at bounding box center [619, 519] width 56 height 11
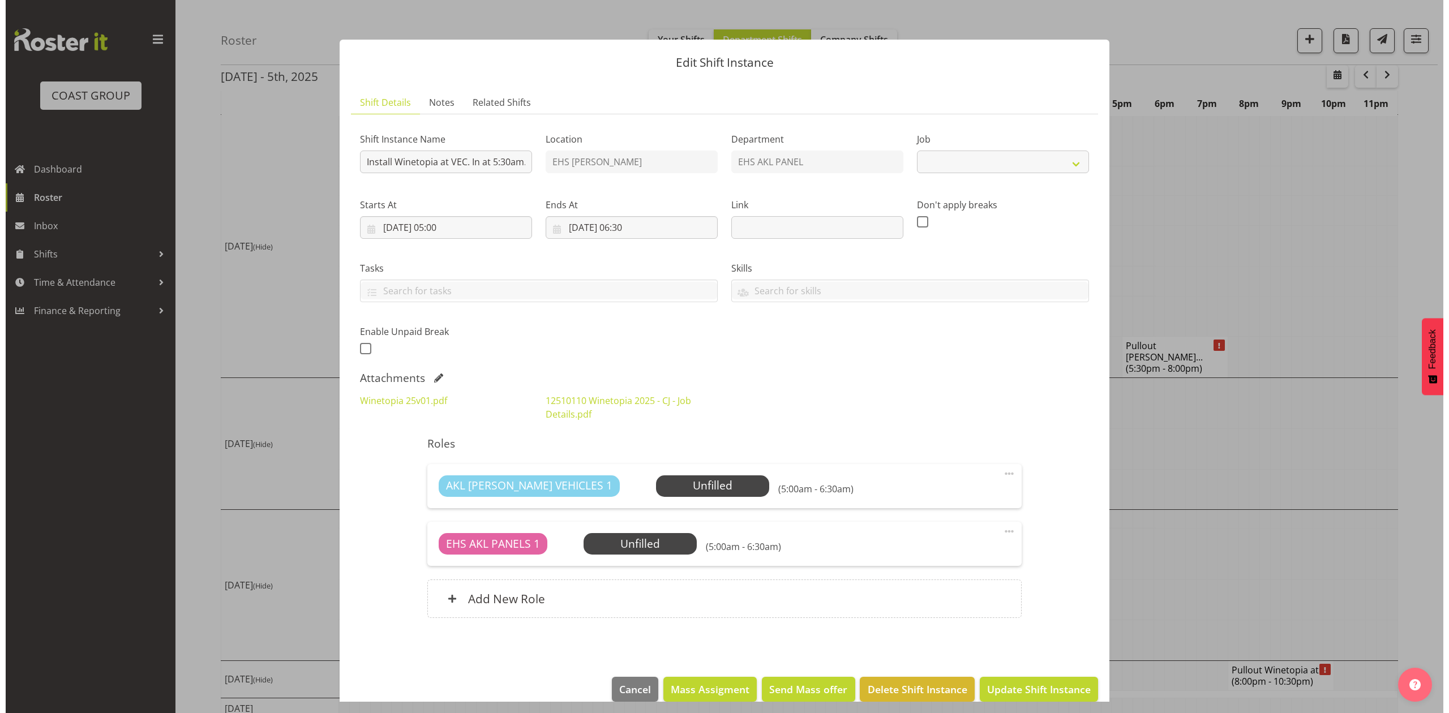
scroll to position [923, 0]
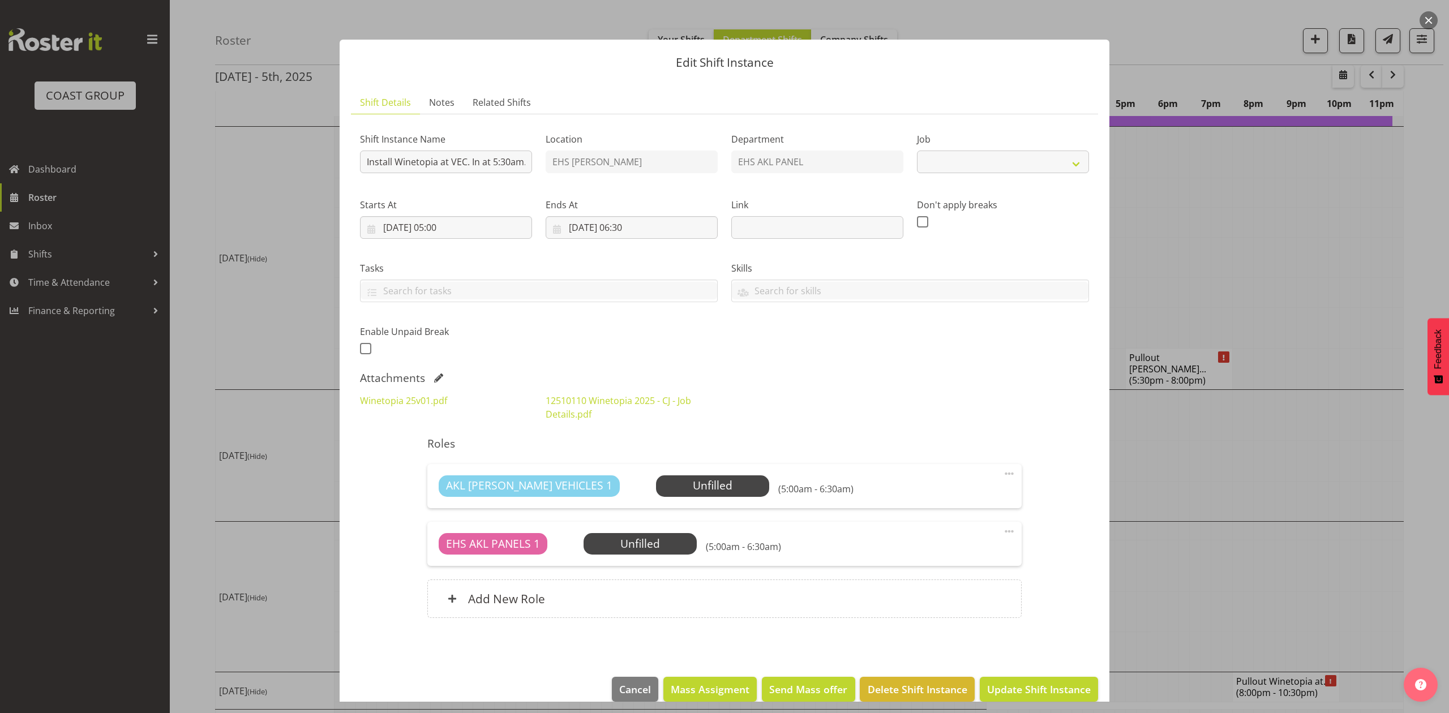
select select "10038"
click at [1251, 471] on div at bounding box center [724, 356] width 1449 height 713
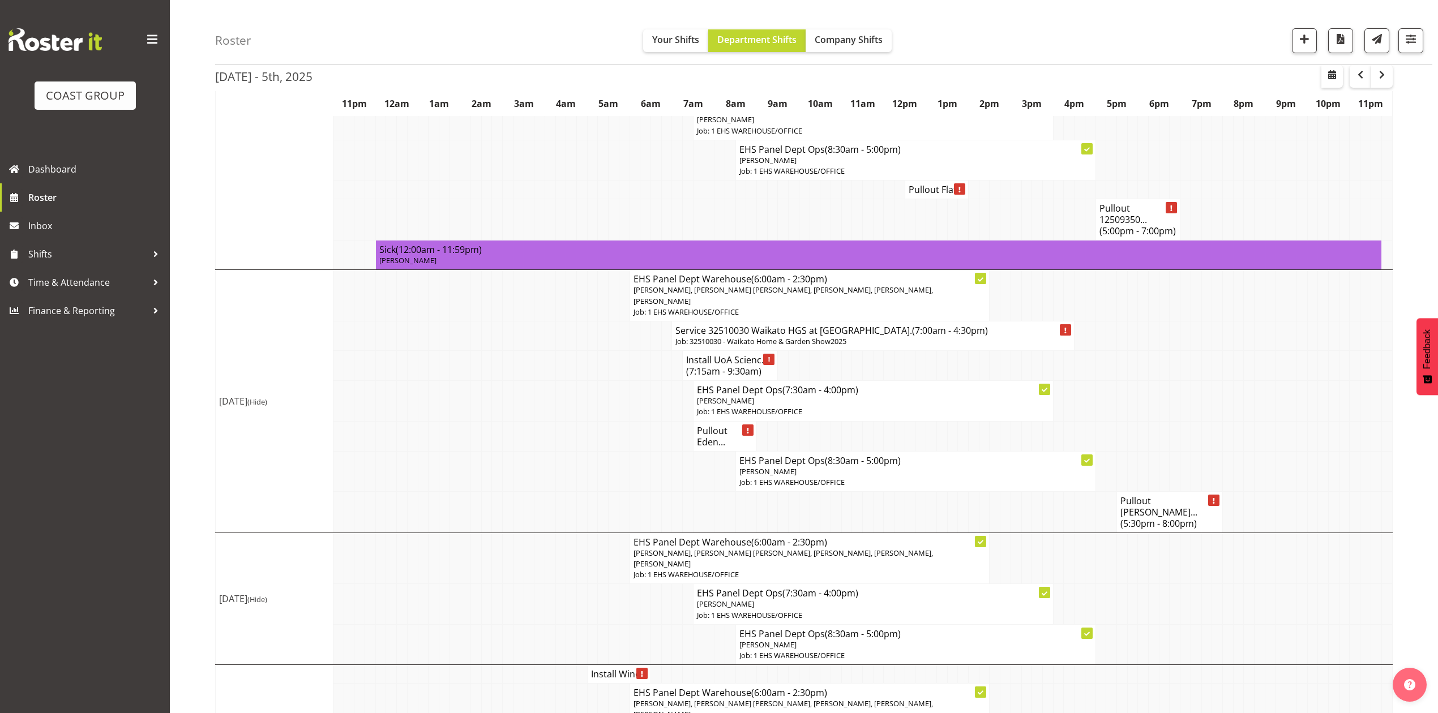
scroll to position [719, 0]
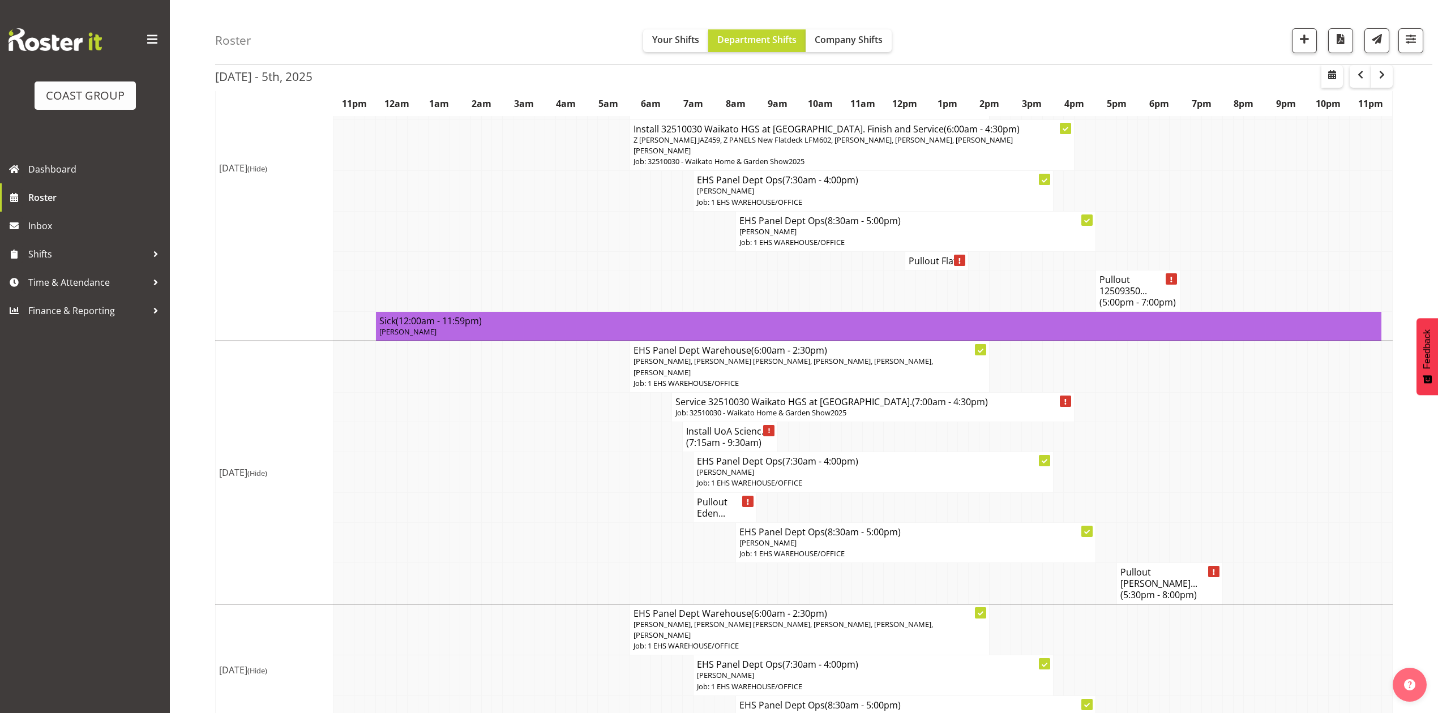
click at [730, 426] on h4 "Install UoA Scienc... (7:15am - 9:30am)" at bounding box center [730, 437] width 88 height 23
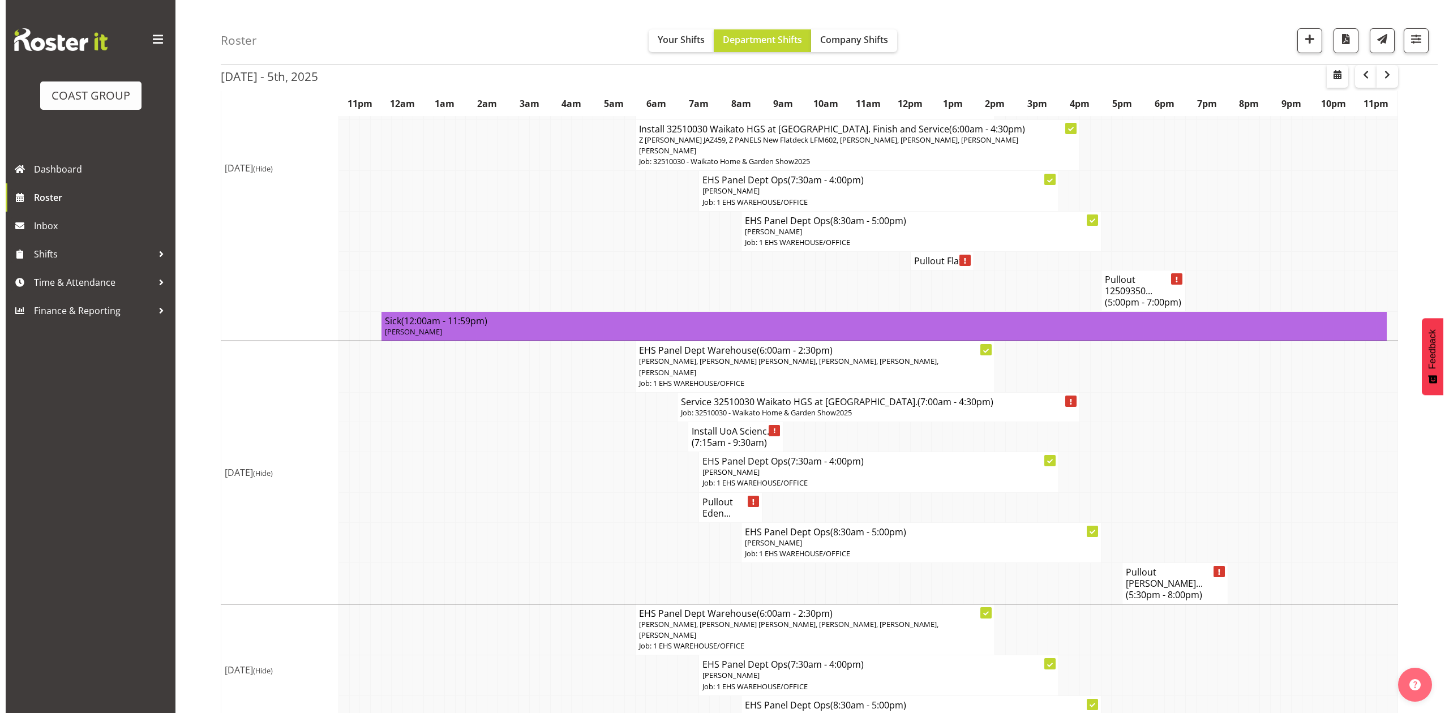
scroll to position [708, 0]
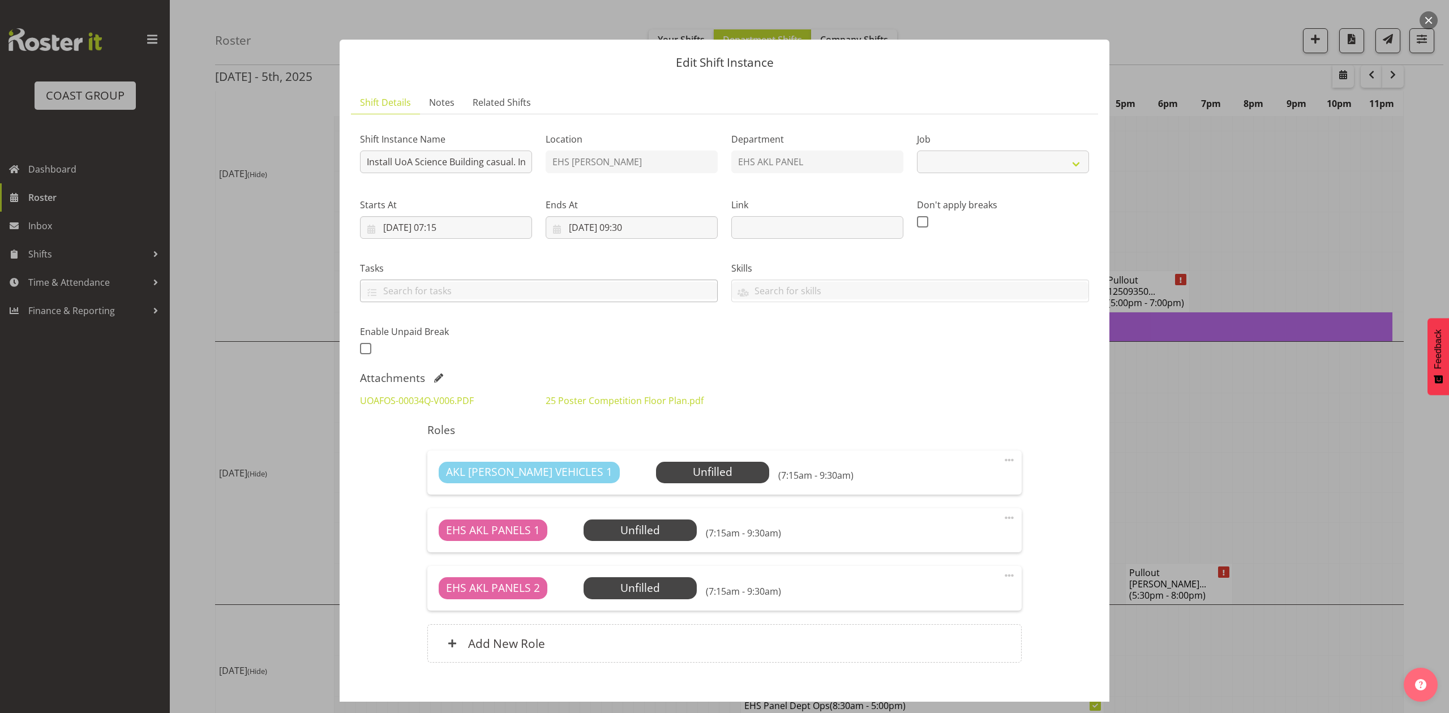
select select "8654"
click at [395, 407] on link "UOAFOS-00034Q-V006.PDF" at bounding box center [417, 401] width 114 height 12
click at [642, 407] on link "25 Poster Competition Floor Plan.pdf" at bounding box center [625, 401] width 158 height 12
click at [1286, 373] on div at bounding box center [724, 356] width 1449 height 713
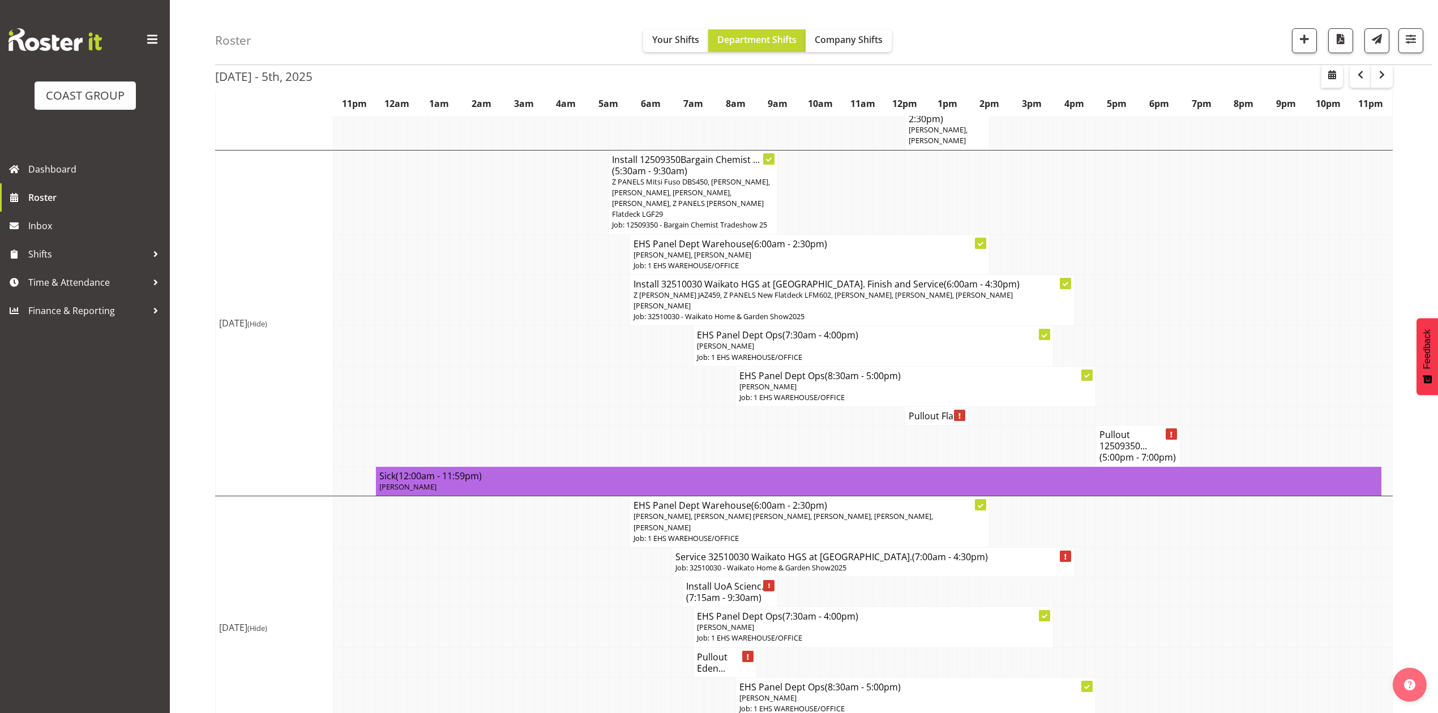
scroll to position [493, 0]
